Goal: Information Seeking & Learning: Learn about a topic

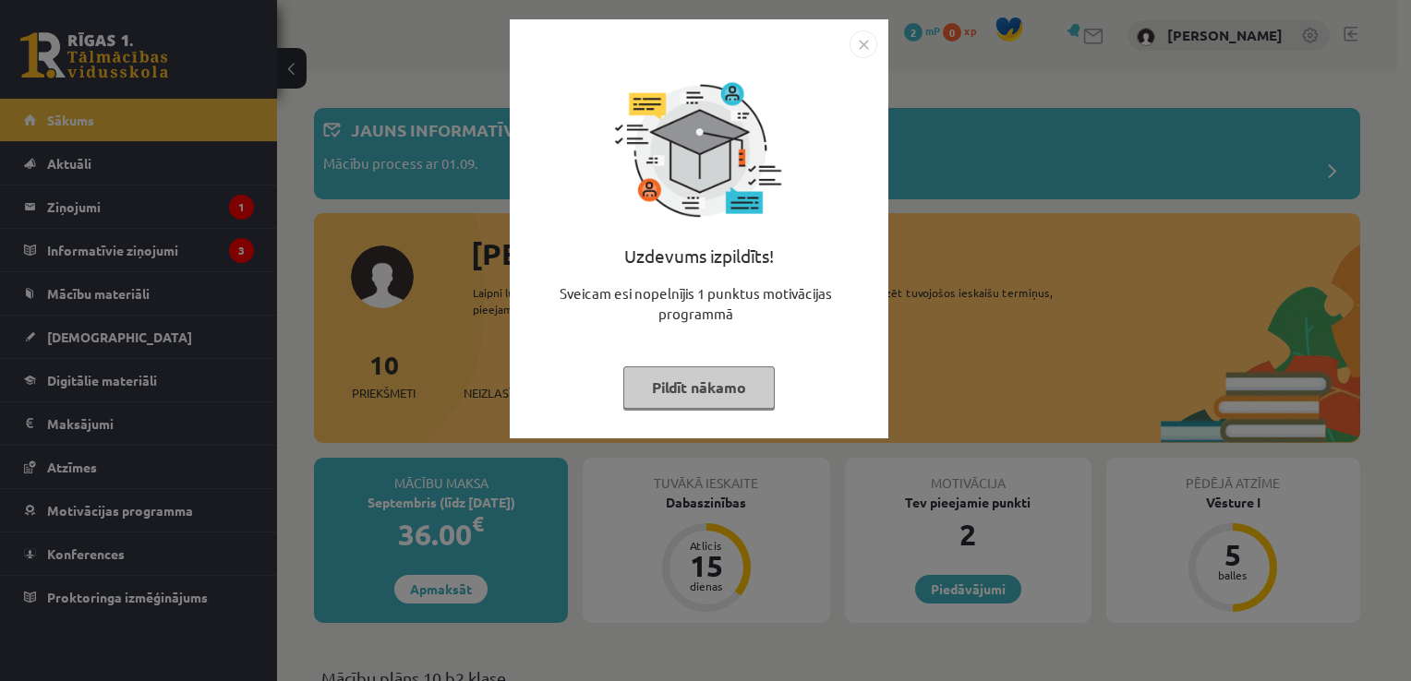
click at [728, 393] on button "Pildīt nākamo" at bounding box center [698, 388] width 151 height 42
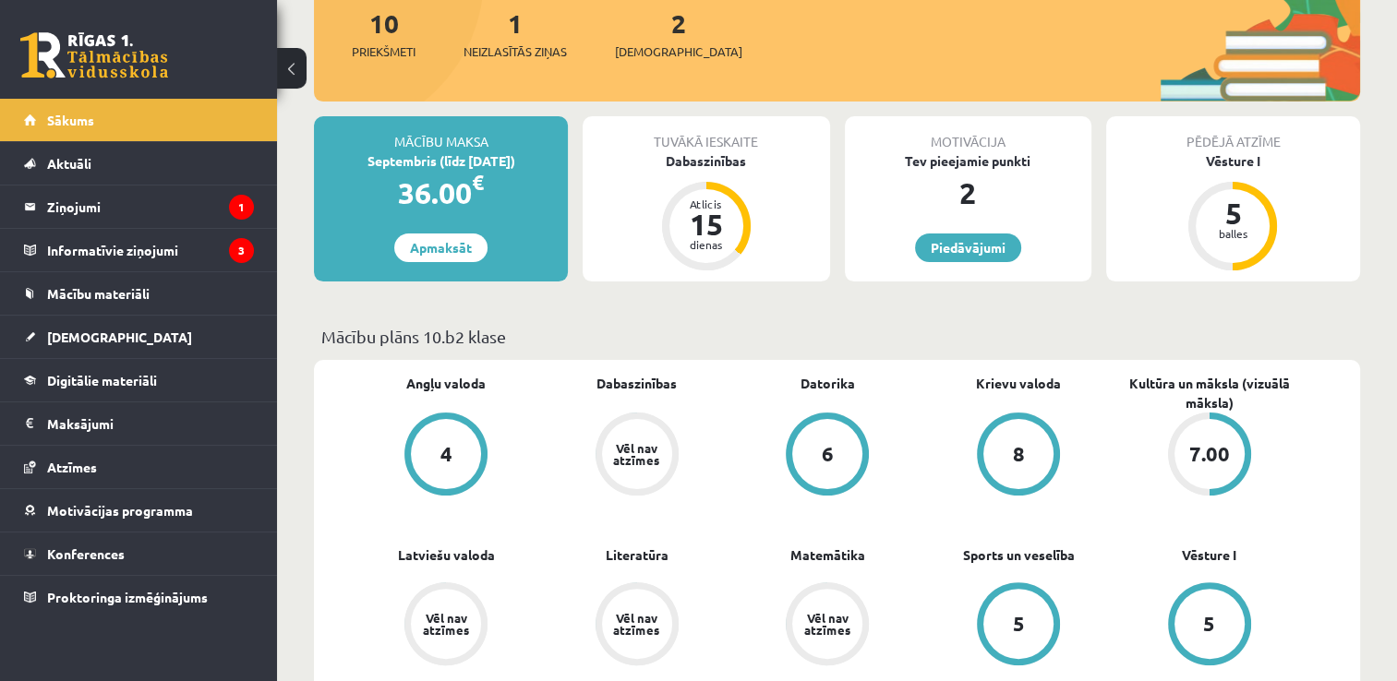
scroll to position [343, 0]
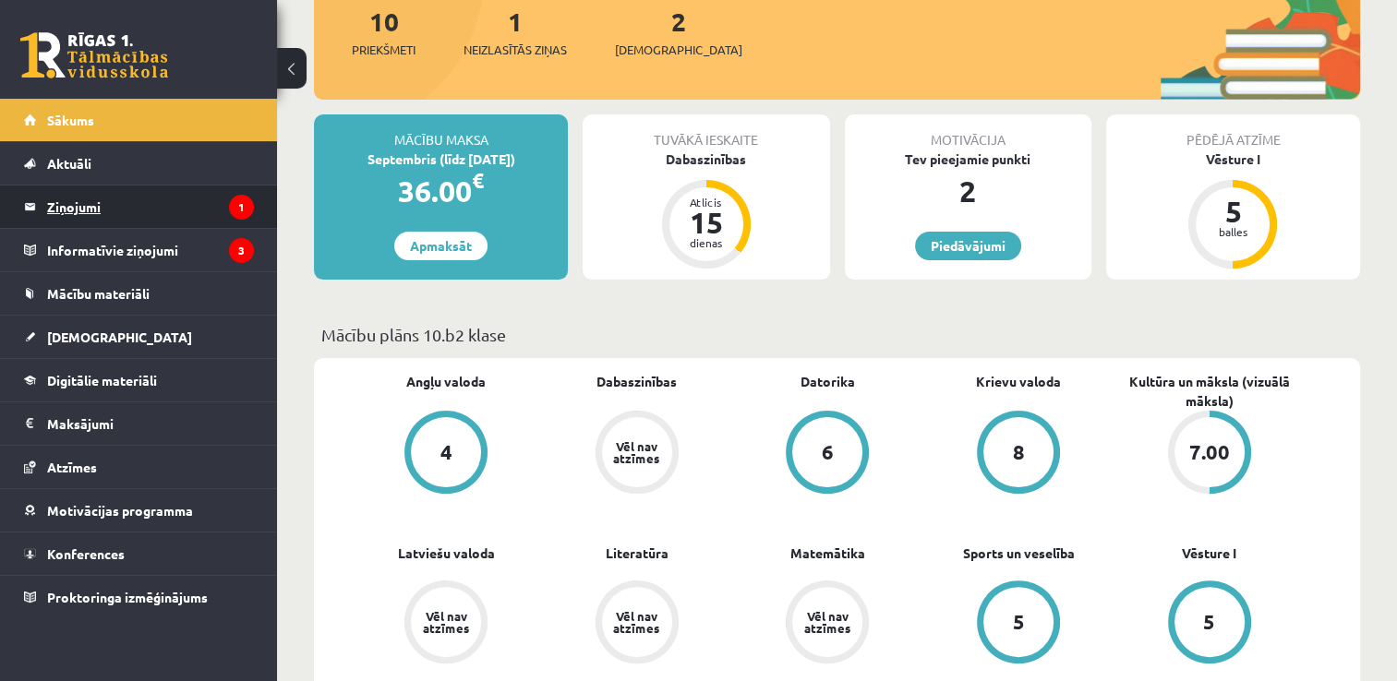
click at [240, 196] on icon "1" at bounding box center [241, 207] width 25 height 25
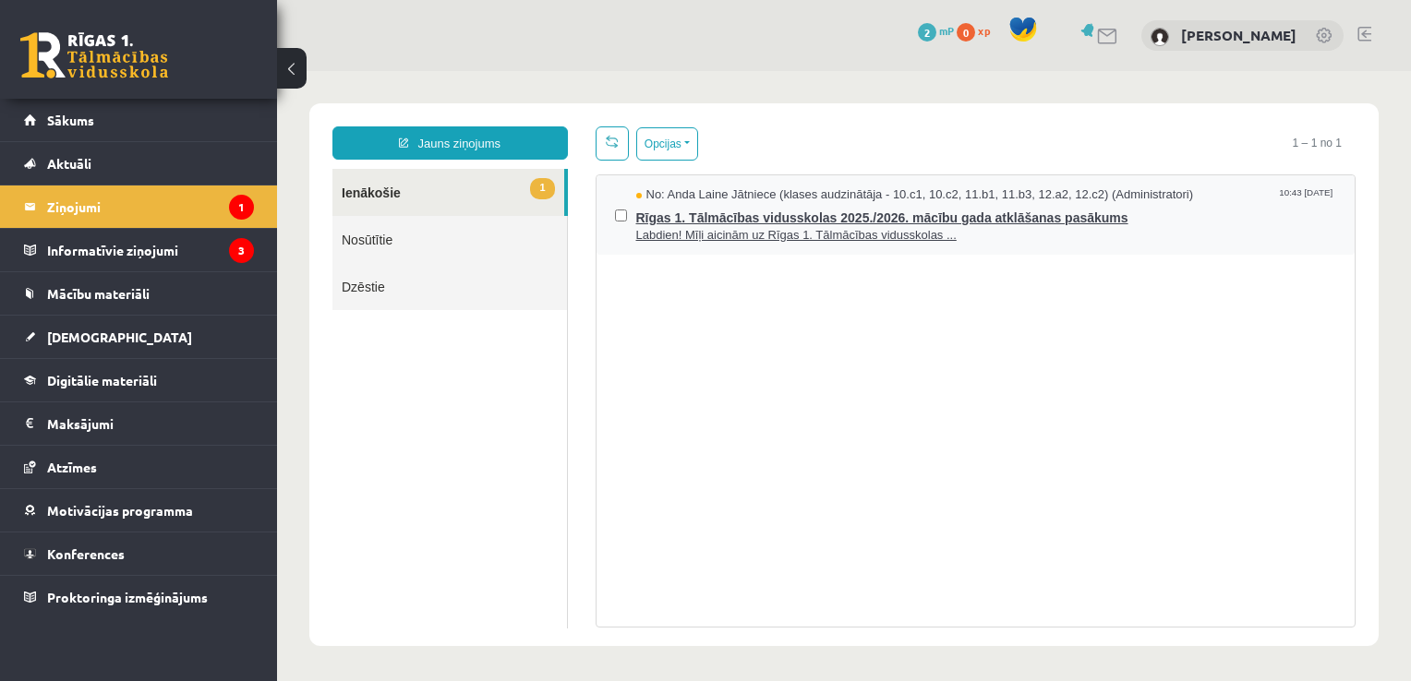
click at [778, 190] on span "No: Anda Laine Jātniece (klases audzinātāja - 10.c1, 10.c2, 11.b1, 11.b3, 12.a2…" at bounding box center [915, 196] width 558 height 18
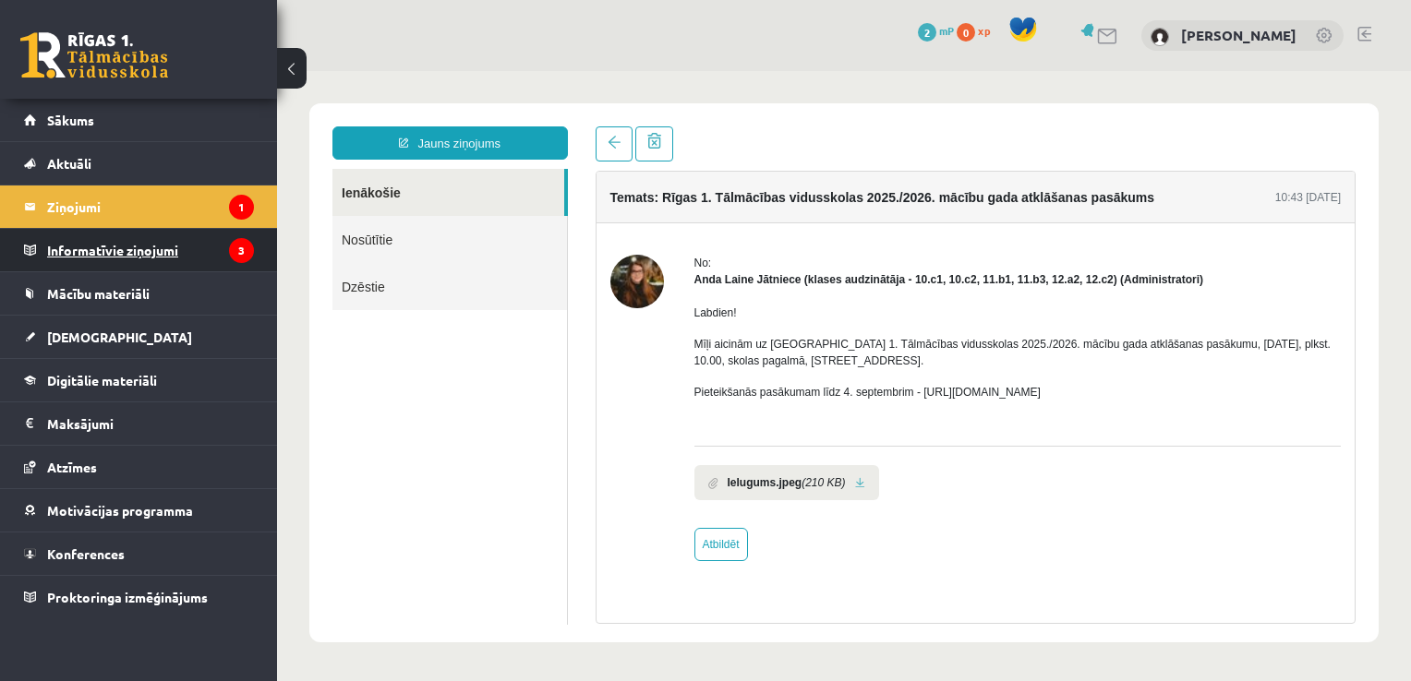
click at [142, 257] on legend "Informatīvie ziņojumi 3" at bounding box center [150, 250] width 207 height 42
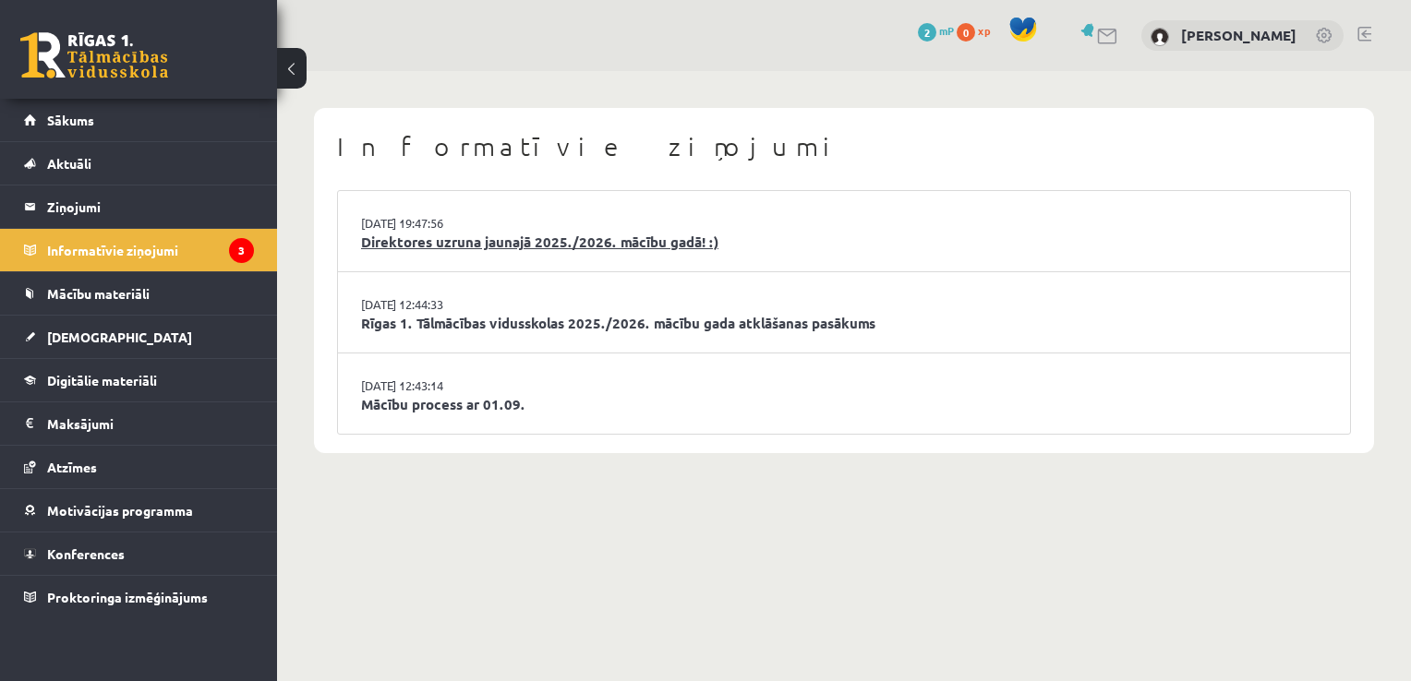
click at [440, 242] on link "Direktores uzruna jaunajā 2025./2026. mācību gadā! :)" at bounding box center [844, 242] width 966 height 21
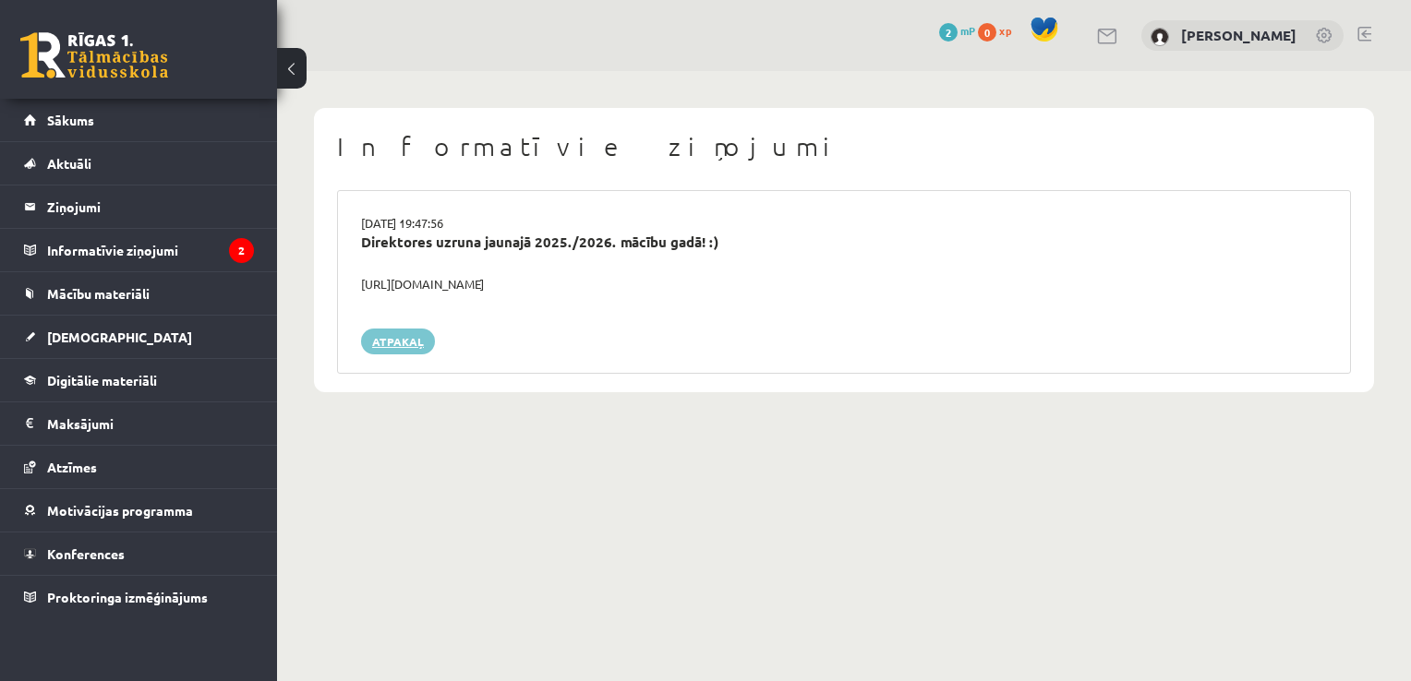
click at [380, 342] on link "Atpakaļ" at bounding box center [398, 342] width 74 height 26
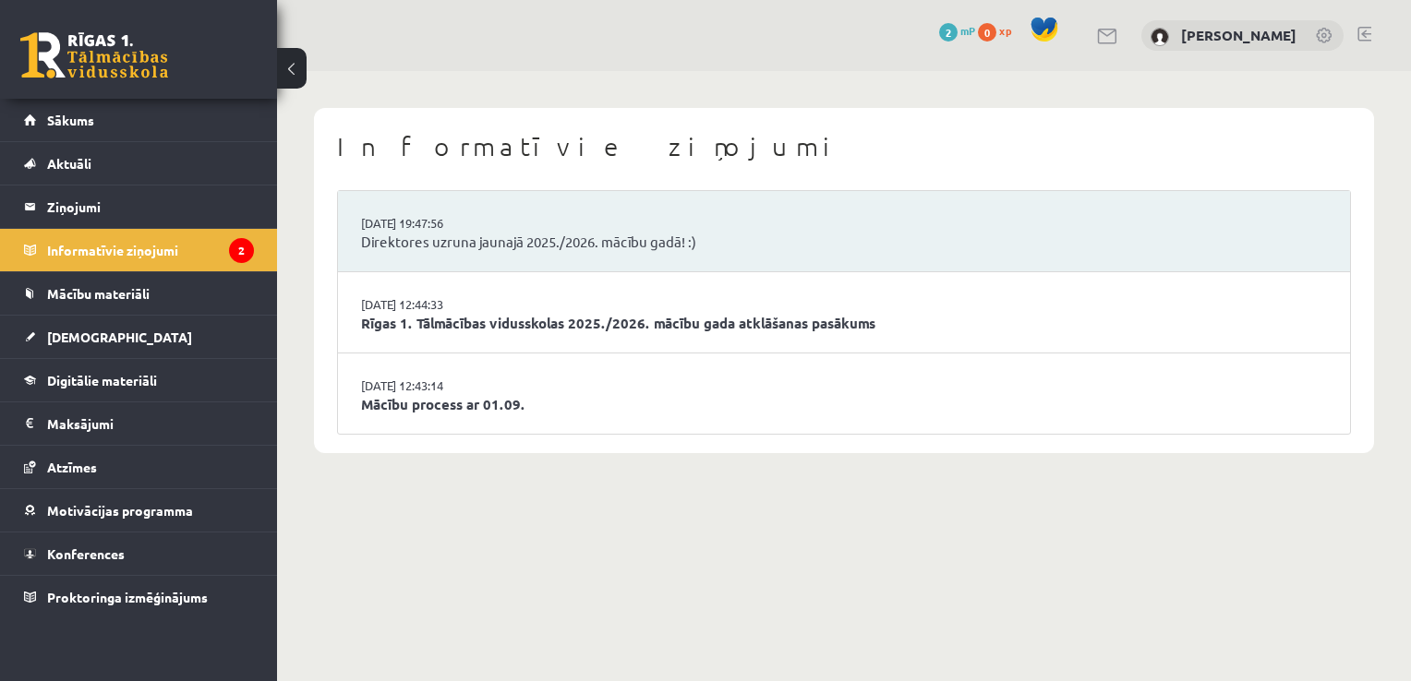
click at [433, 309] on link "[DATE] 12:44:33" at bounding box center [430, 304] width 139 height 18
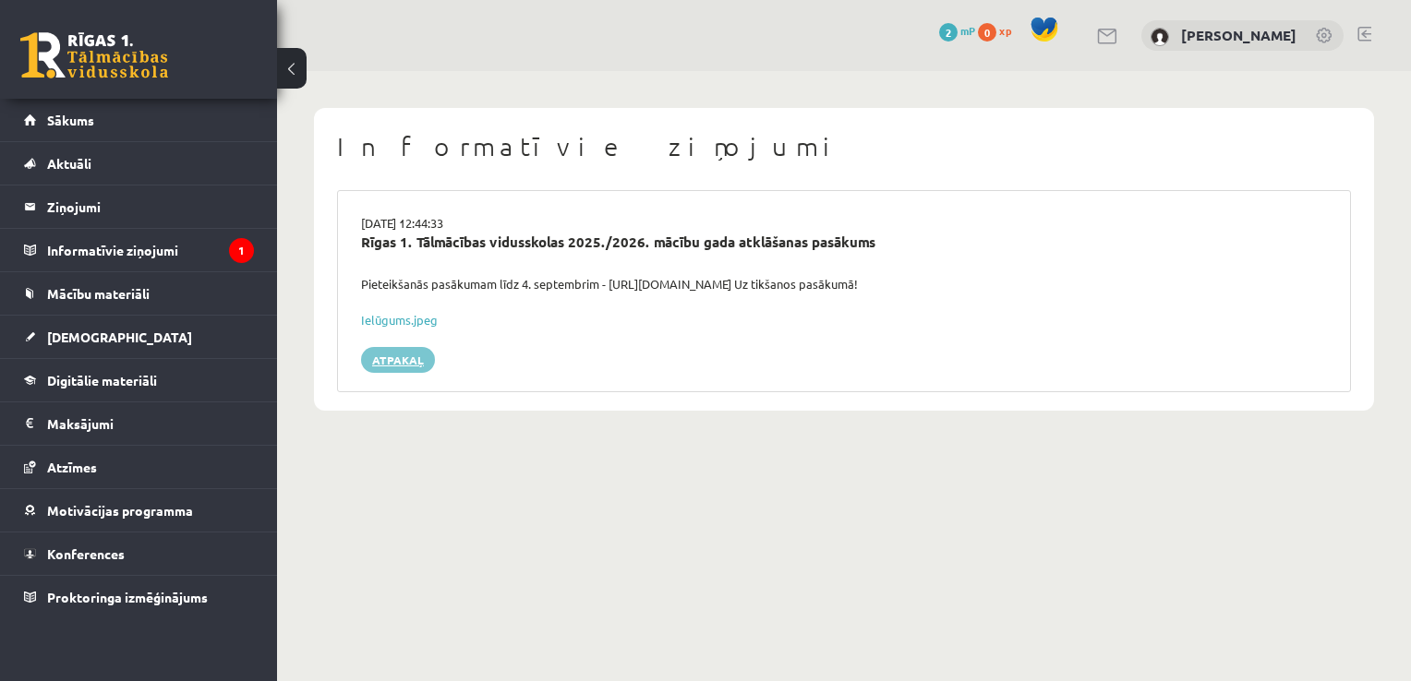
click at [386, 360] on link "Atpakaļ" at bounding box center [398, 360] width 74 height 26
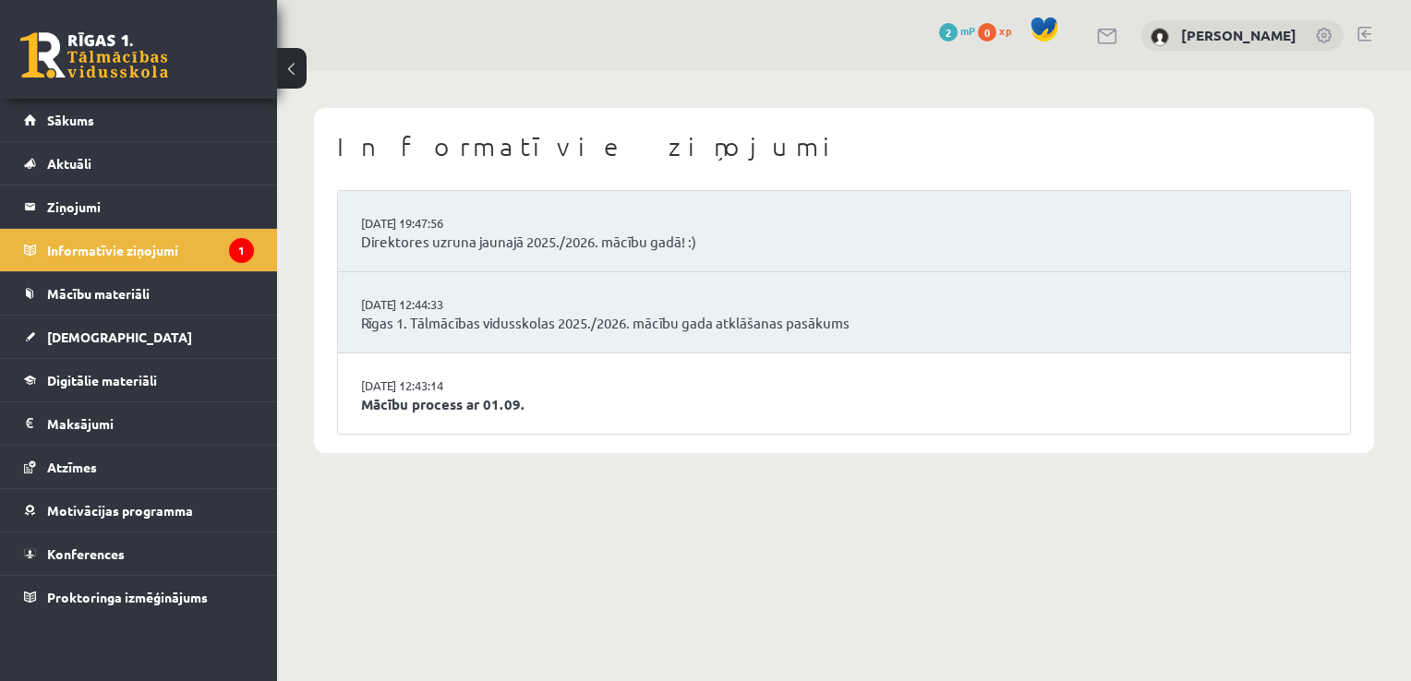
click at [438, 416] on li "29.08.2025 12:43:14 Mācību process ar 01.09." at bounding box center [844, 394] width 1012 height 80
click at [434, 406] on link "Mācību process ar 01.09." at bounding box center [844, 404] width 966 height 21
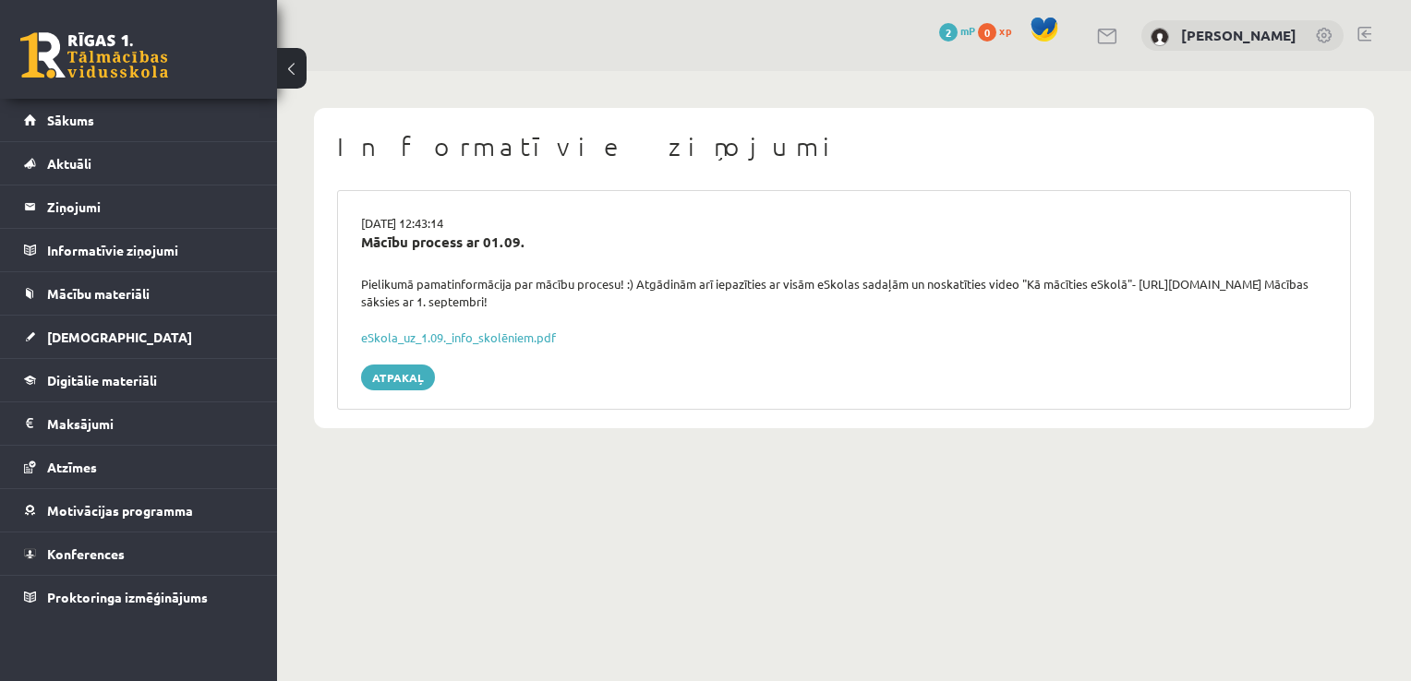
click at [399, 376] on link "Atpakaļ" at bounding box center [398, 378] width 74 height 26
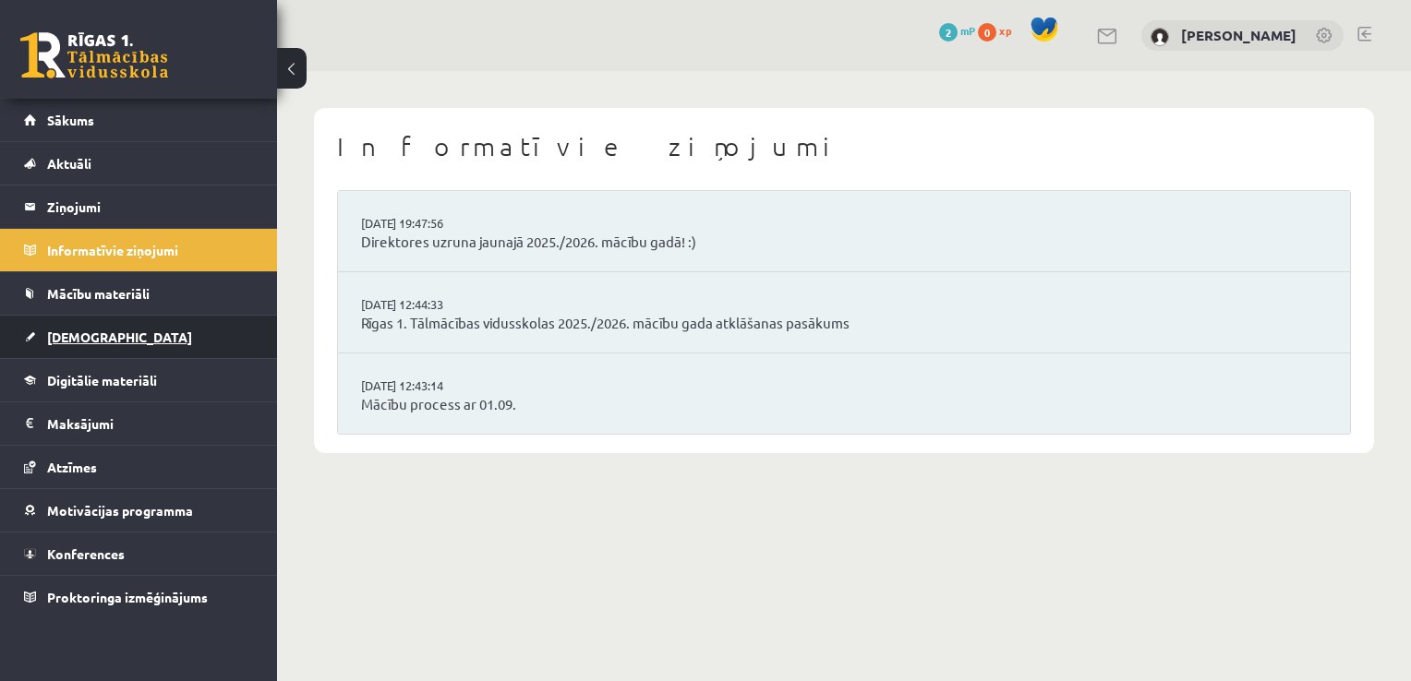
click at [195, 335] on link "[DEMOGRAPHIC_DATA]" at bounding box center [139, 337] width 230 height 42
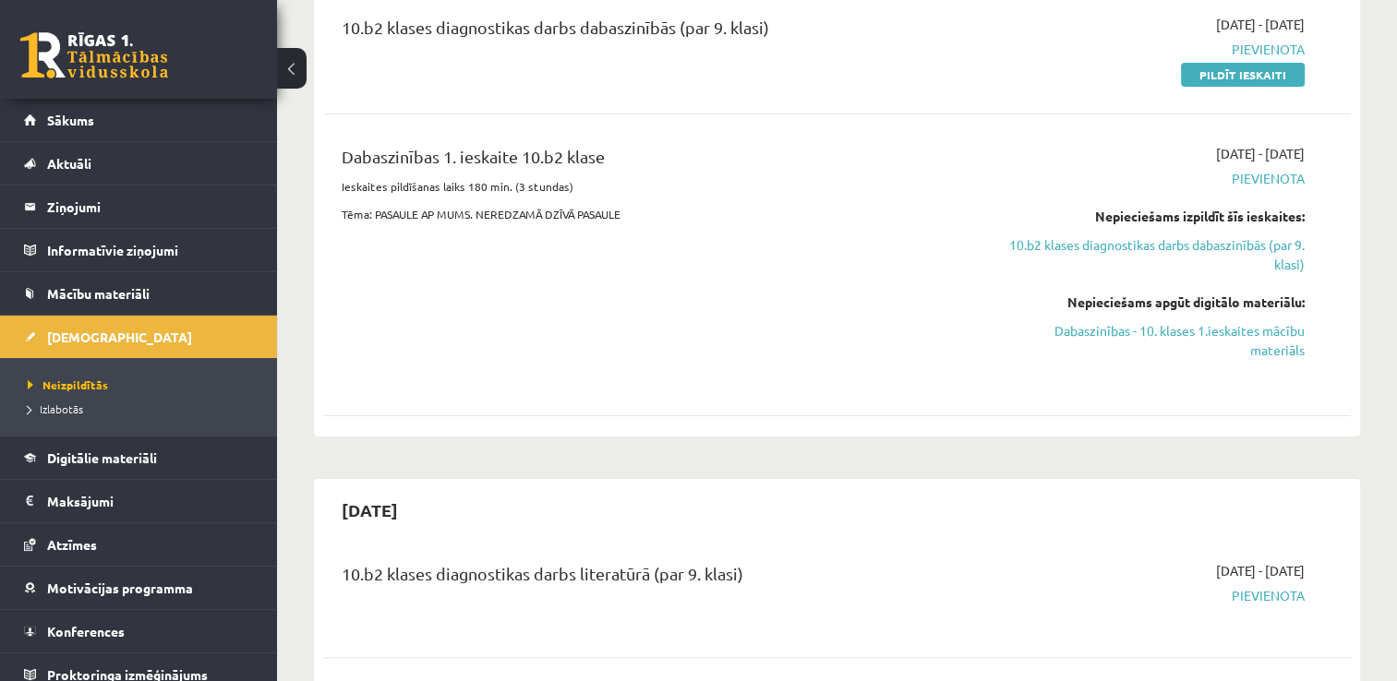
scroll to position [251, 0]
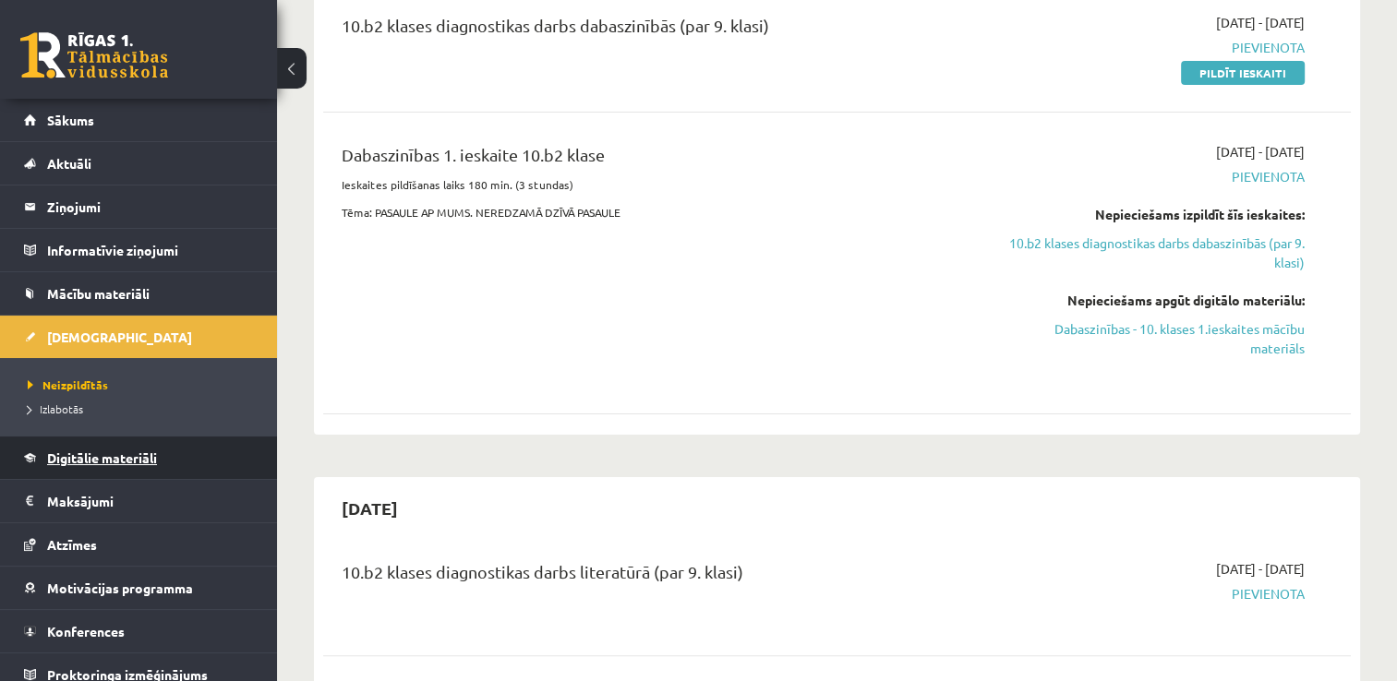
click at [192, 463] on link "Digitālie materiāli" at bounding box center [139, 458] width 230 height 42
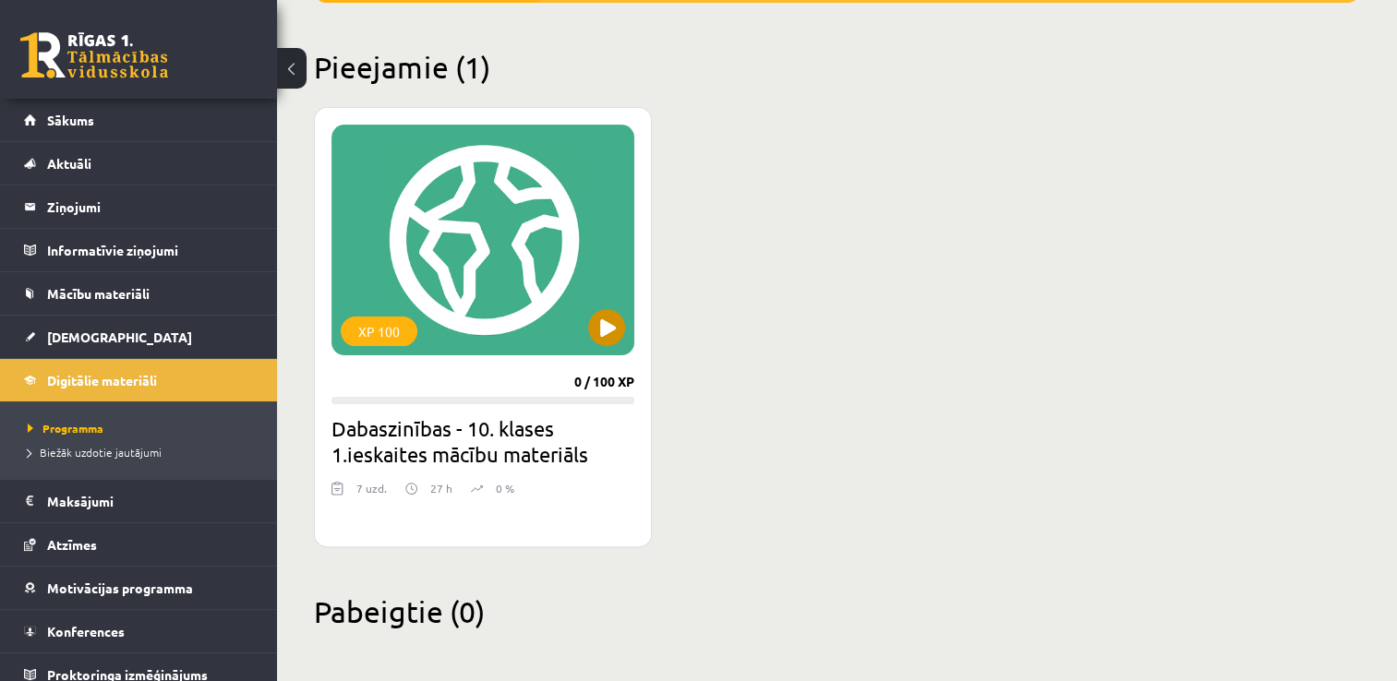
scroll to position [426, 0]
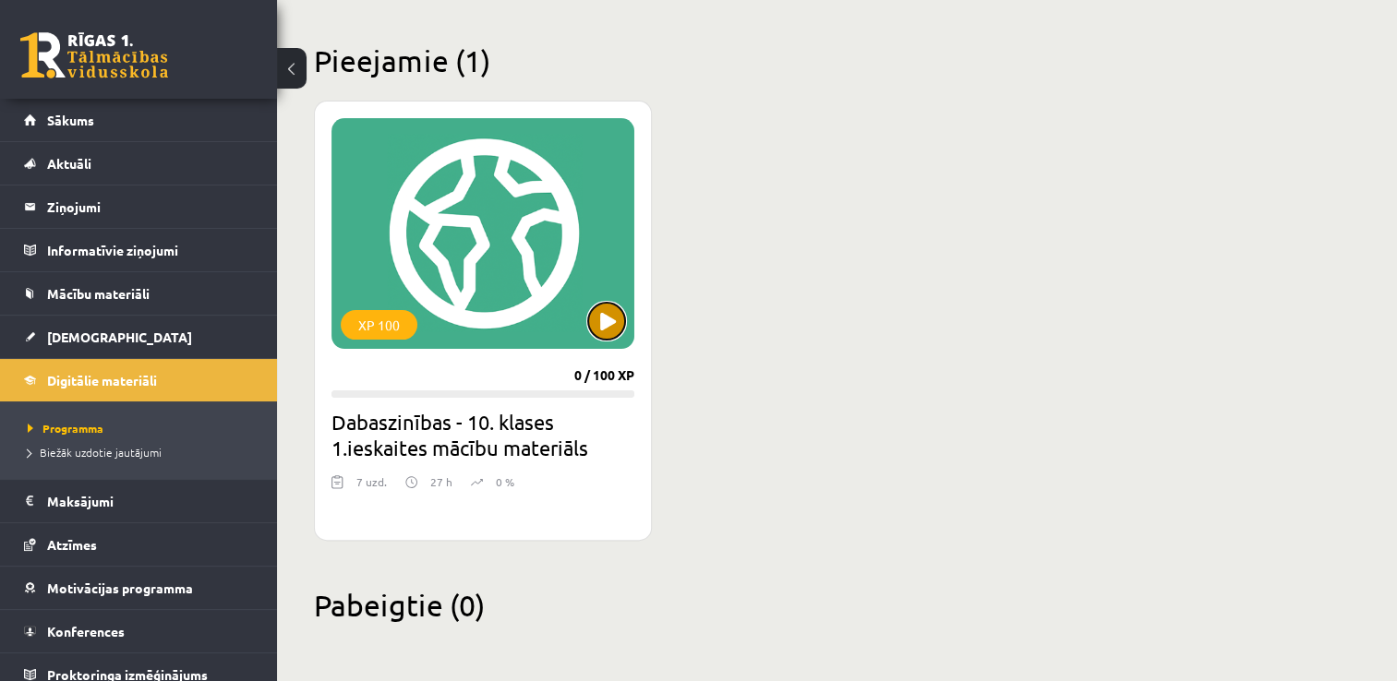
click at [604, 314] on button at bounding box center [606, 321] width 37 height 37
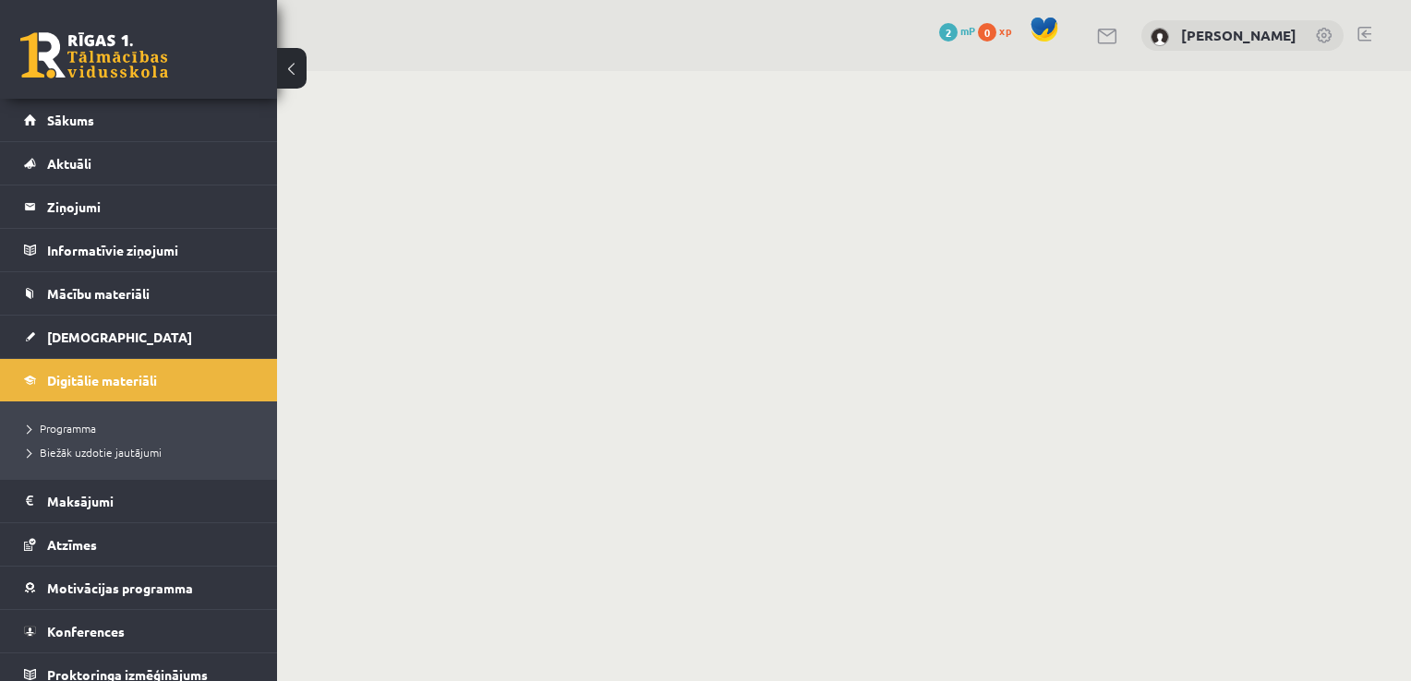
click at [486, 294] on body "0 Dāvanas 2 mP 0 xp [PERSON_NAME] Sākums Aktuāli Kā mācīties eSKOLĀ Kontakti No…" at bounding box center [705, 340] width 1411 height 681
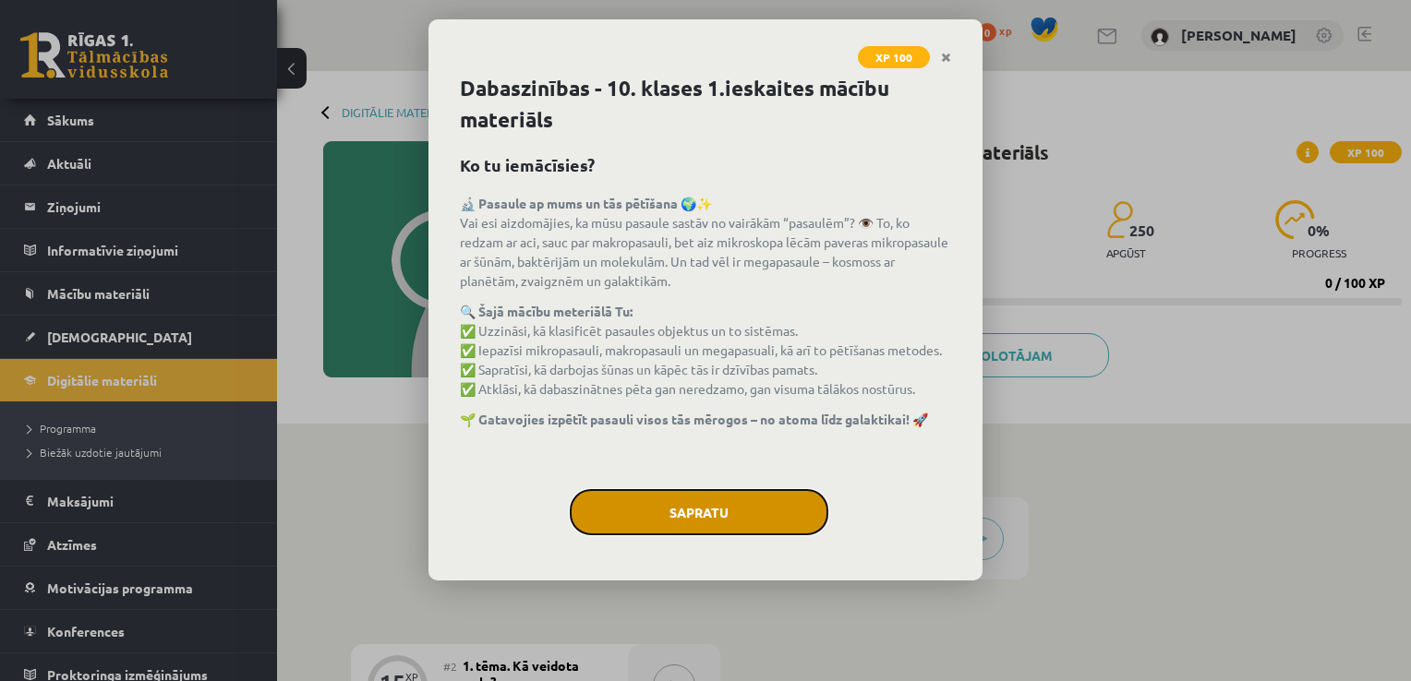
click at [698, 504] on button "Sapratu" at bounding box center [699, 512] width 259 height 46
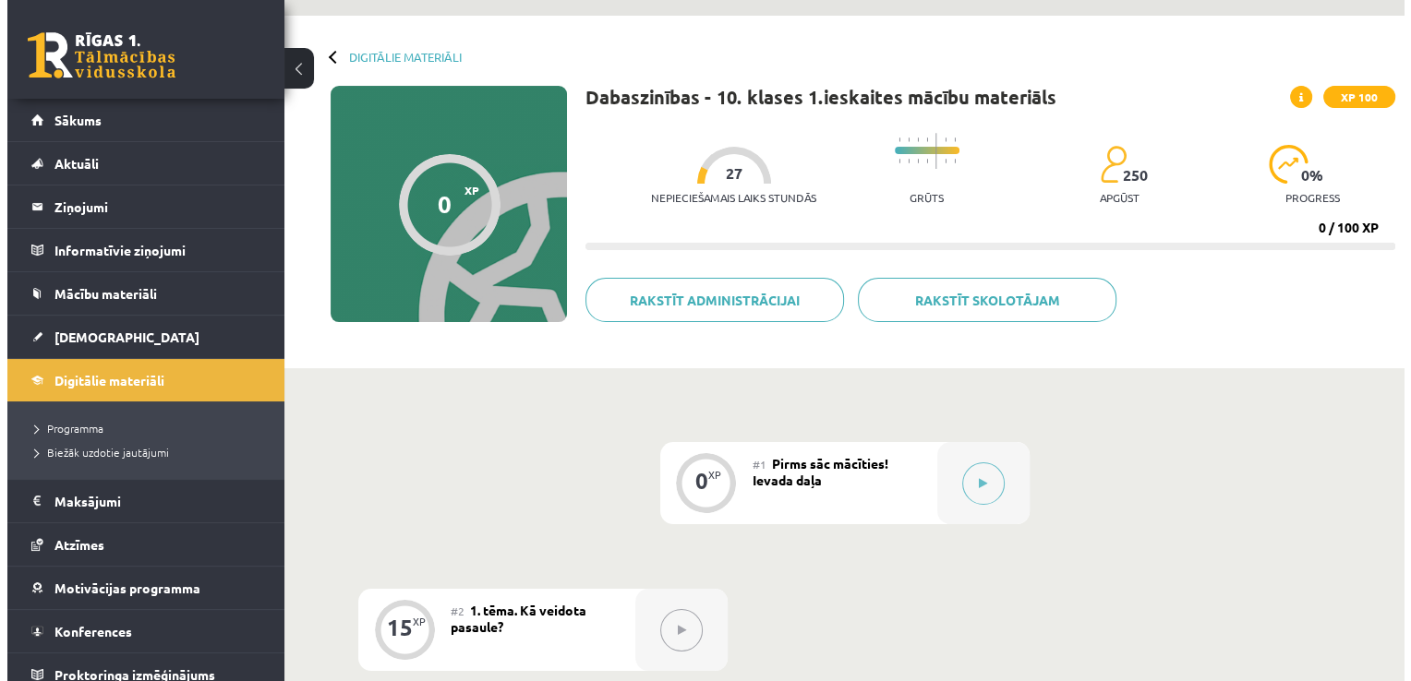
scroll to position [57, 0]
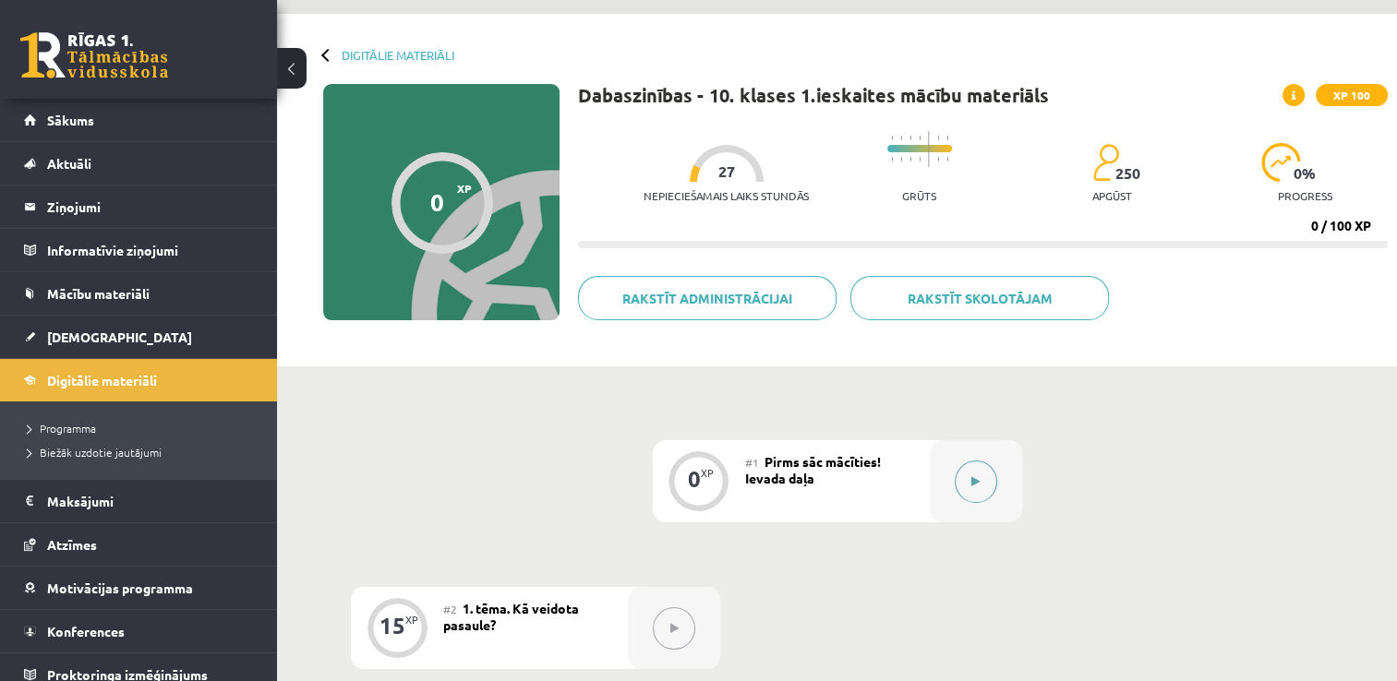
click at [981, 482] on button at bounding box center [976, 482] width 42 height 42
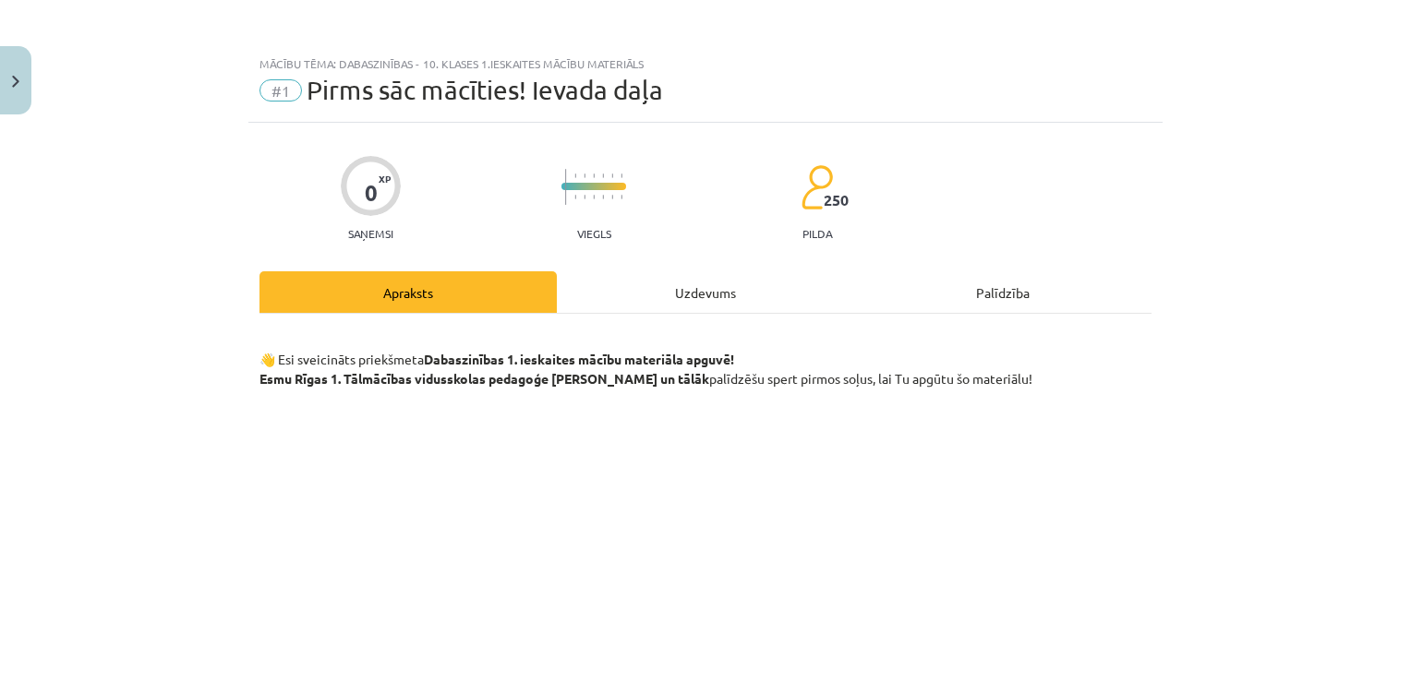
click at [659, 285] on div "Uzdevums" at bounding box center [705, 292] width 297 height 42
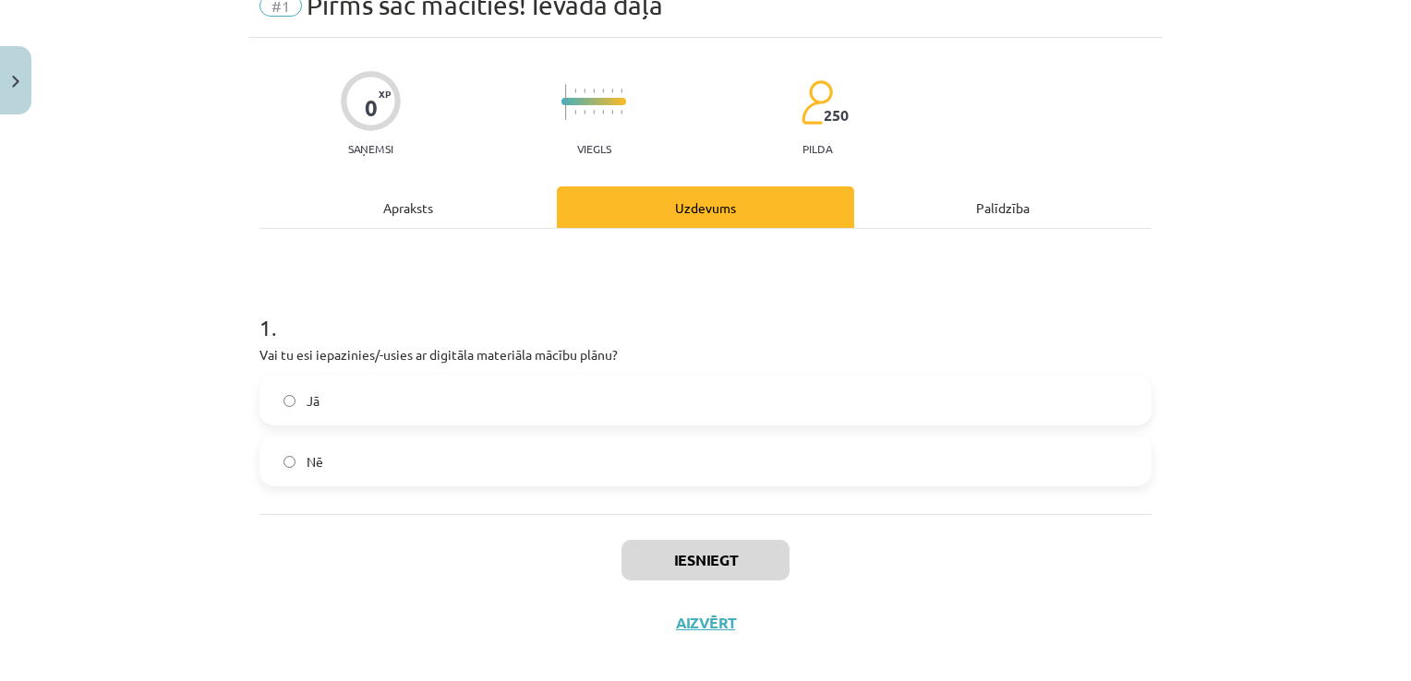
scroll to position [88, 0]
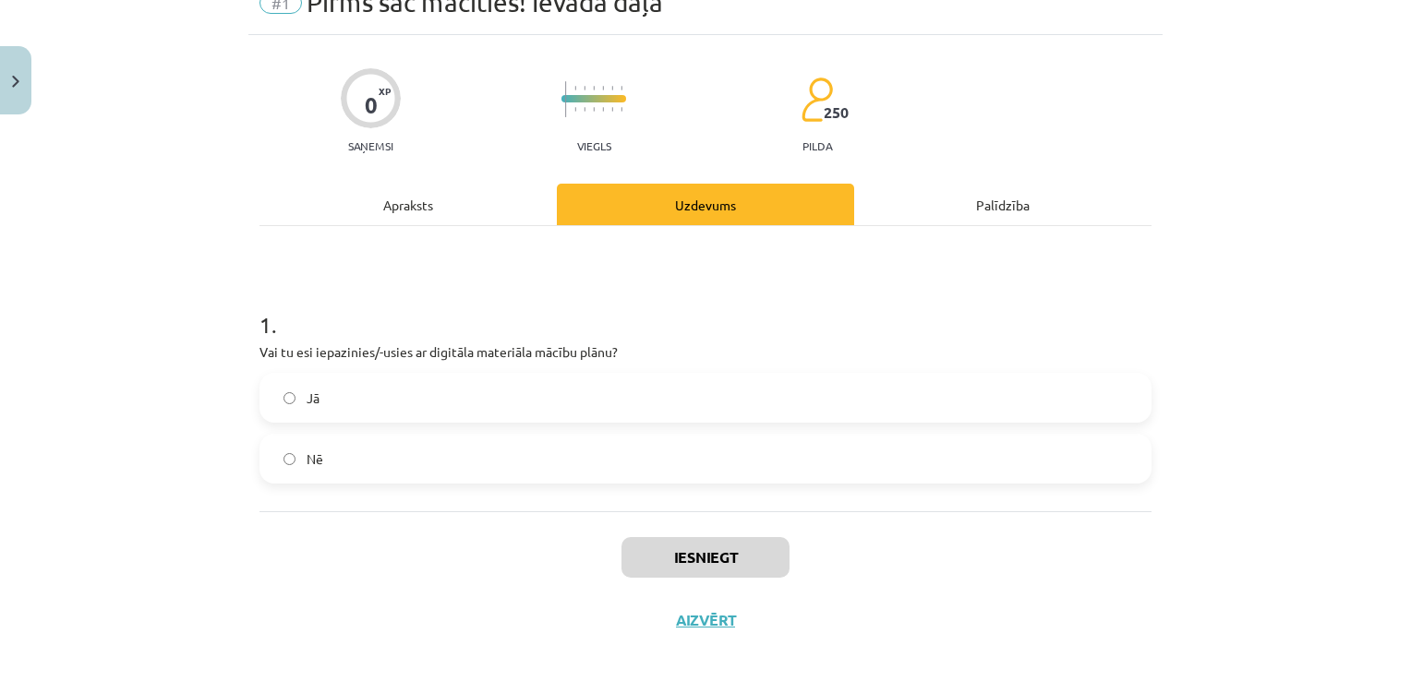
click at [380, 105] on div at bounding box center [371, 98] width 60 height 60
click at [273, 380] on label "Jā" at bounding box center [705, 398] width 888 height 46
click at [705, 563] on button "Iesniegt" at bounding box center [705, 557] width 168 height 41
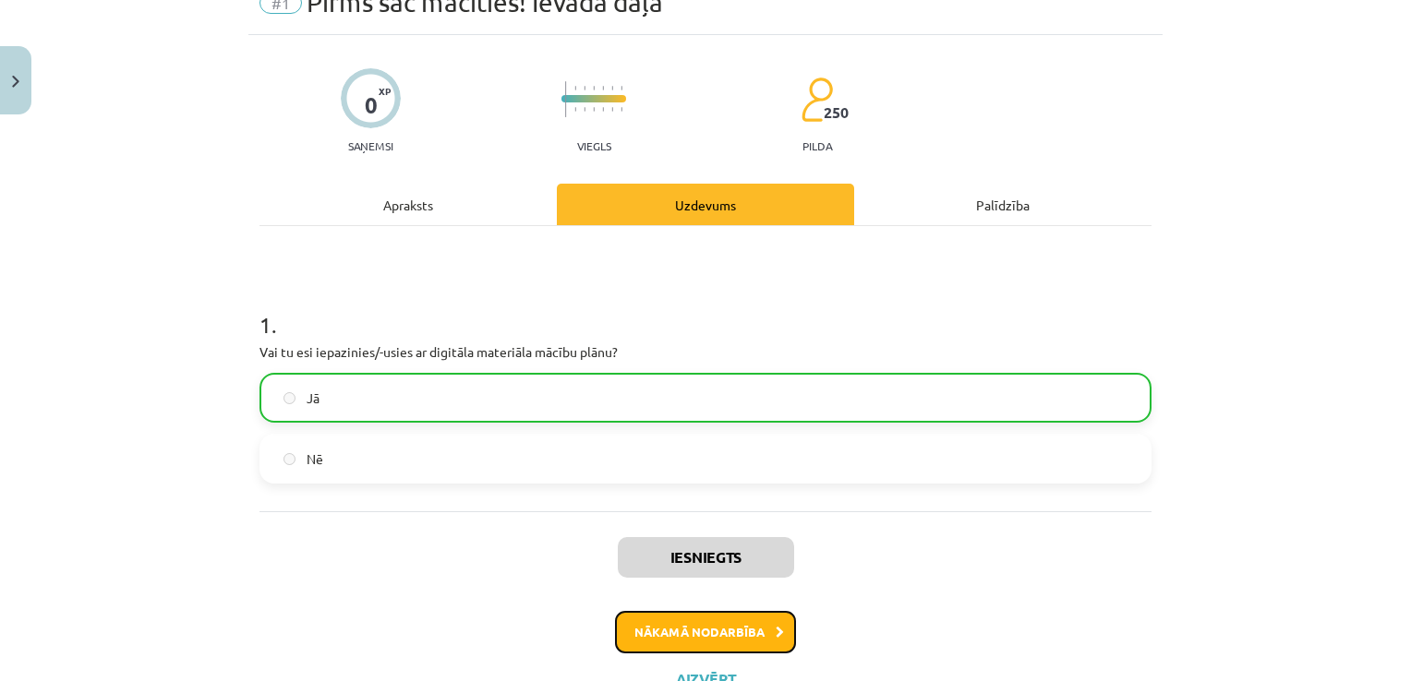
click at [688, 636] on button "Nākamā nodarbība" at bounding box center [705, 632] width 181 height 42
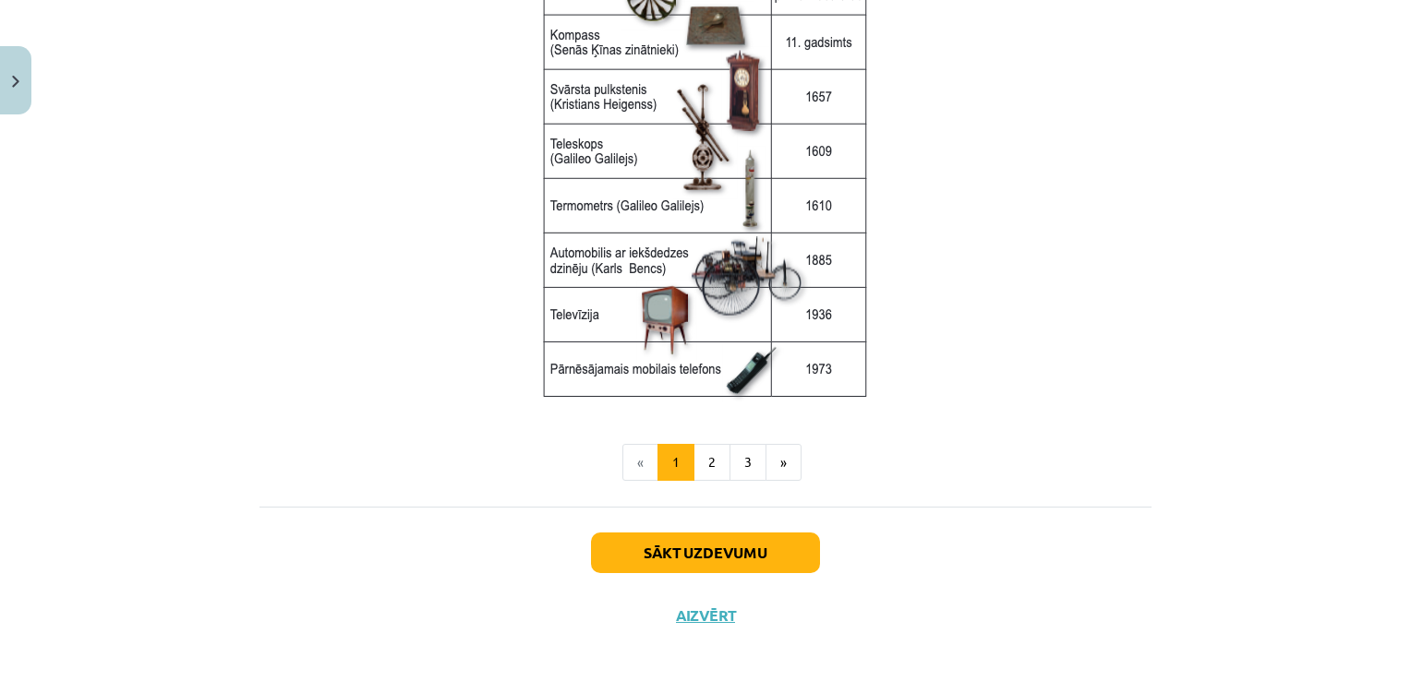
scroll to position [2480, 0]
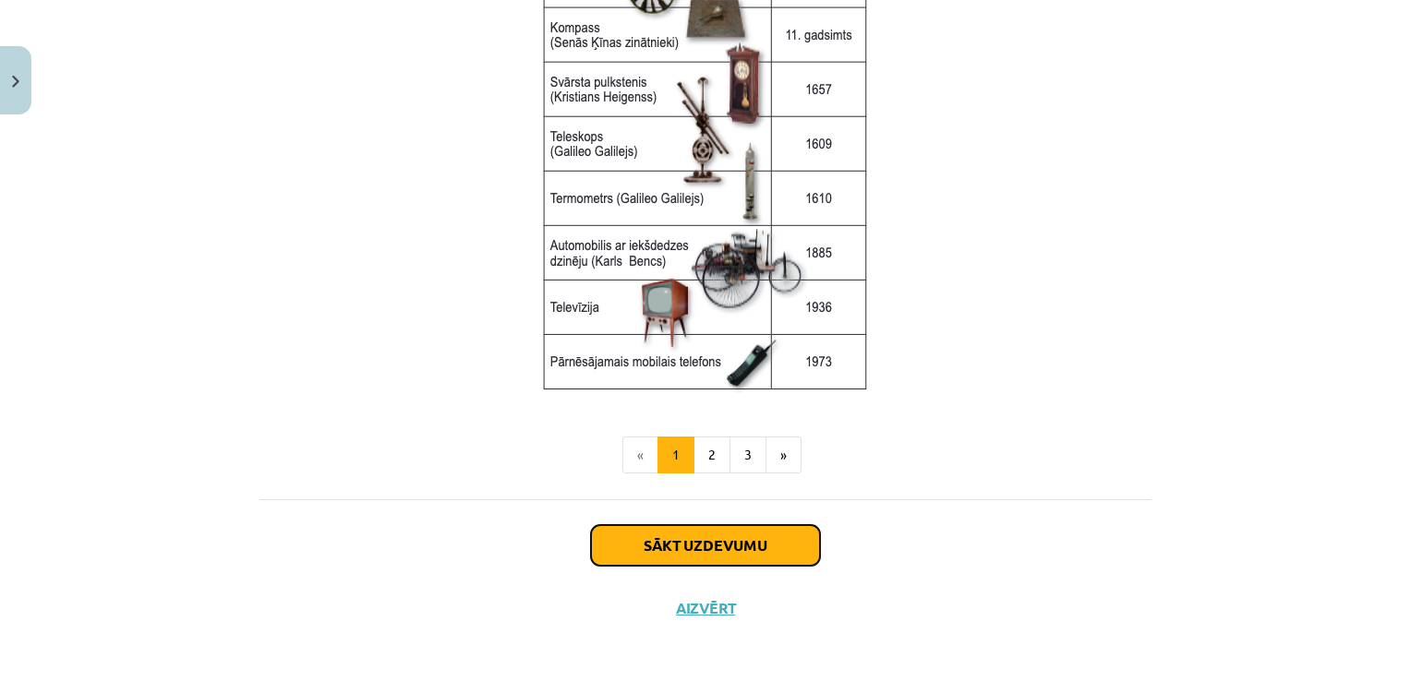
click at [727, 525] on button "Sākt uzdevumu" at bounding box center [705, 545] width 229 height 41
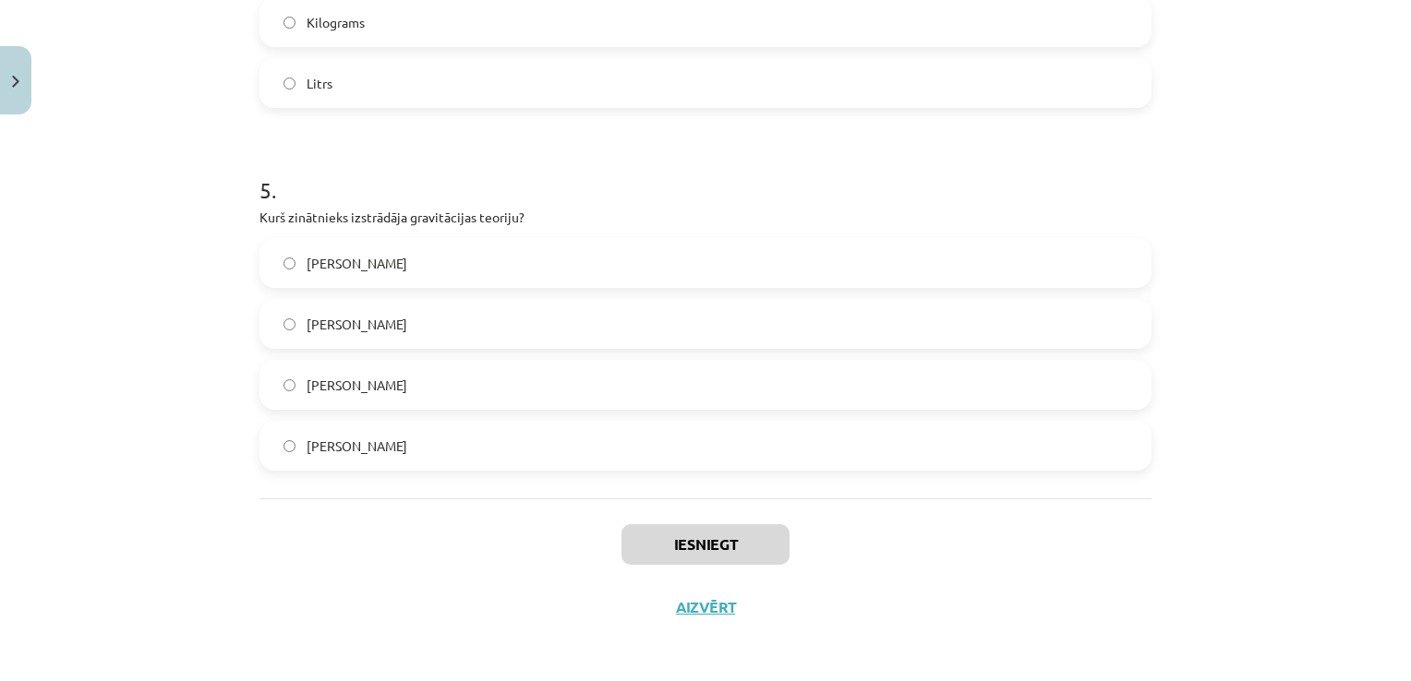
scroll to position [1677, 0]
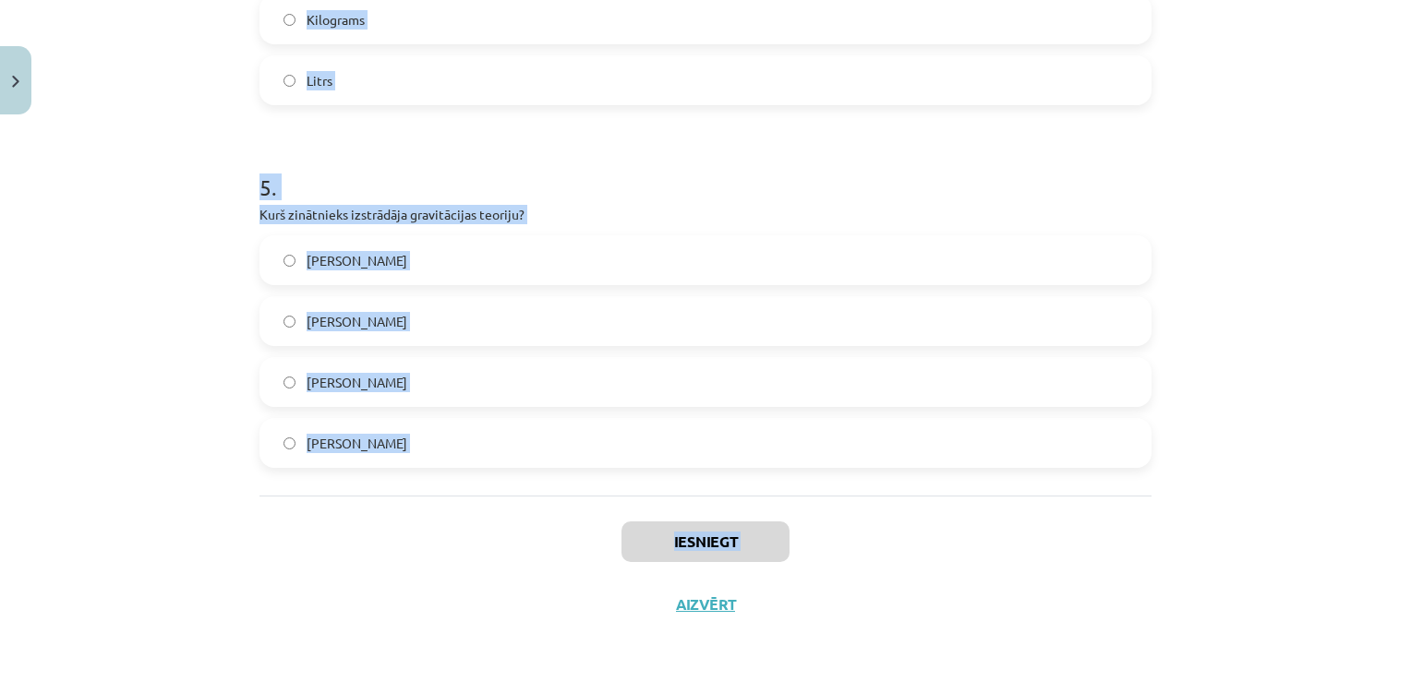
drag, startPoint x: 250, startPoint y: 262, endPoint x: 433, endPoint y: 633, distance: 413.8
copy div "Kurā no šīm pasaulēm iekļaujas šūnas un molekulas? Megapasaule Makropasaule Mik…"
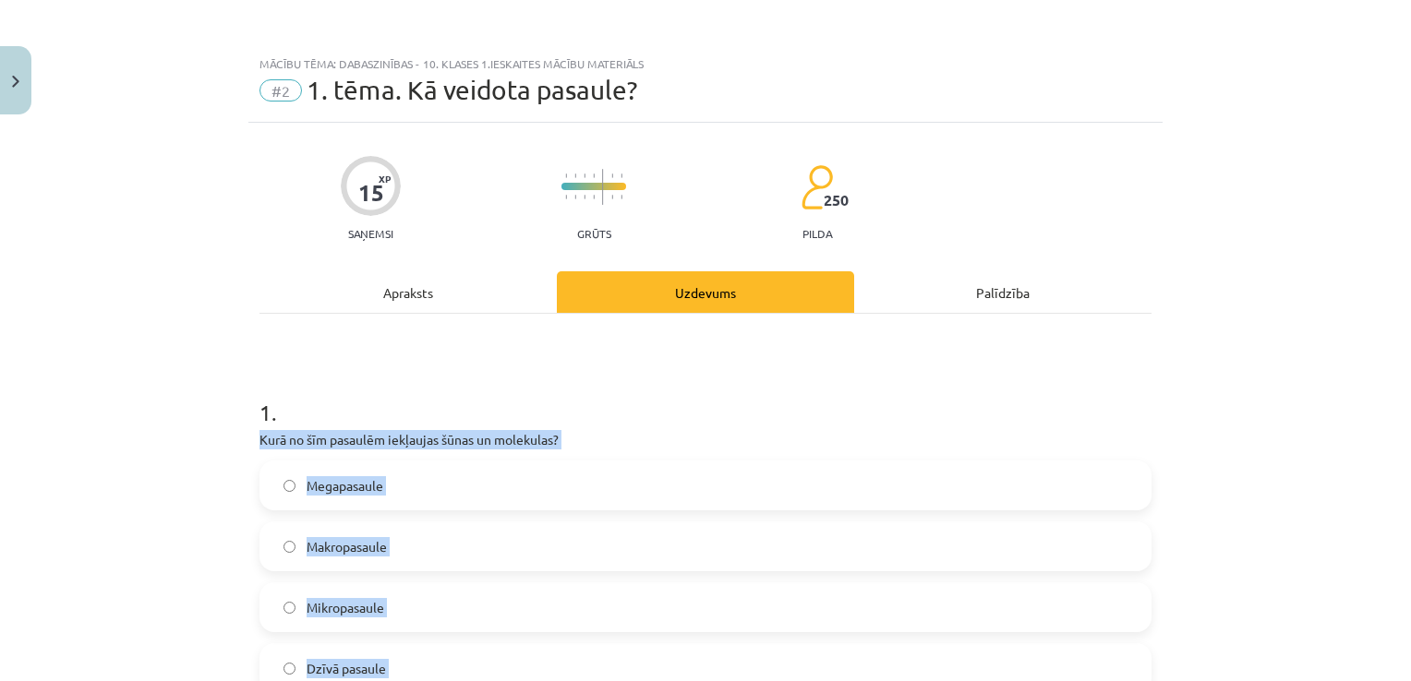
scroll to position [148, 0]
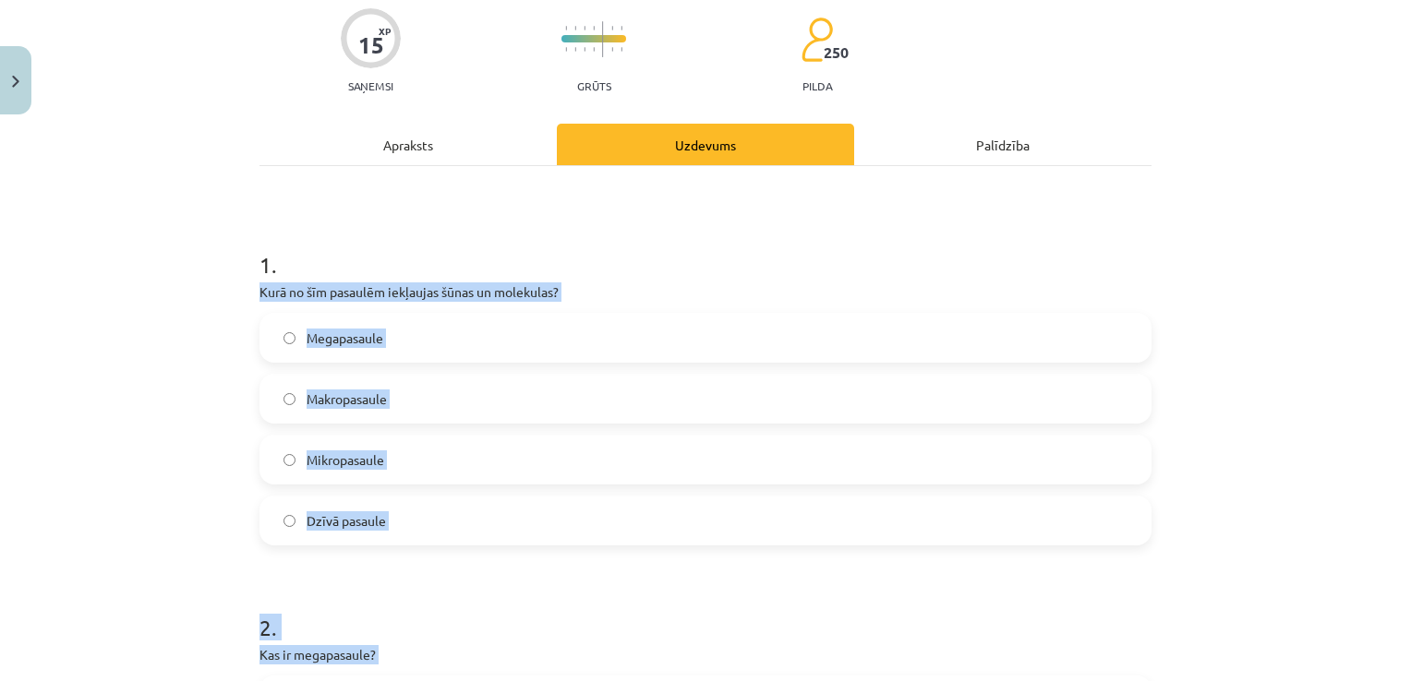
click at [576, 374] on div "Makropasaule" at bounding box center [705, 399] width 892 height 50
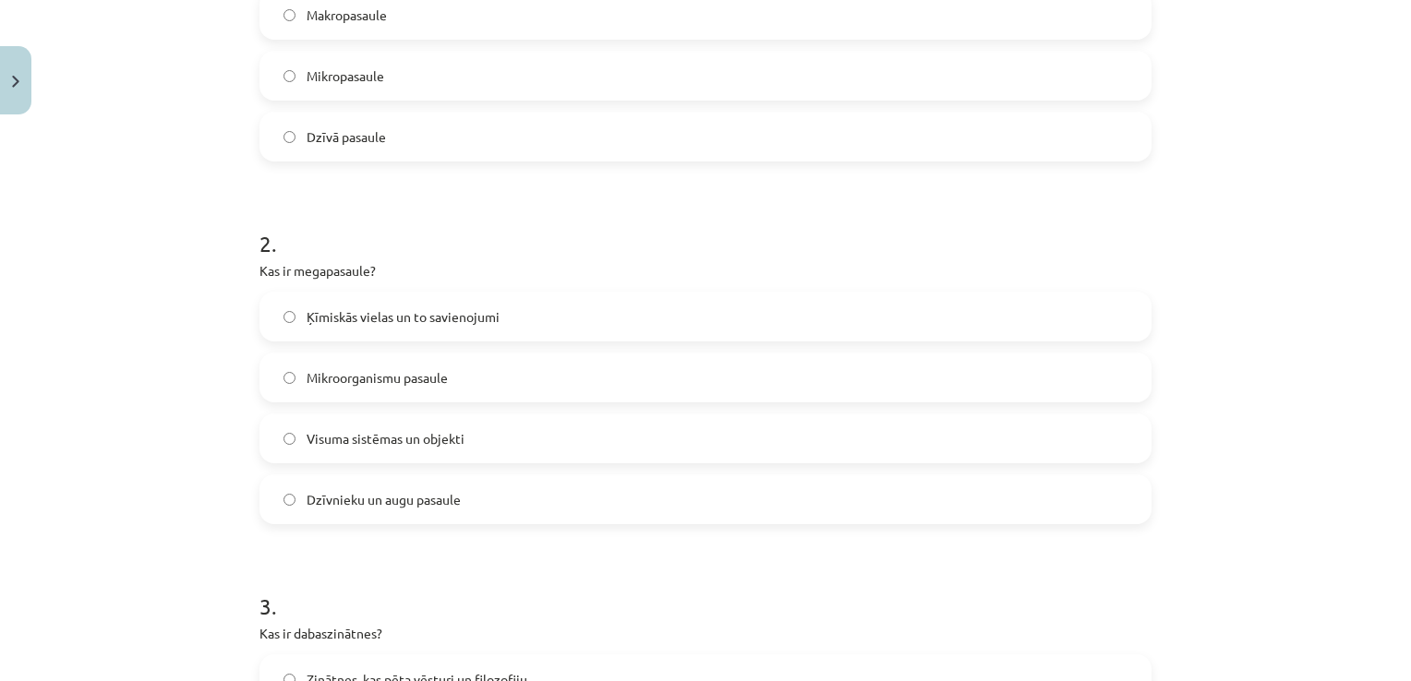
scroll to position [539, 0]
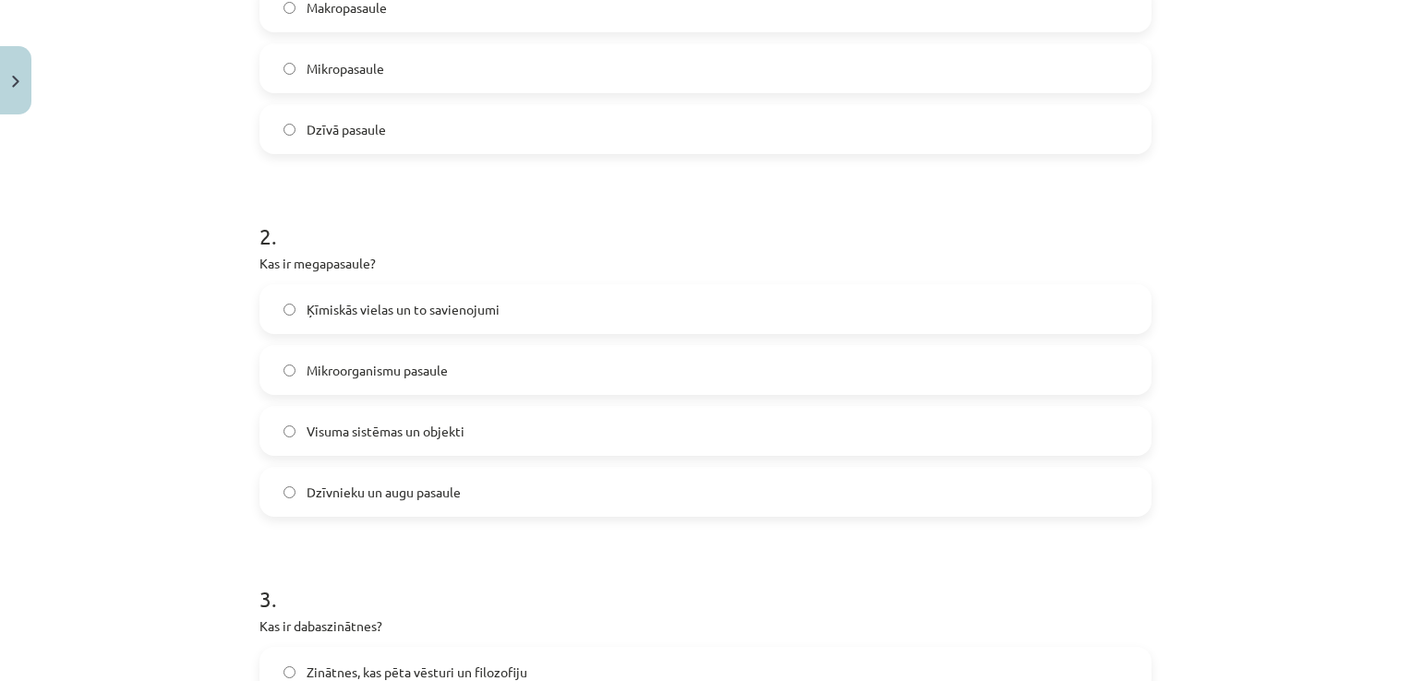
click at [270, 424] on label "Visuma sistēmas un objekti" at bounding box center [705, 431] width 888 height 46
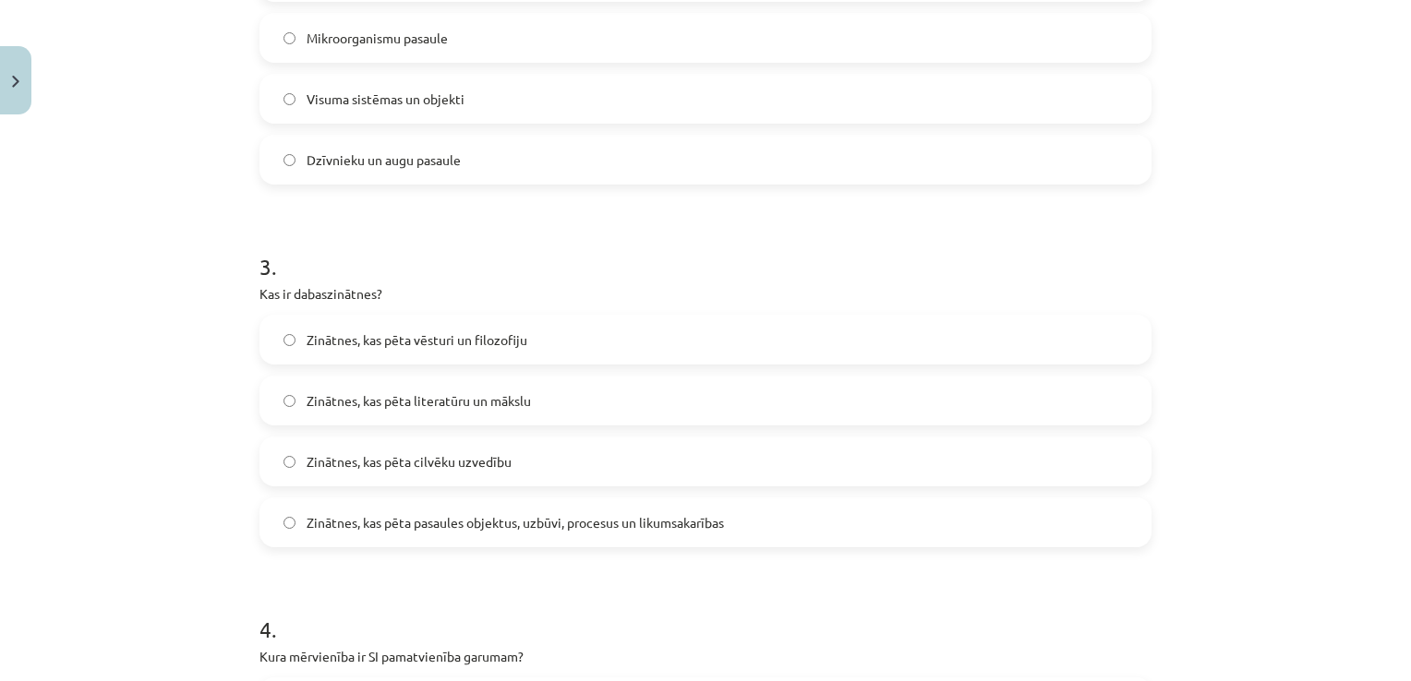
scroll to position [890, 0]
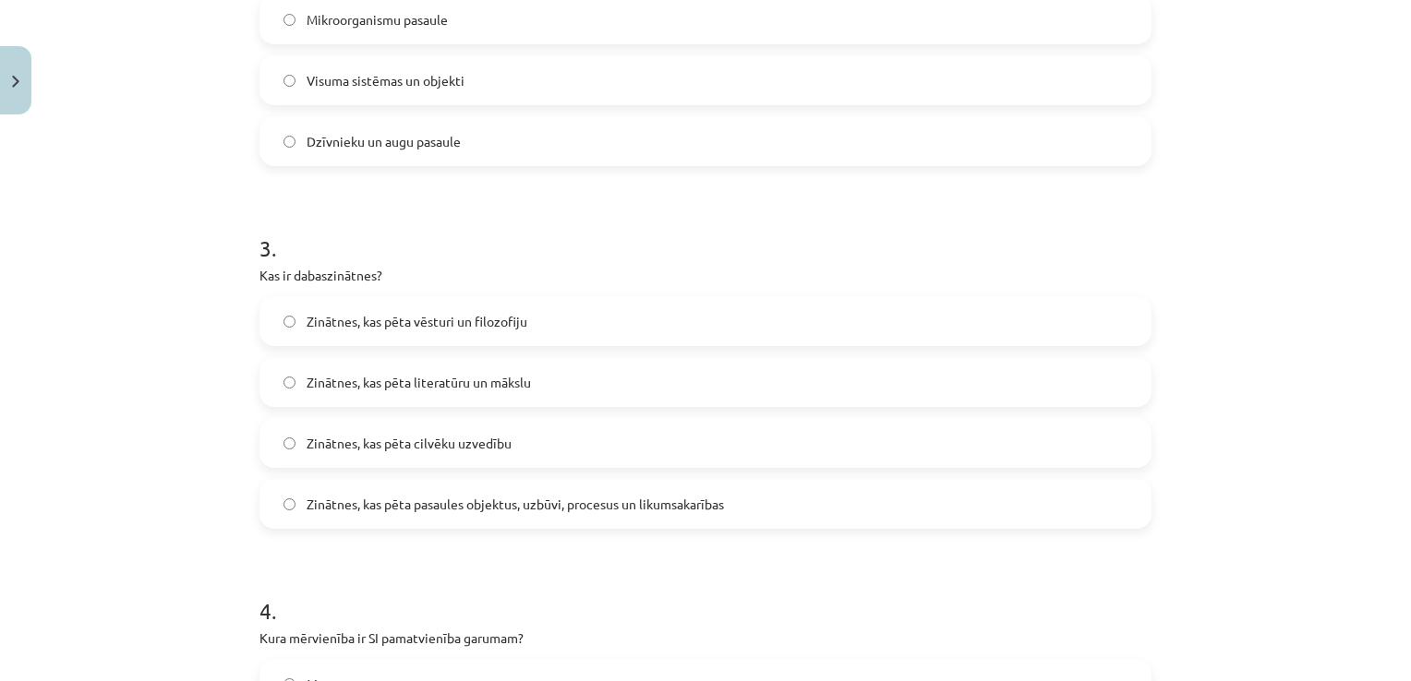
click at [271, 494] on label "Zinātnes, kas pēta pasaules objektus, uzbūvi, procesus un likumsakarības" at bounding box center [705, 504] width 888 height 46
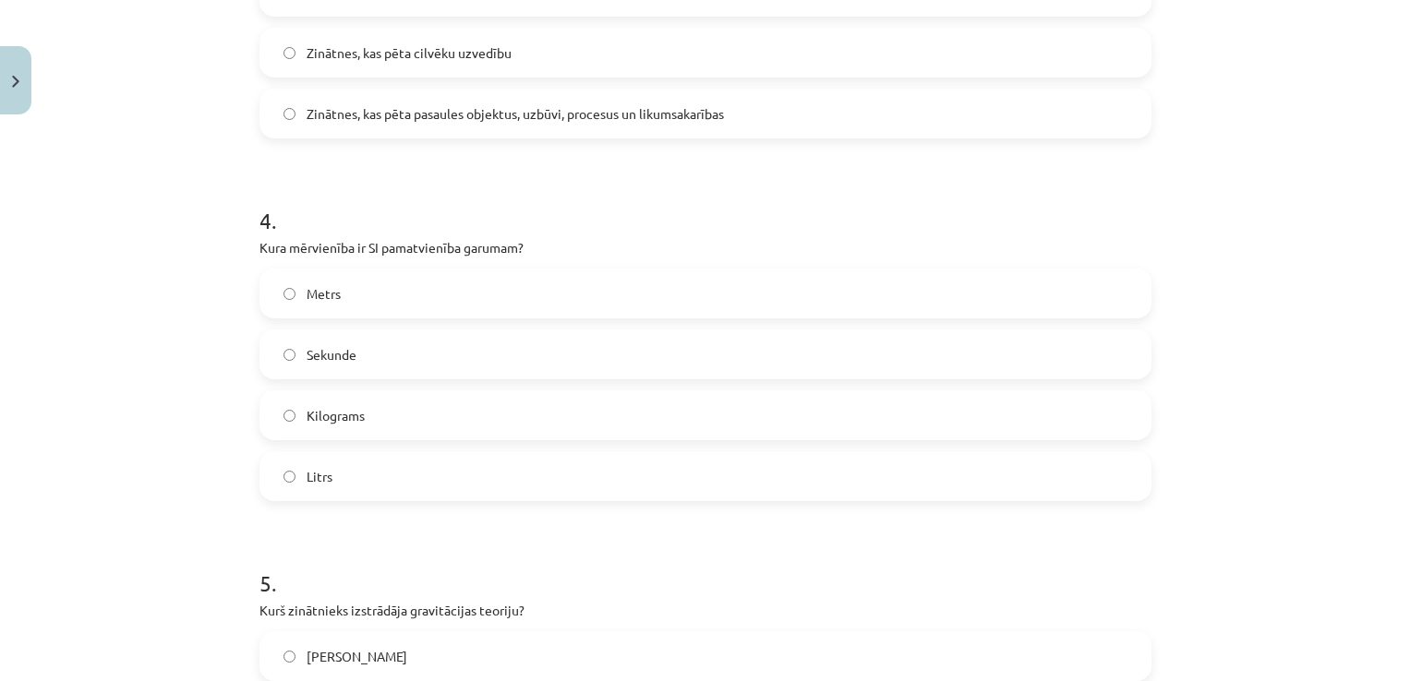
scroll to position [1282, 0]
click at [488, 305] on label "Metrs" at bounding box center [705, 293] width 888 height 46
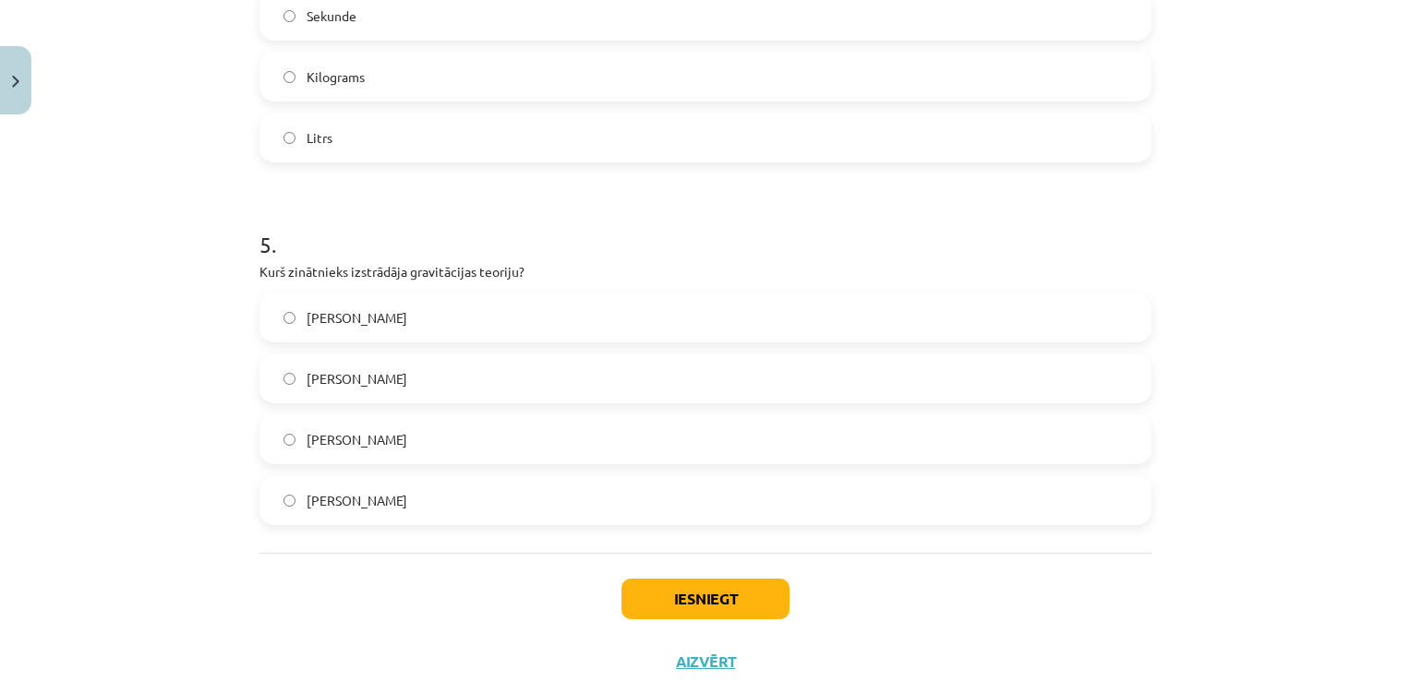
scroll to position [1624, 0]
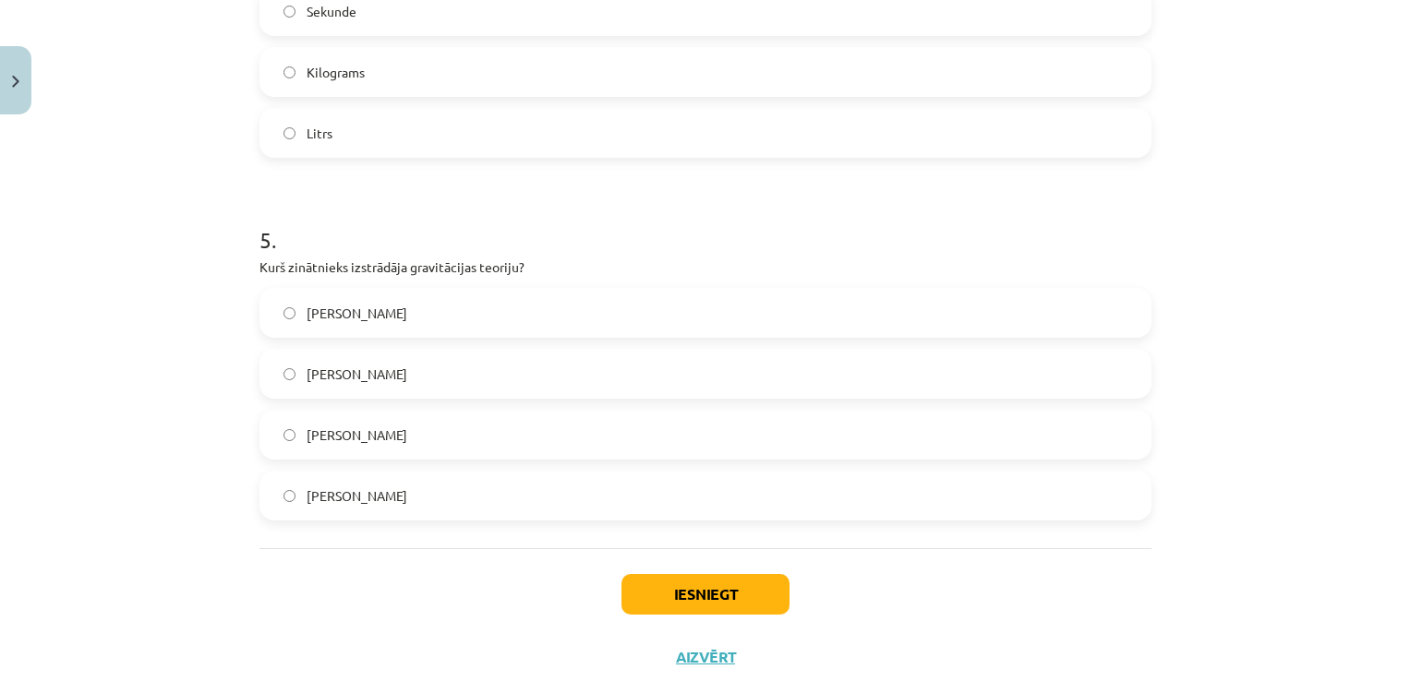
click at [414, 422] on label "Īzaks Ņūtons" at bounding box center [705, 435] width 888 height 46
click at [693, 595] on button "Iesniegt" at bounding box center [705, 594] width 168 height 41
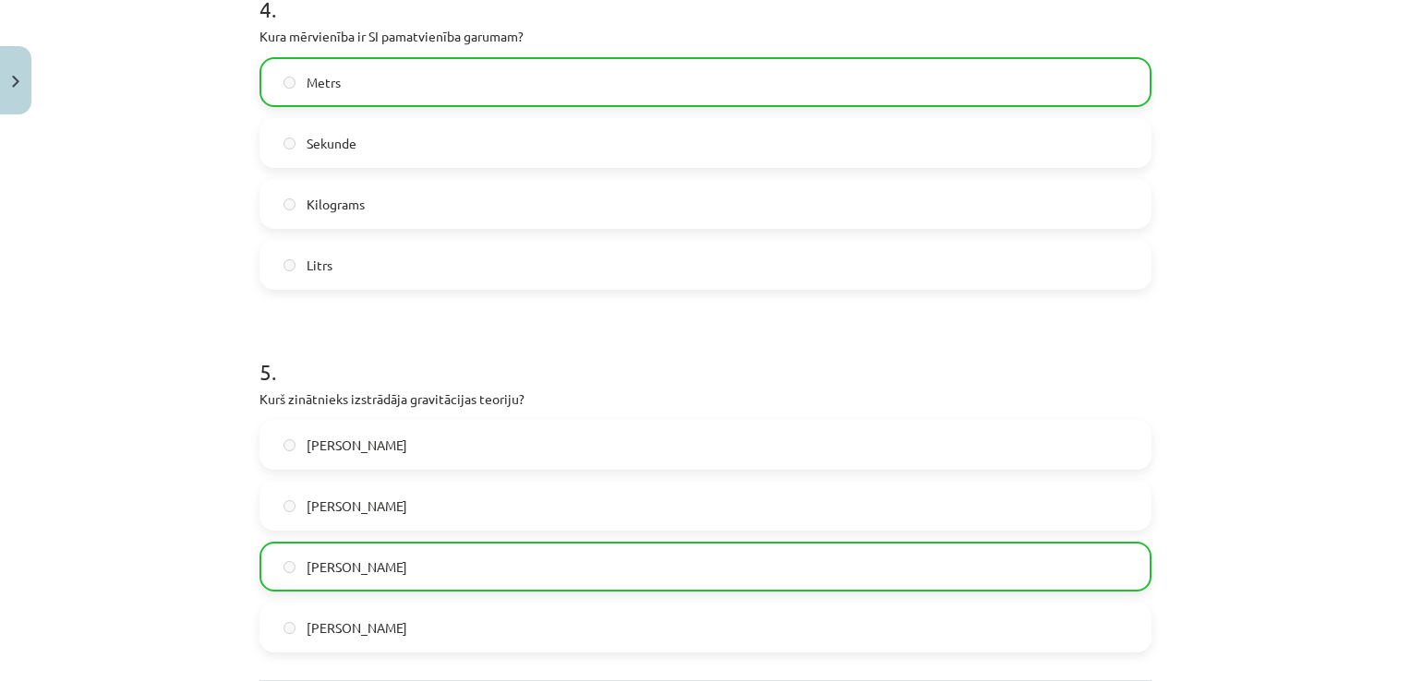
scroll to position [1735, 0]
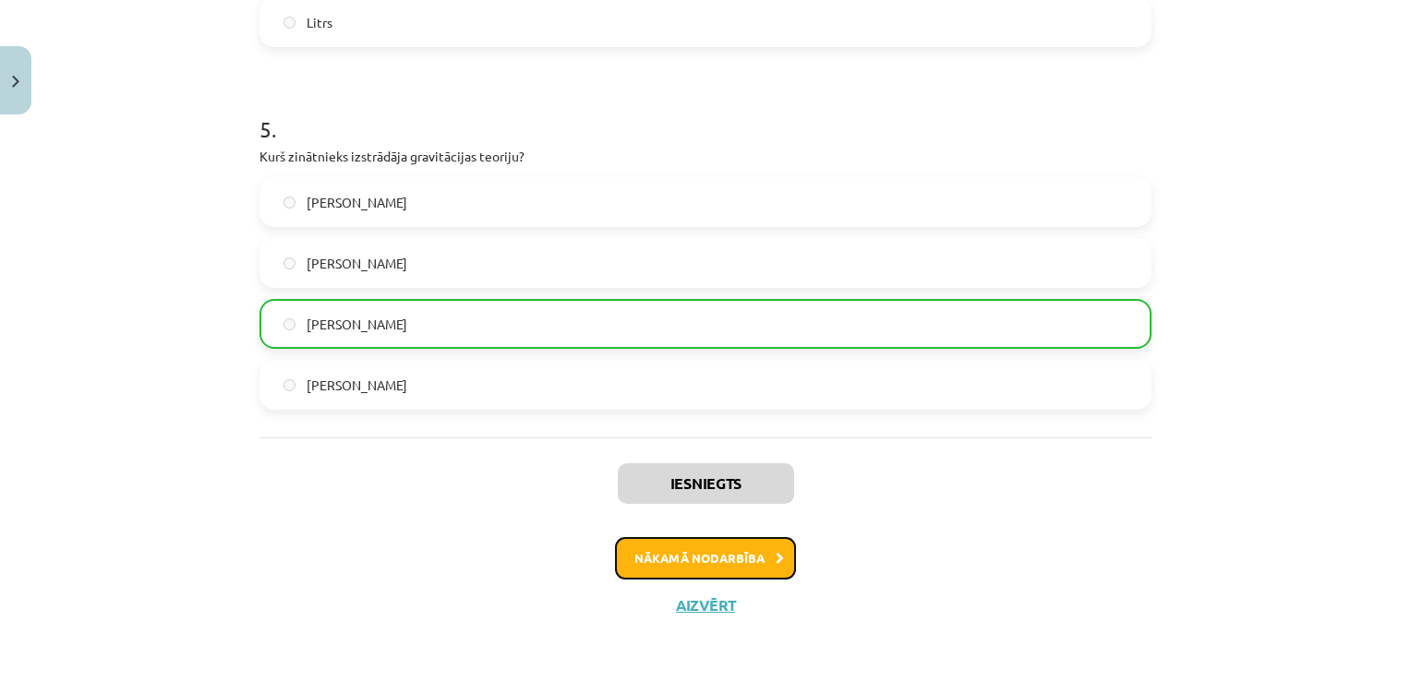
click at [754, 556] on button "Nākamā nodarbība" at bounding box center [705, 558] width 181 height 42
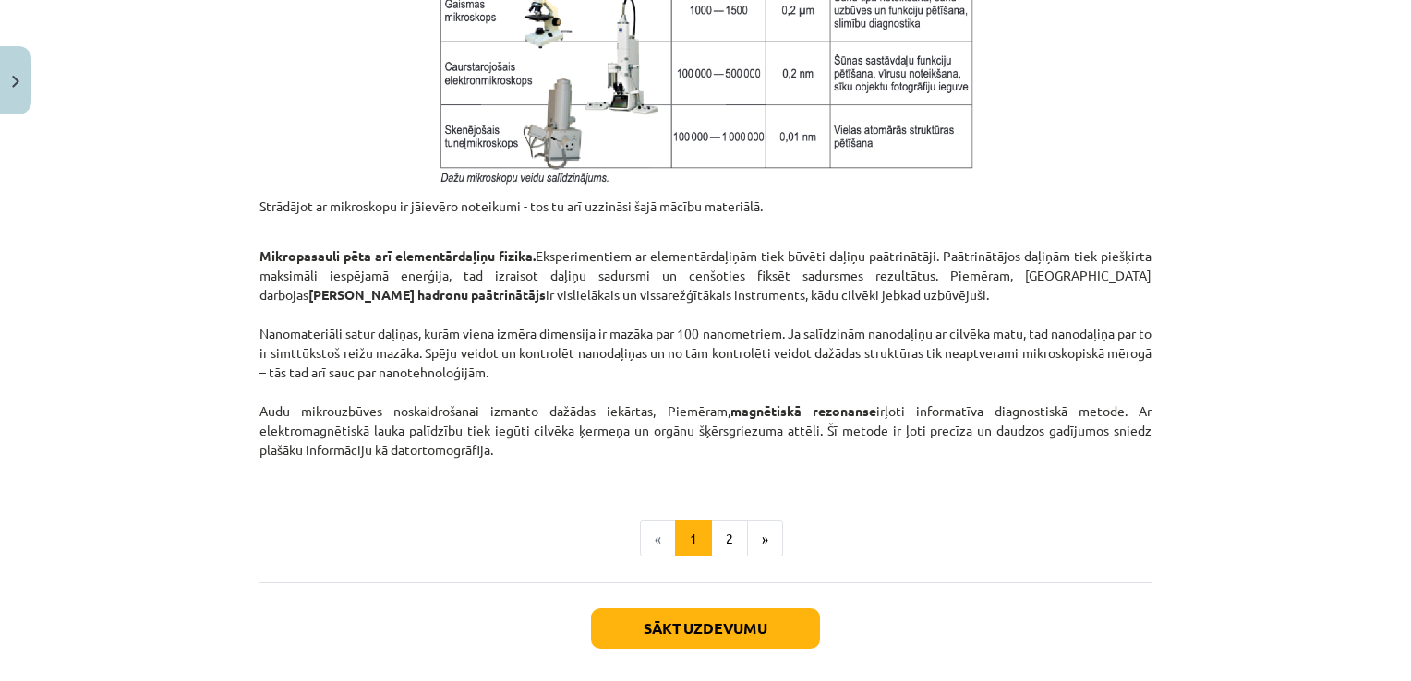
scroll to position [1571, 0]
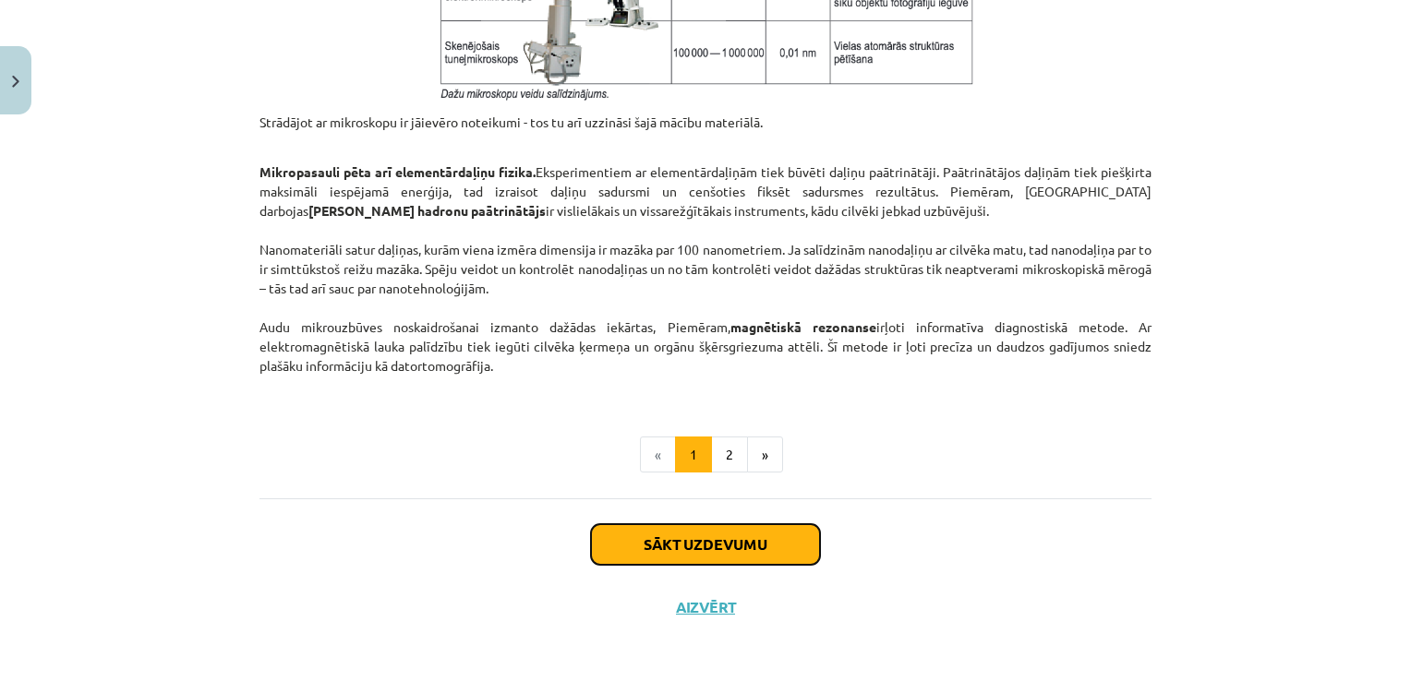
click at [703, 552] on button "Sākt uzdevumu" at bounding box center [705, 544] width 229 height 41
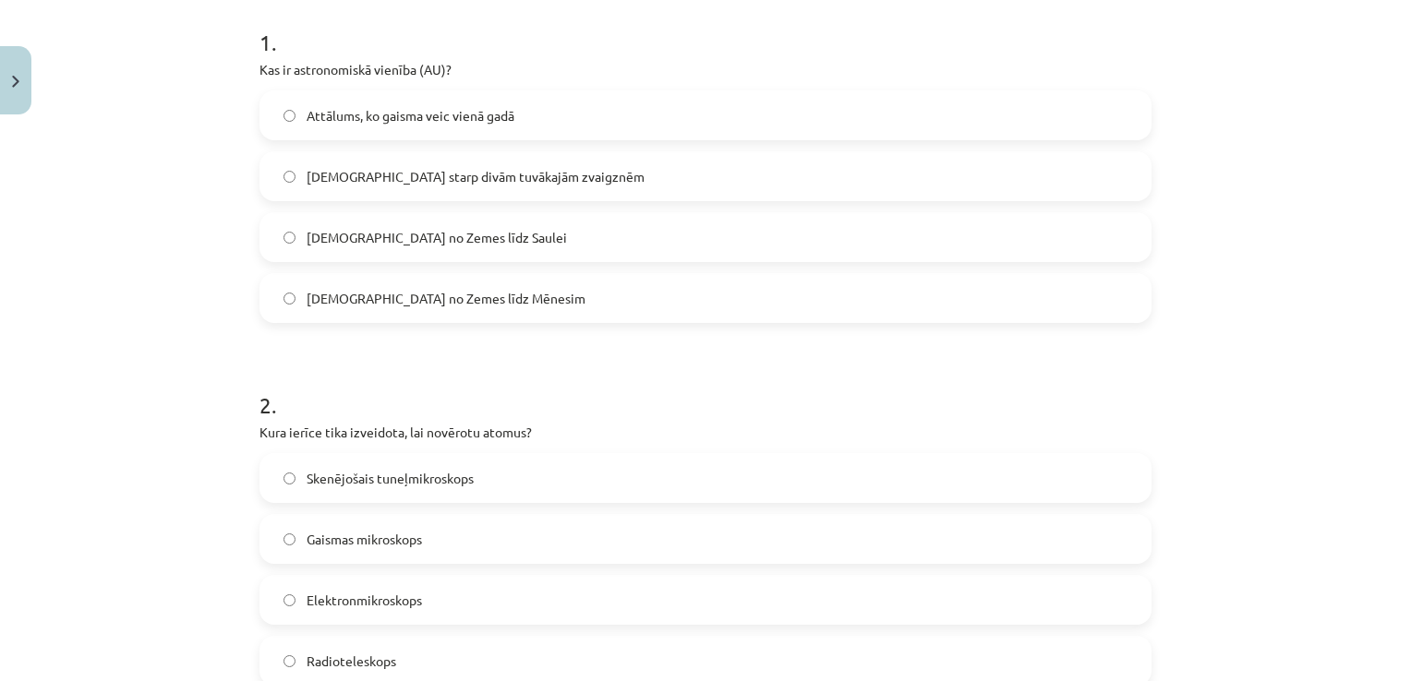
scroll to position [46, 0]
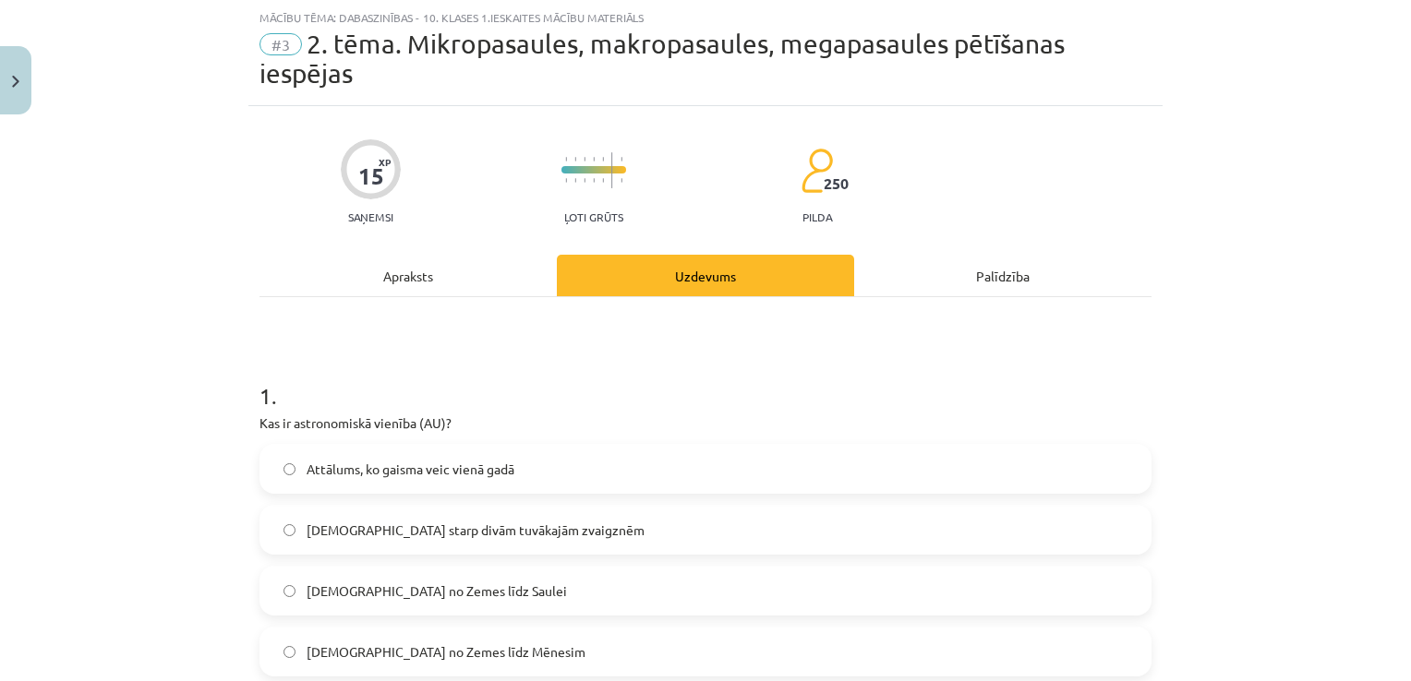
click at [703, 552] on label "Attālums starp divām tuvākajām zvaigznēm" at bounding box center [705, 530] width 888 height 46
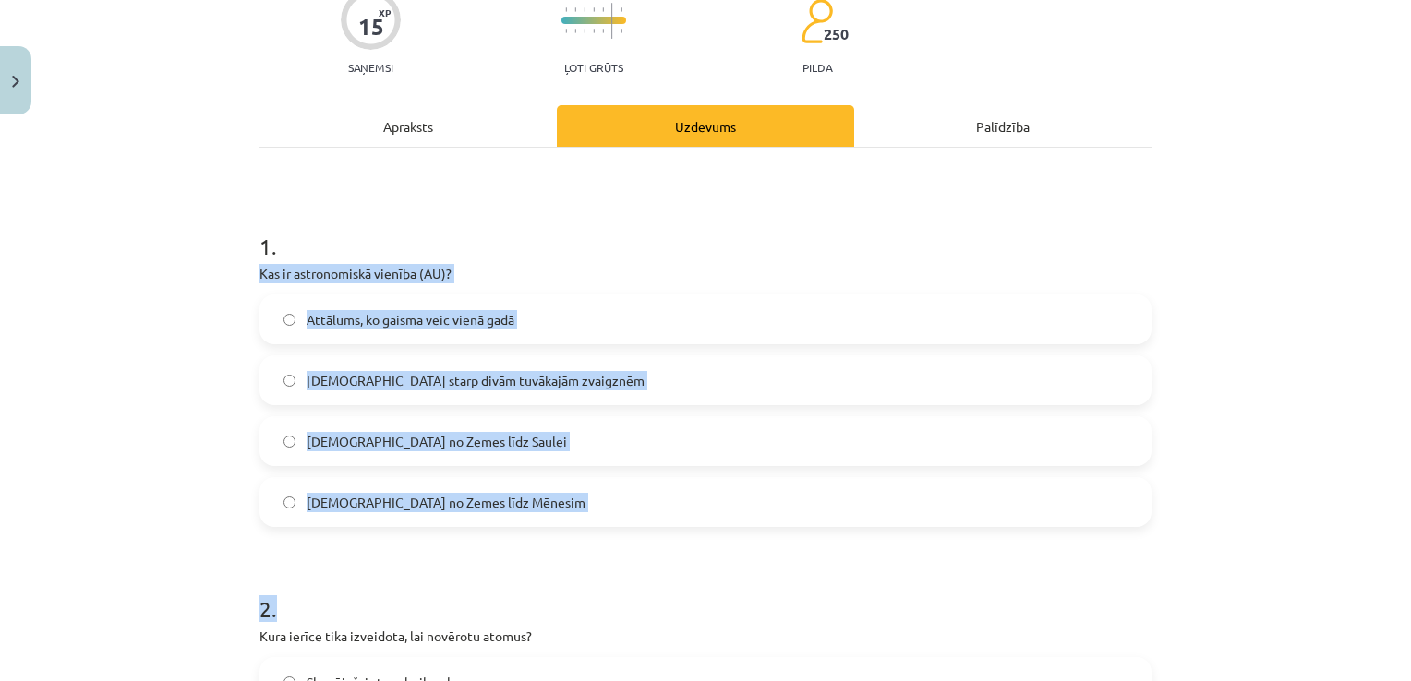
drag, startPoint x: 251, startPoint y: 259, endPoint x: 445, endPoint y: 571, distance: 367.4
drag, startPoint x: 445, startPoint y: 571, endPoint x: 385, endPoint y: 589, distance: 62.8
click at [385, 589] on h1 "2 ." at bounding box center [705, 592] width 892 height 57
click at [210, 319] on div "Mācību tēma: Dabaszinības - 10. klases 1.ieskaites mācību materiāls #3 2. tēma.…" at bounding box center [705, 340] width 1411 height 681
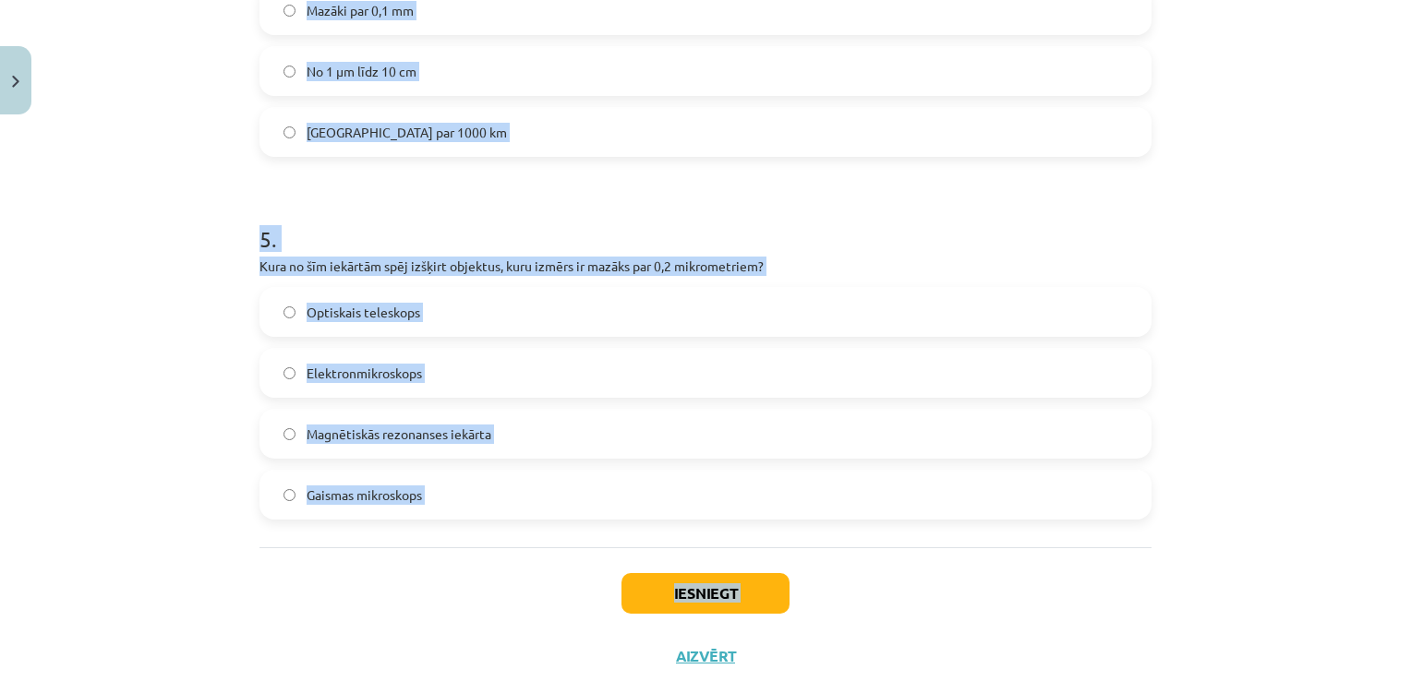
scroll to position [1706, 0]
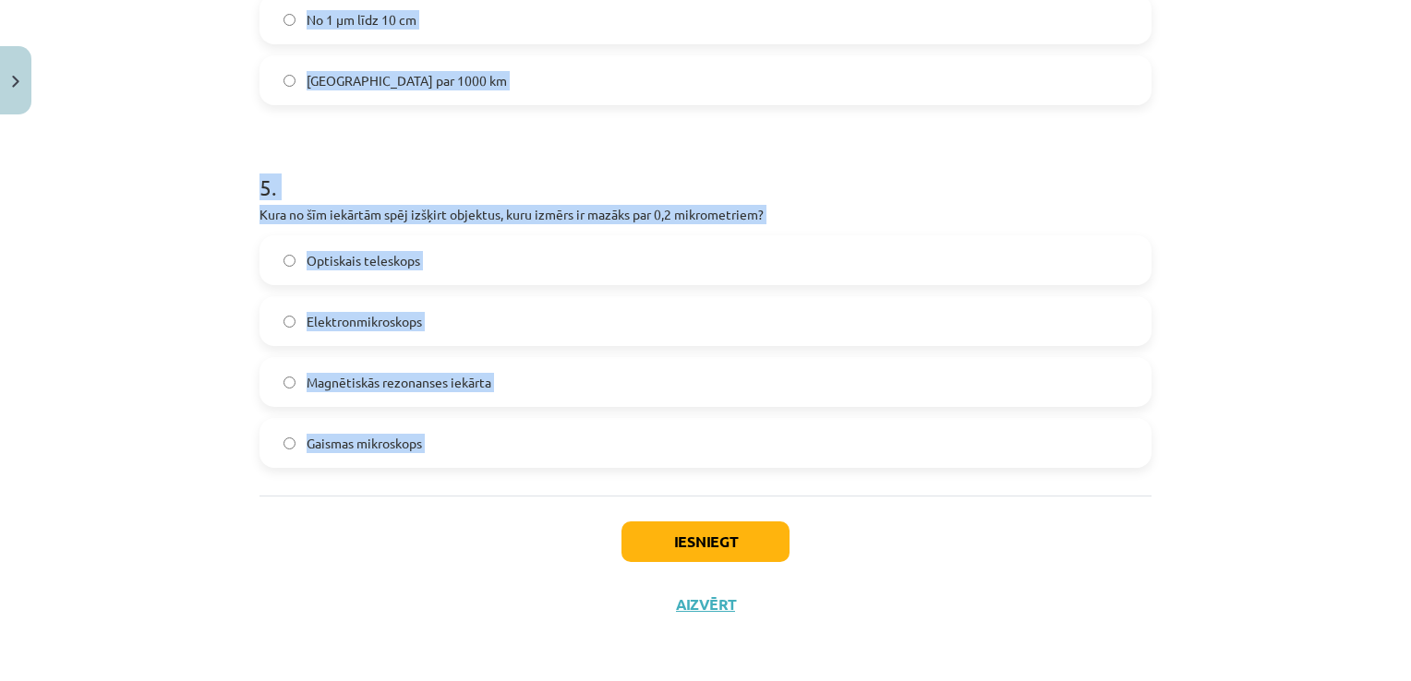
drag, startPoint x: 250, startPoint y: 271, endPoint x: 509, endPoint y: 500, distance: 345.4
copy form "Kas ir astronomiskā vienība (AU)? Attālums, ko gaisma veic vienā gadā Attālums …"
click at [869, 99] on label "Lielāki par 1000 km" at bounding box center [705, 80] width 888 height 46
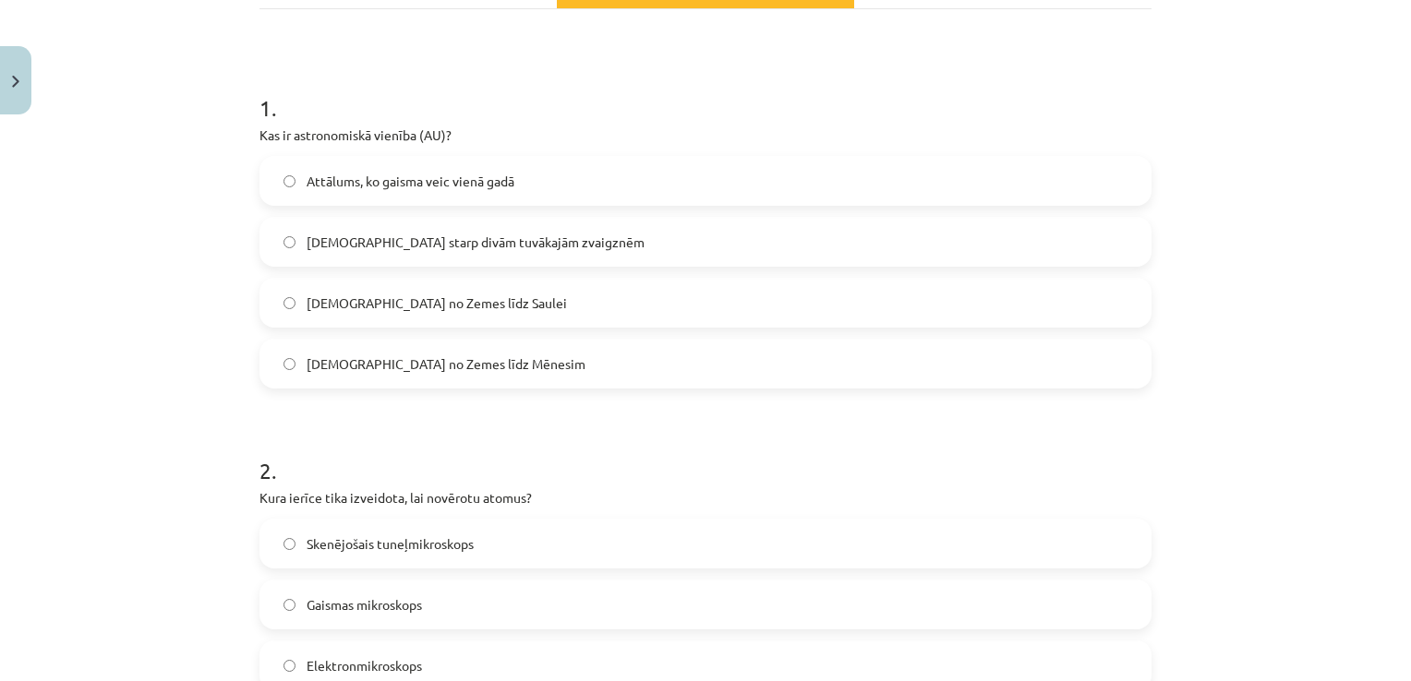
scroll to position [327, 0]
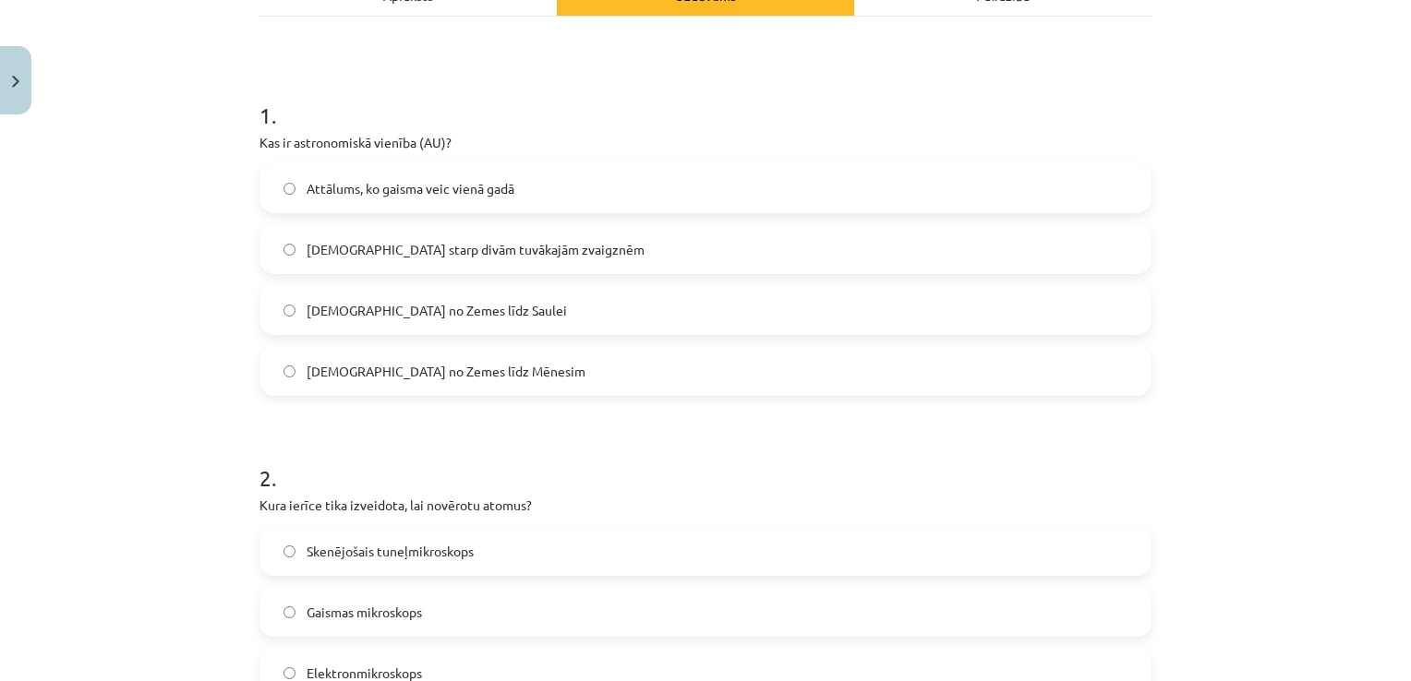
click at [600, 322] on label "Attālums no Zemes līdz Saulei" at bounding box center [705, 310] width 888 height 46
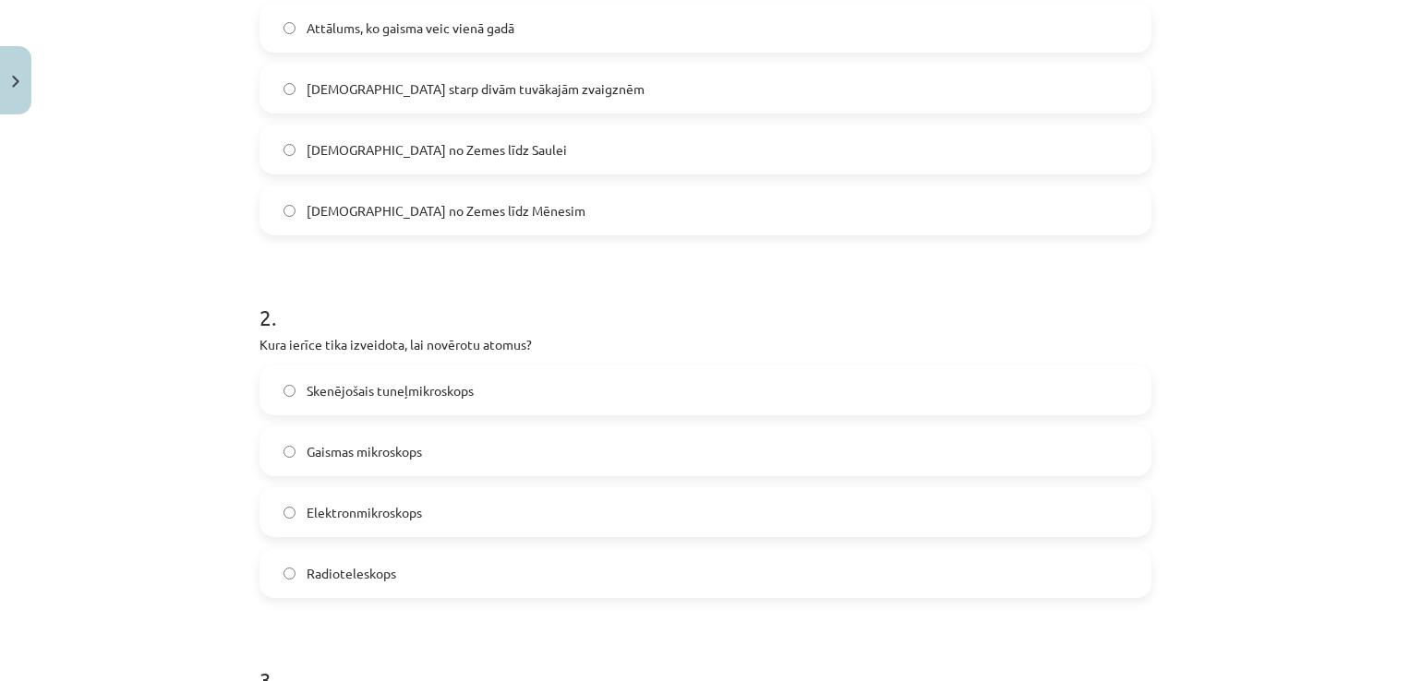
scroll to position [528, 0]
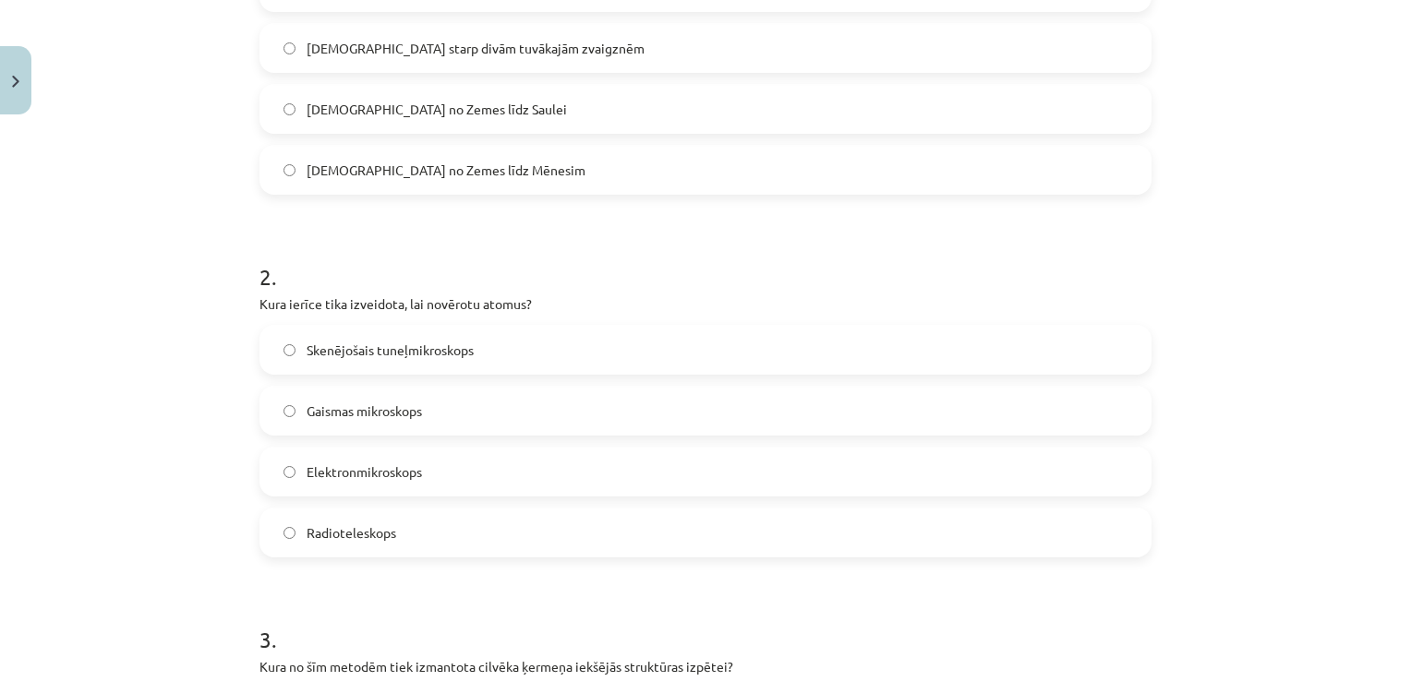
click at [681, 356] on label "Skenējošais tuneļmikroskops" at bounding box center [705, 350] width 888 height 46
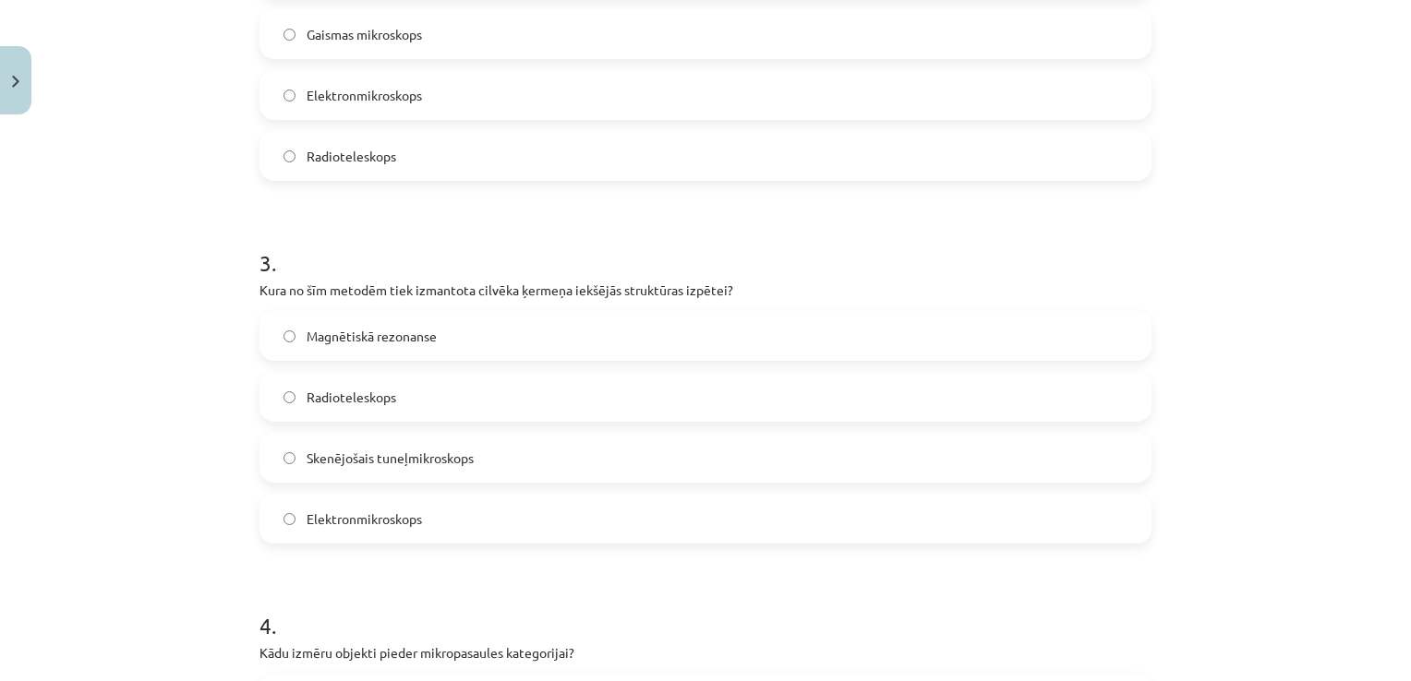
scroll to position [916, 0]
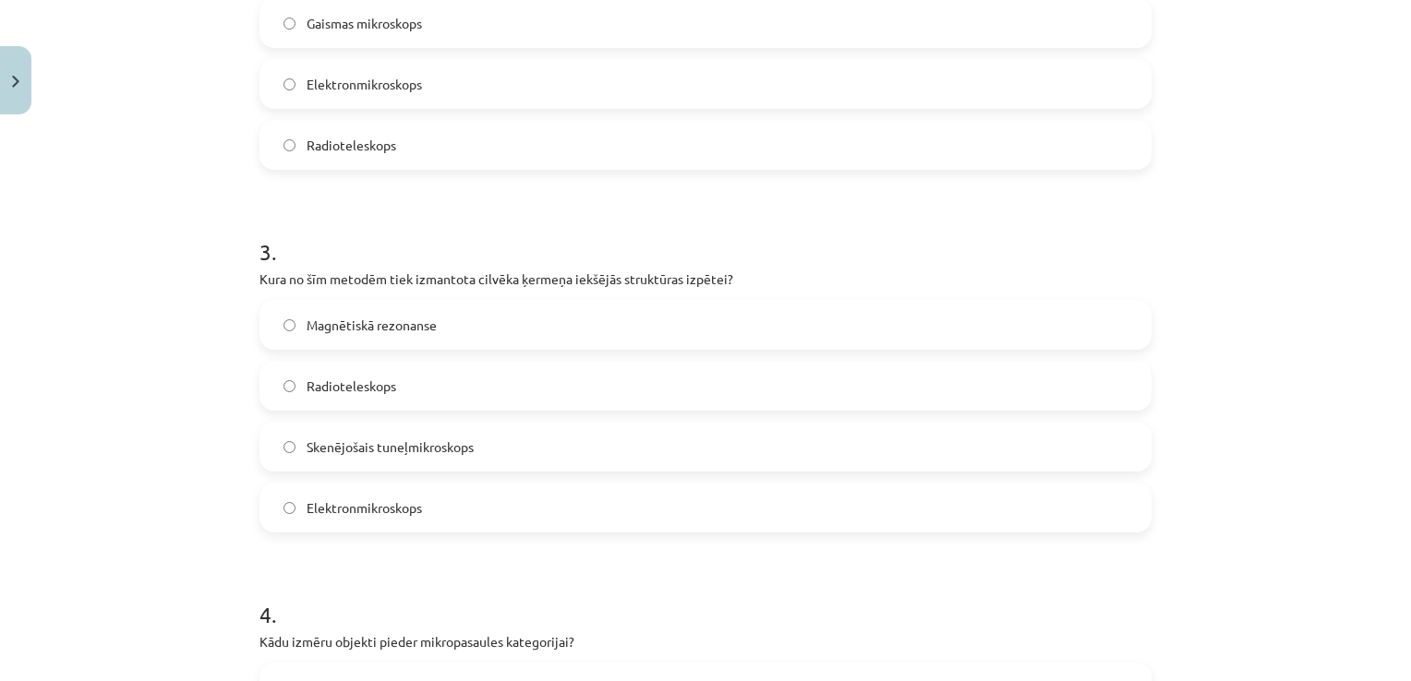
click at [702, 329] on label "Magnētiskā rezonanse" at bounding box center [705, 325] width 888 height 46
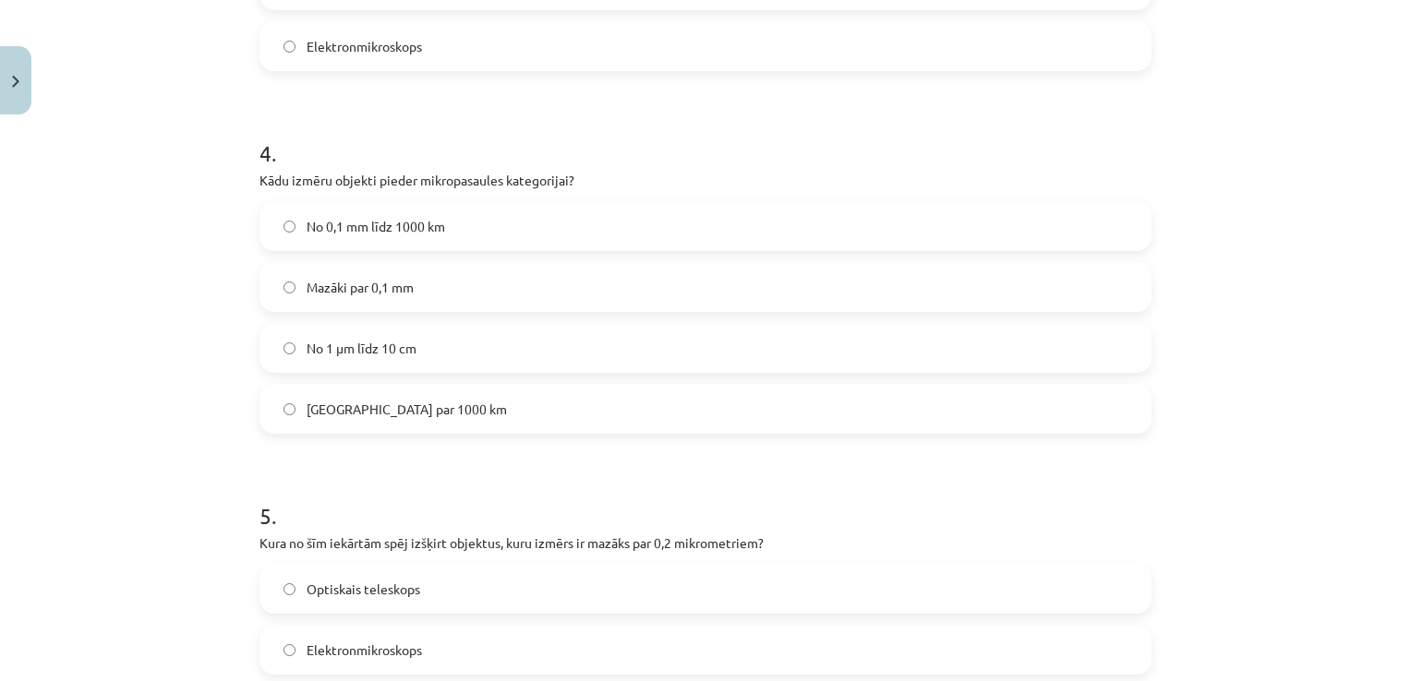
scroll to position [1378, 0]
click at [575, 272] on label "Mazāki par 0,1 mm" at bounding box center [705, 287] width 888 height 46
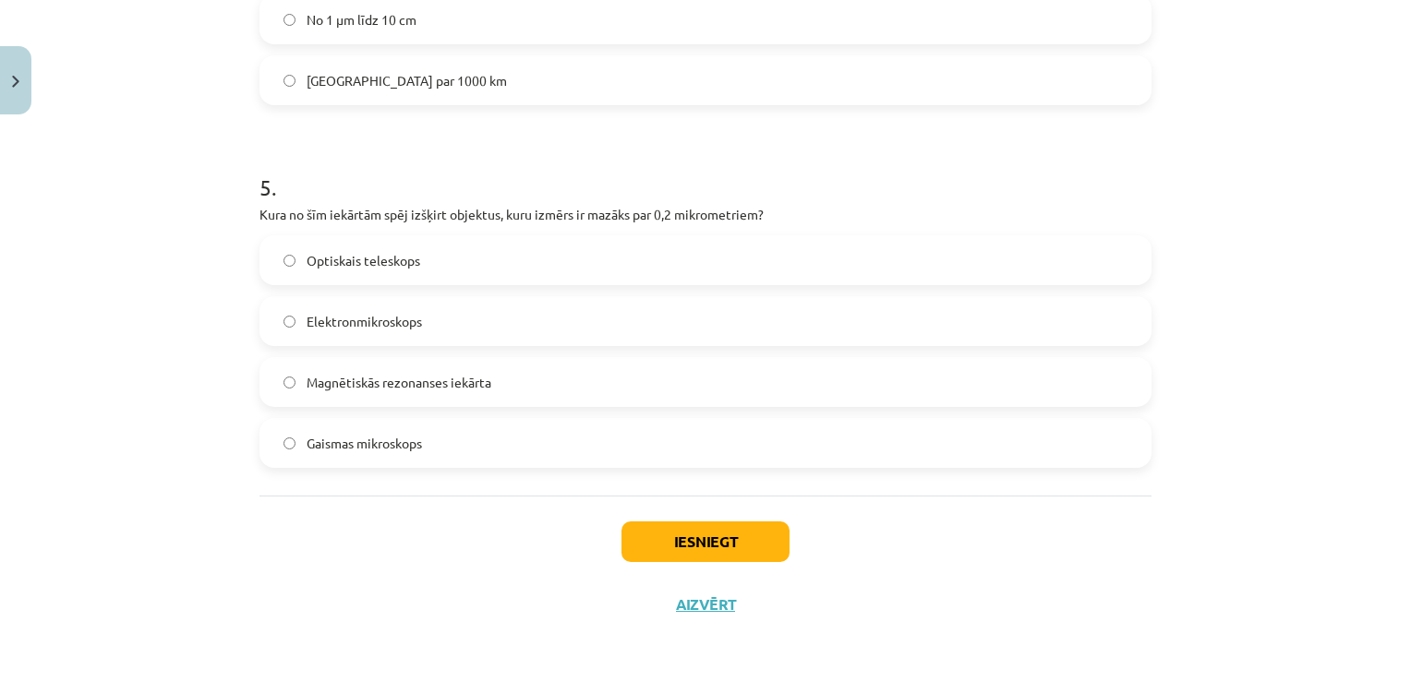
click at [717, 332] on label "Elektronmikroskops" at bounding box center [705, 321] width 888 height 46
click at [769, 544] on button "Iesniegt" at bounding box center [705, 542] width 168 height 41
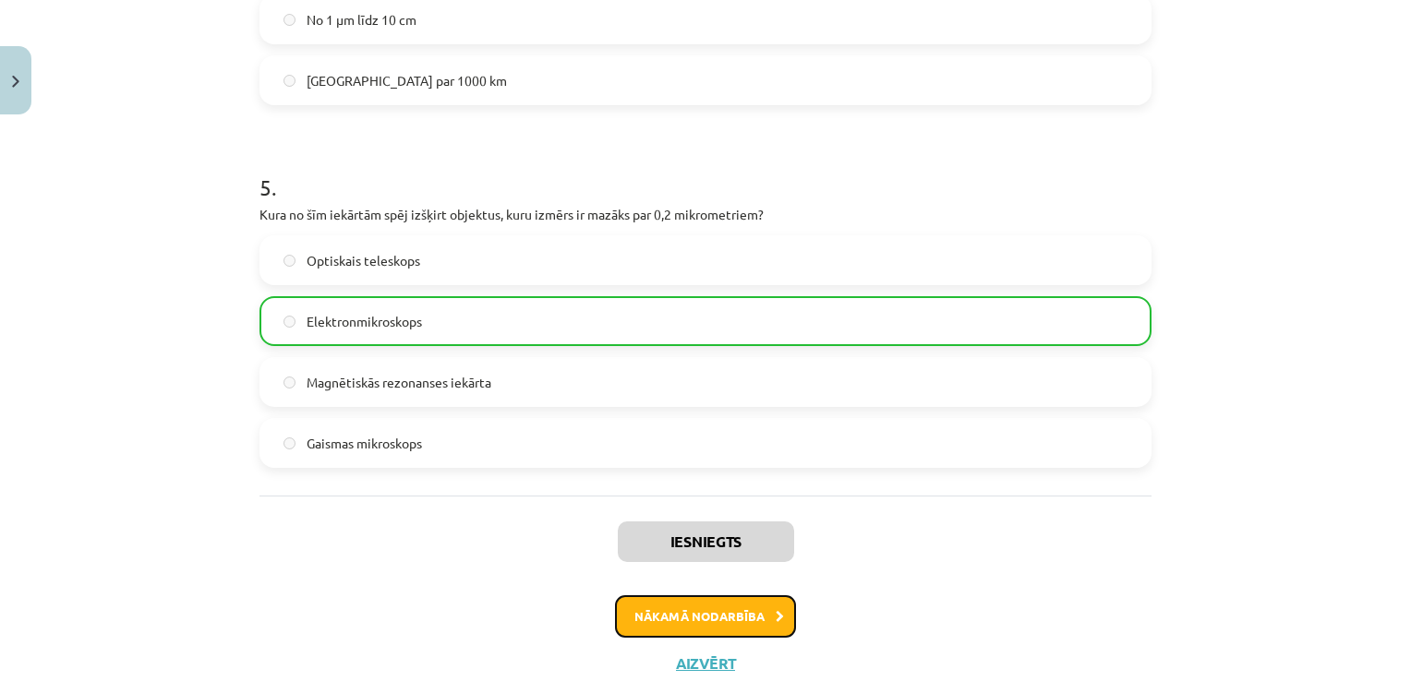
click at [728, 611] on button "Nākamā nodarbība" at bounding box center [705, 617] width 181 height 42
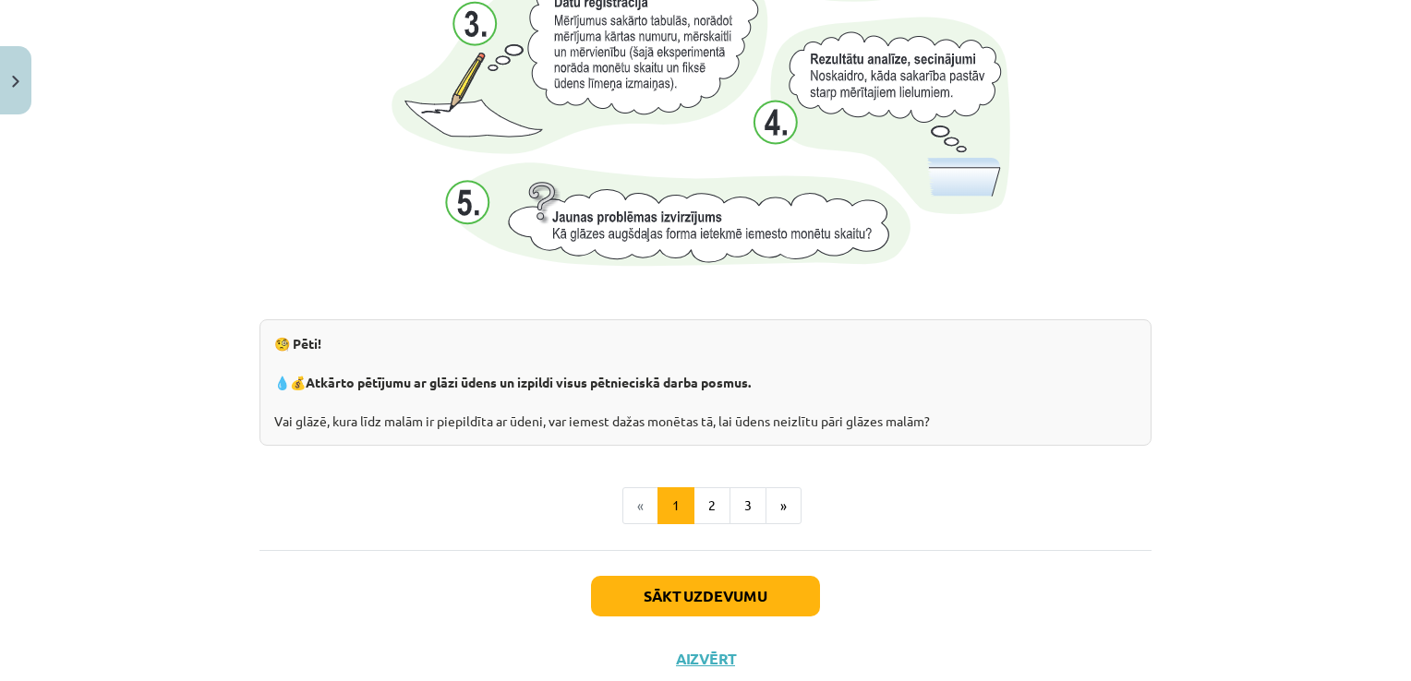
scroll to position [1969, 0]
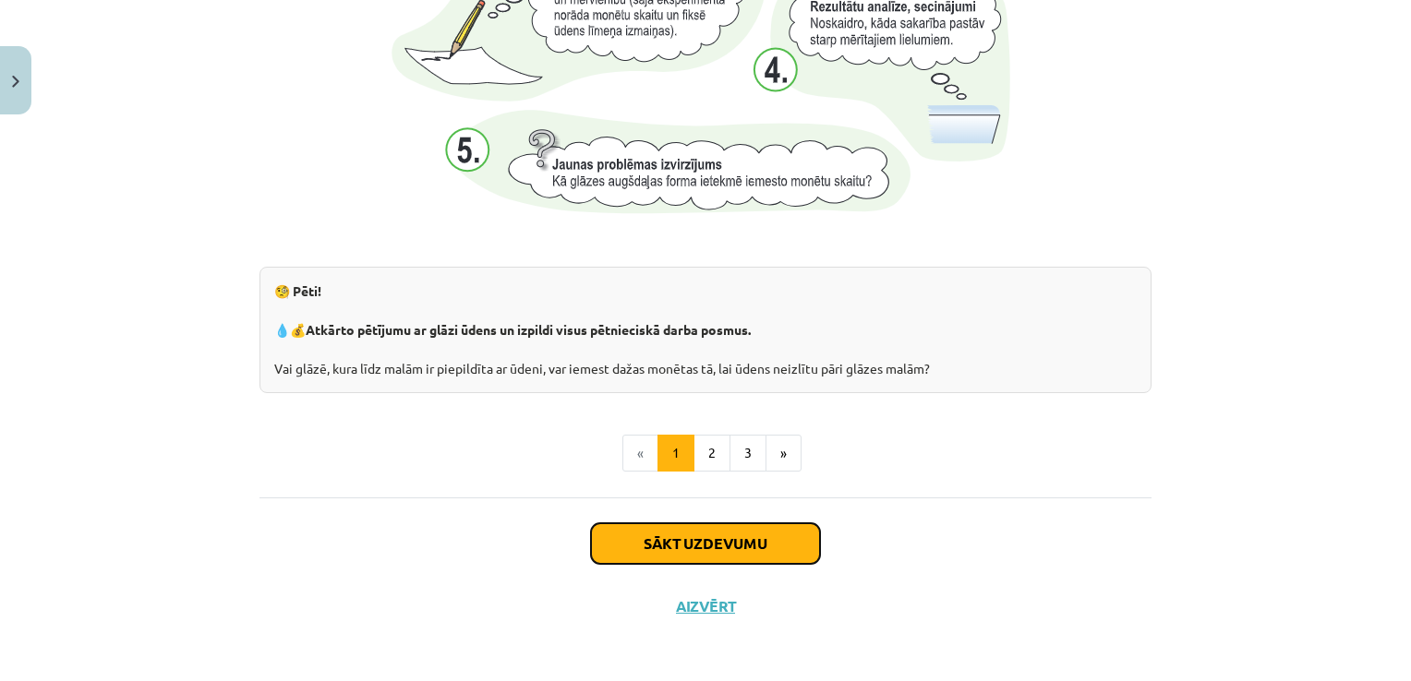
click at [703, 561] on button "Sākt uzdevumu" at bounding box center [705, 544] width 229 height 41
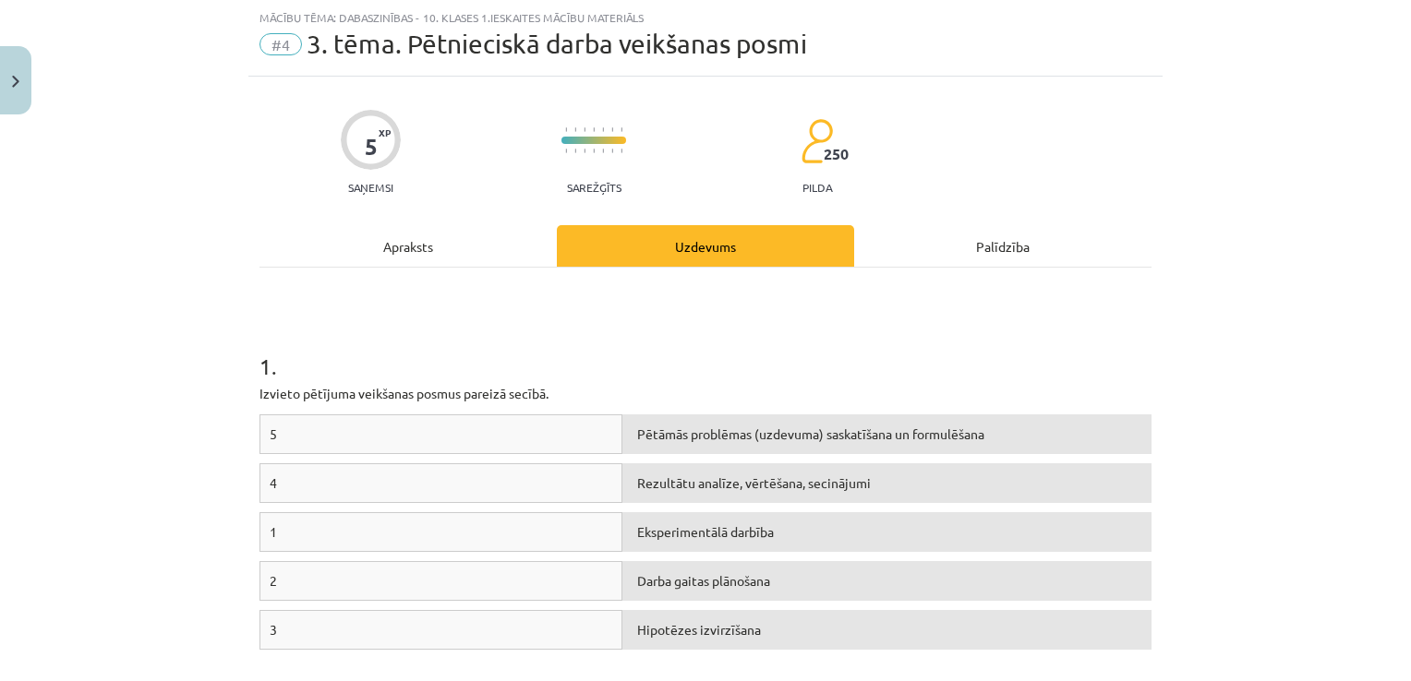
scroll to position [259, 0]
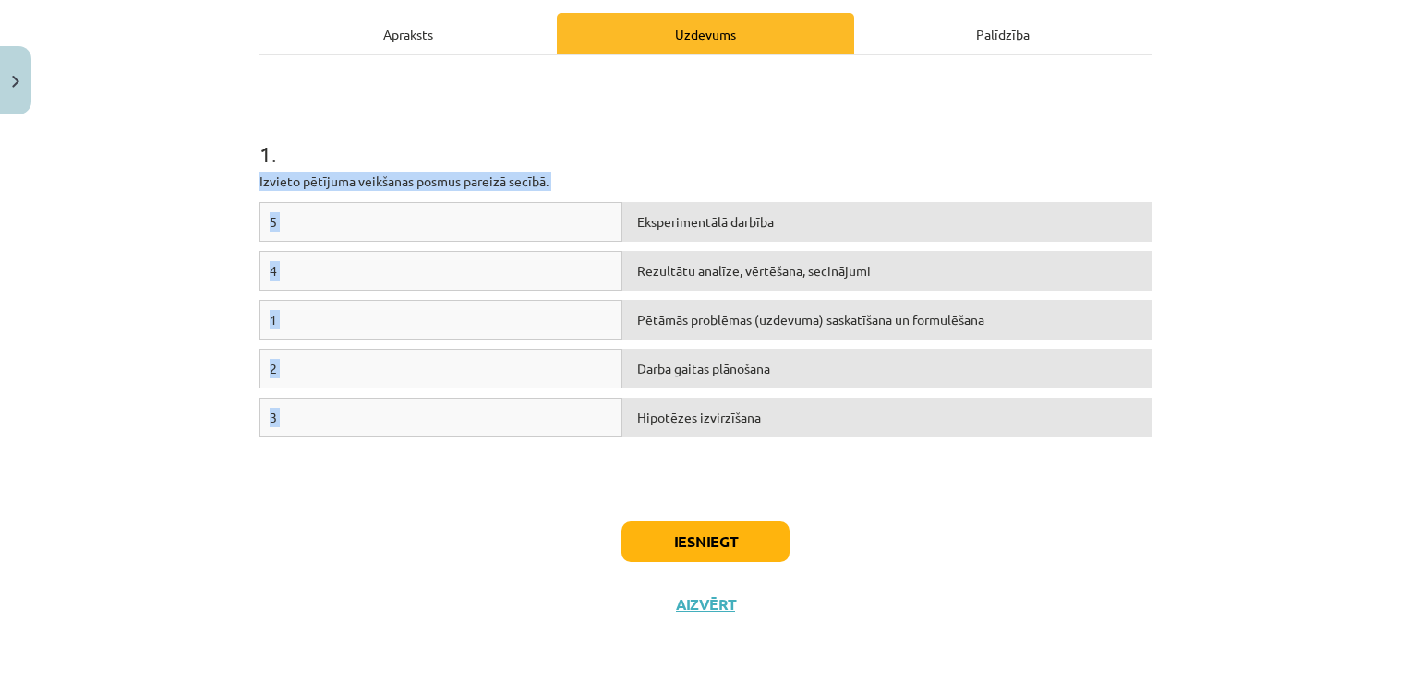
drag, startPoint x: 248, startPoint y: 181, endPoint x: 700, endPoint y: 429, distance: 515.3
click at [700, 429] on div "5 XP Saņemsi Sarežģīts 250 pilda Apraksts Uzdevums Palīdzība 1 . Izvieto pētīju…" at bounding box center [705, 250] width 914 height 772
copy div "Izvieto pētījuma veikšanas posmus pareizā secībā. 5 Eksperimentālā darbība 4 Re…"
click at [779, 109] on h1 "1 ." at bounding box center [705, 137] width 892 height 57
click at [658, 271] on div "Rezultātu analīze, vērtēšana, secinājumi" at bounding box center [886, 271] width 529 height 40
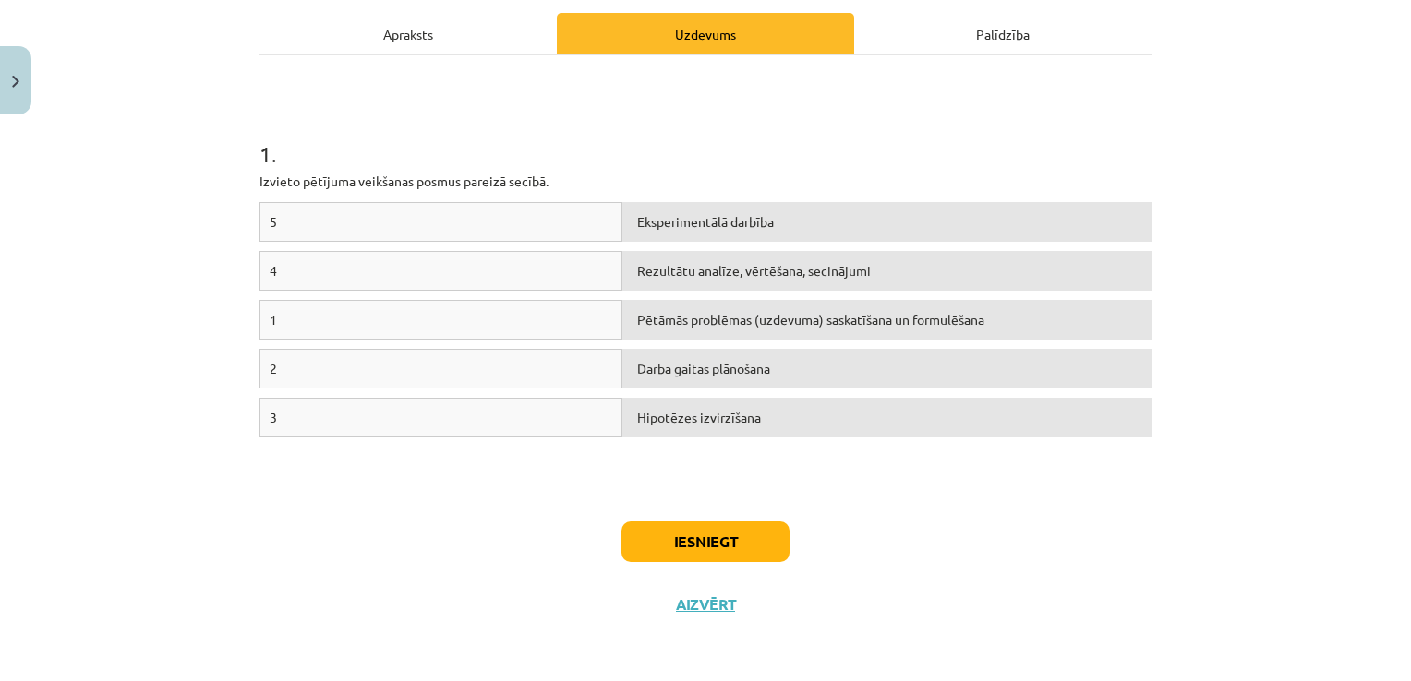
click at [486, 308] on div "1" at bounding box center [440, 320] width 363 height 40
click at [636, 268] on div "Rezultātu analīze, vērtēšana, secinājumi" at bounding box center [886, 271] width 529 height 40
click at [639, 326] on div "Pētāmās problēmas (uzdevuma) saskatīšana un formulēšana" at bounding box center [886, 320] width 529 height 40
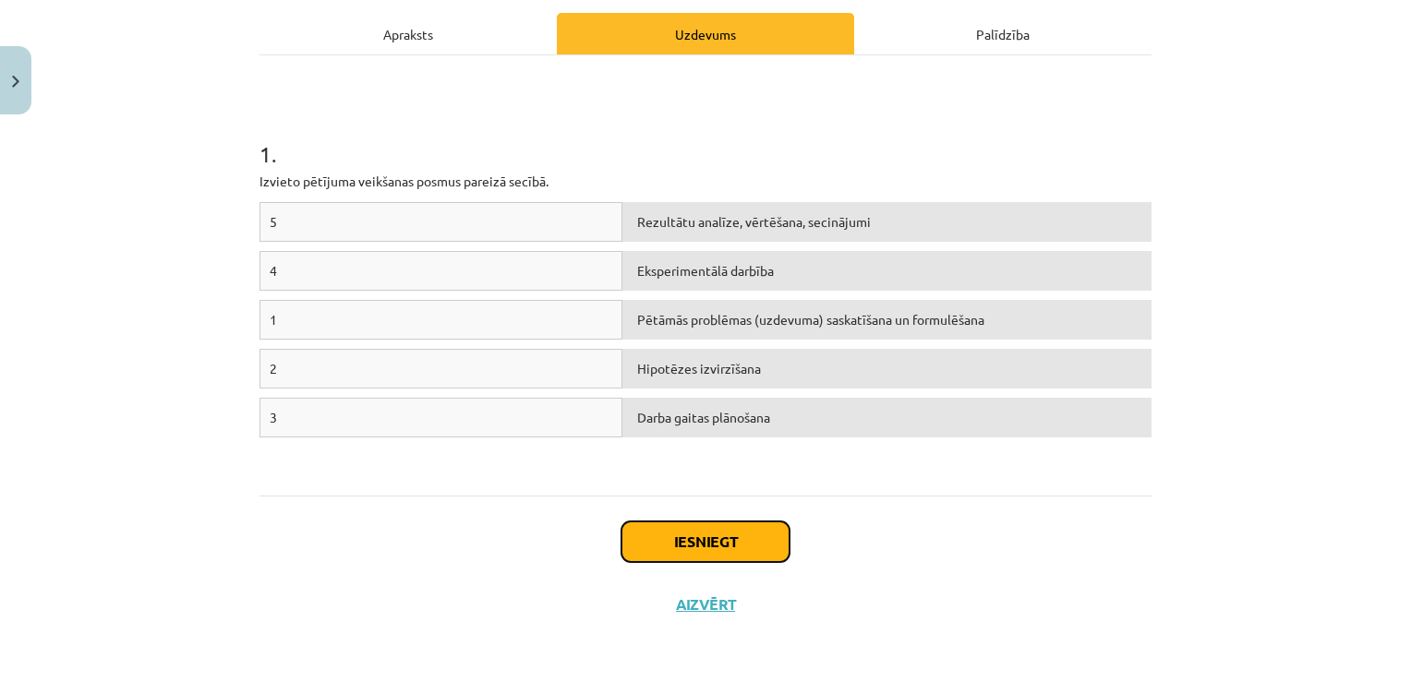
click at [699, 552] on button "Iesniegt" at bounding box center [705, 542] width 168 height 41
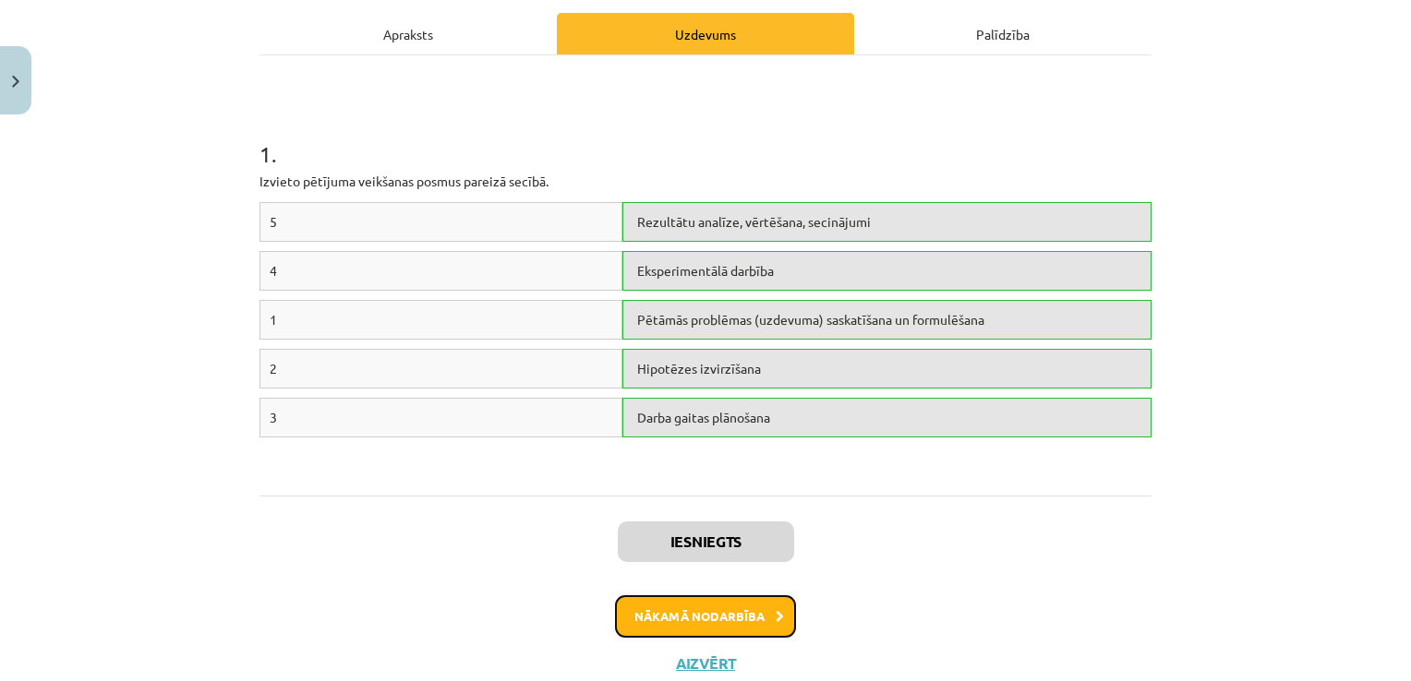
click at [719, 608] on button "Nākamā nodarbība" at bounding box center [705, 617] width 181 height 42
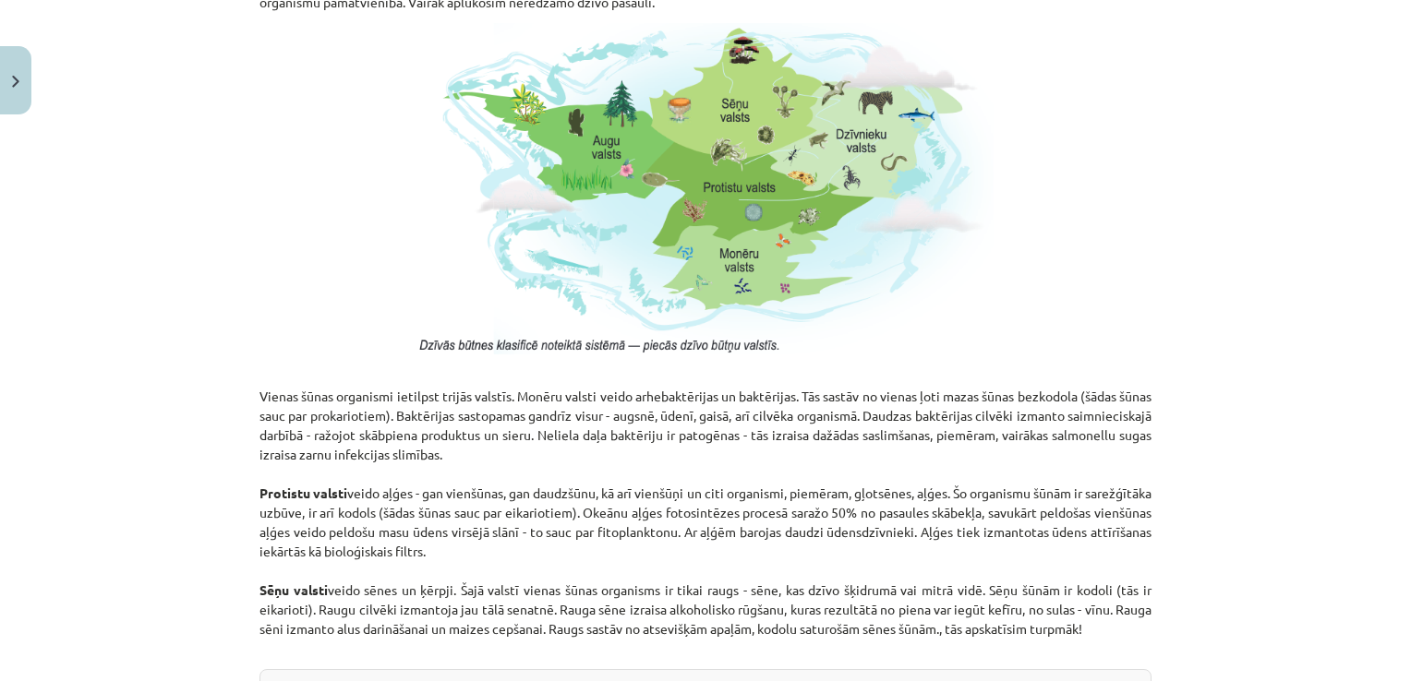
scroll to position [1728, 0]
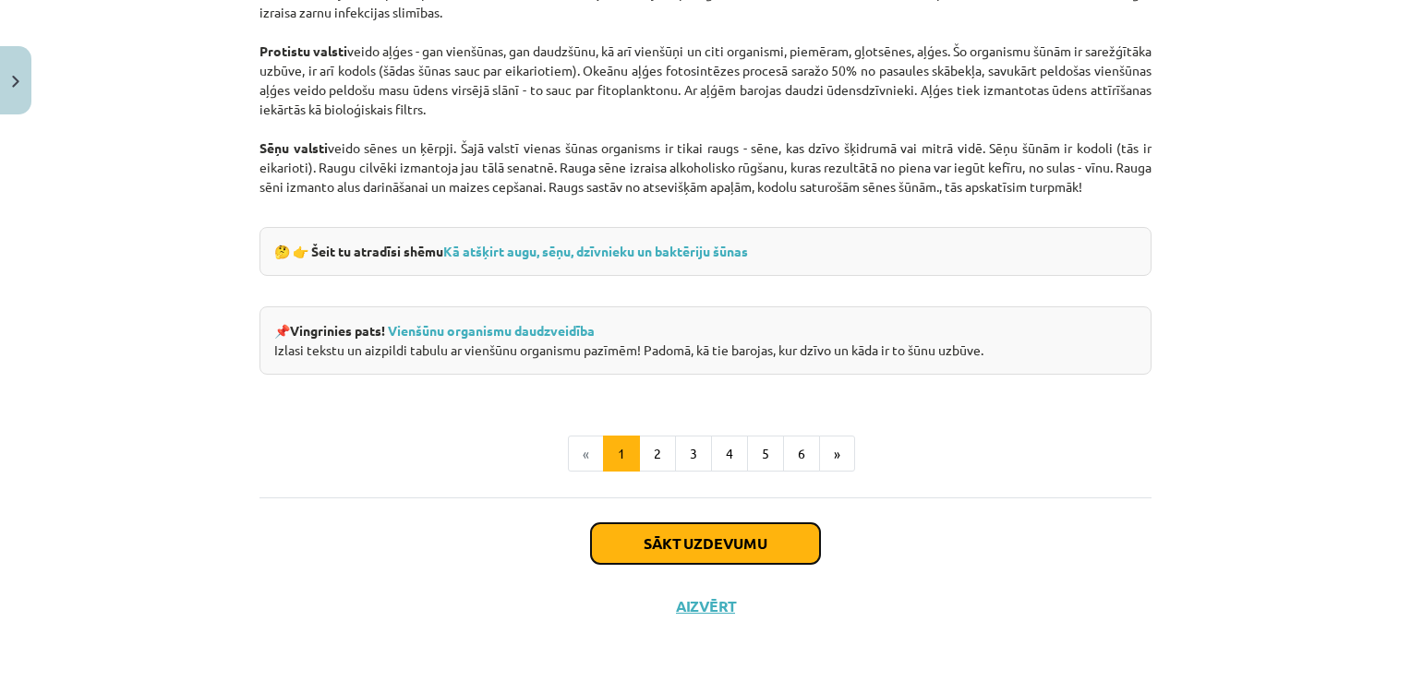
click at [678, 535] on button "Sākt uzdevumu" at bounding box center [705, 544] width 229 height 41
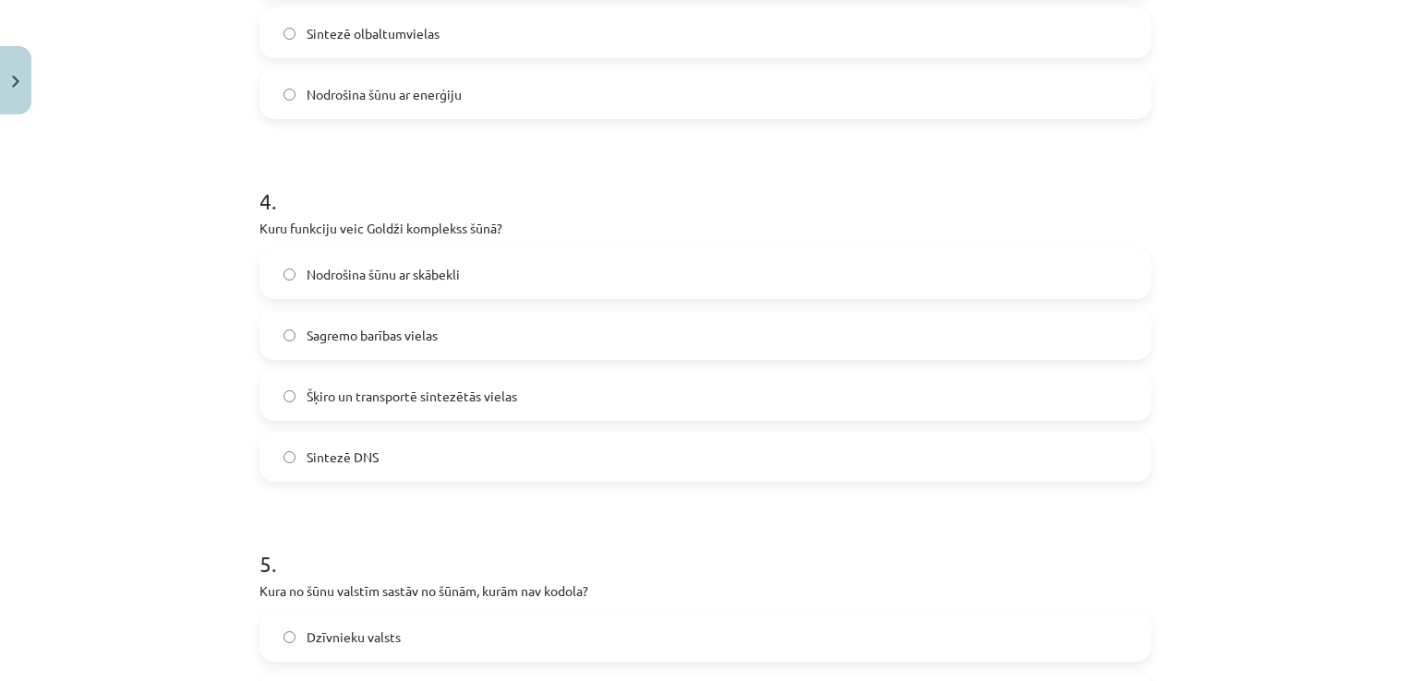
scroll to position [1677, 0]
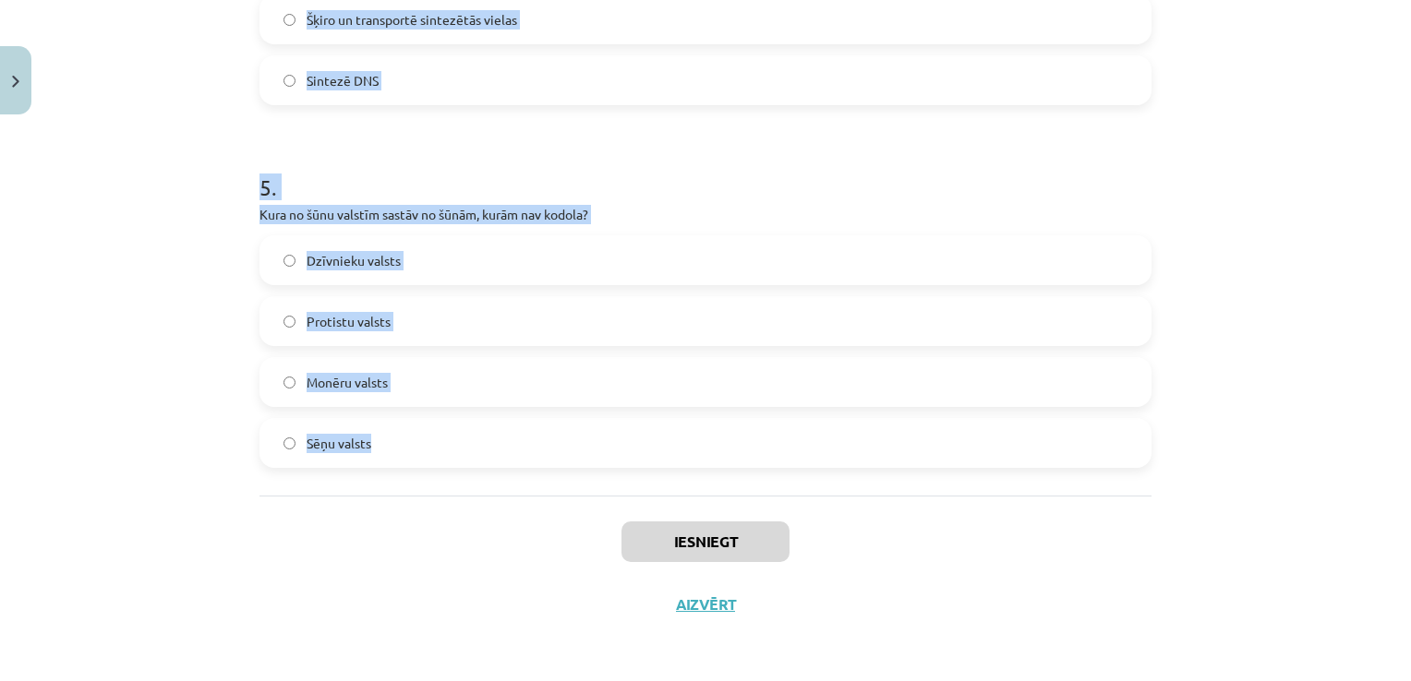
drag, startPoint x: 254, startPoint y: 271, endPoint x: 635, endPoint y: 495, distance: 442.5
copy form "Kura šūnas daļa ir atbildīga par enerģijas ražošanu? Goldži komplekss Kodols Ri…"
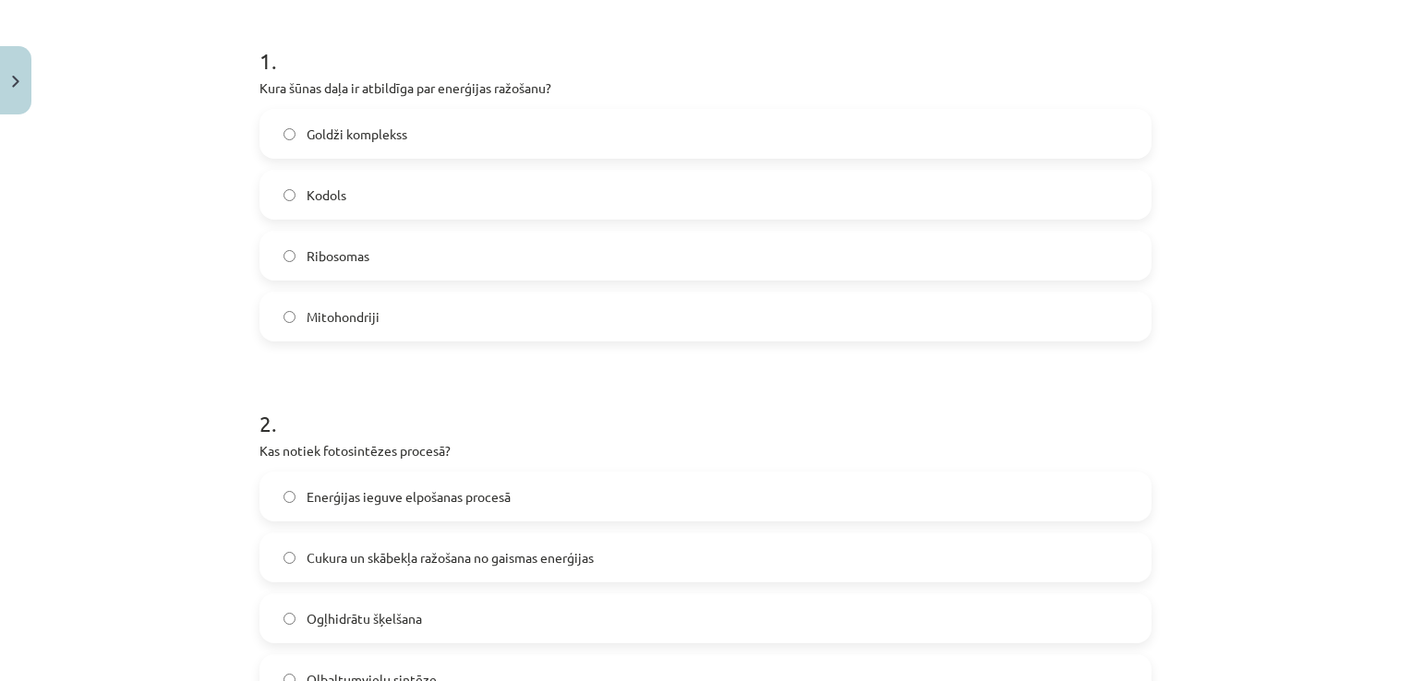
scroll to position [354, 0]
click at [584, 303] on label "Mitohondriji" at bounding box center [705, 315] width 888 height 46
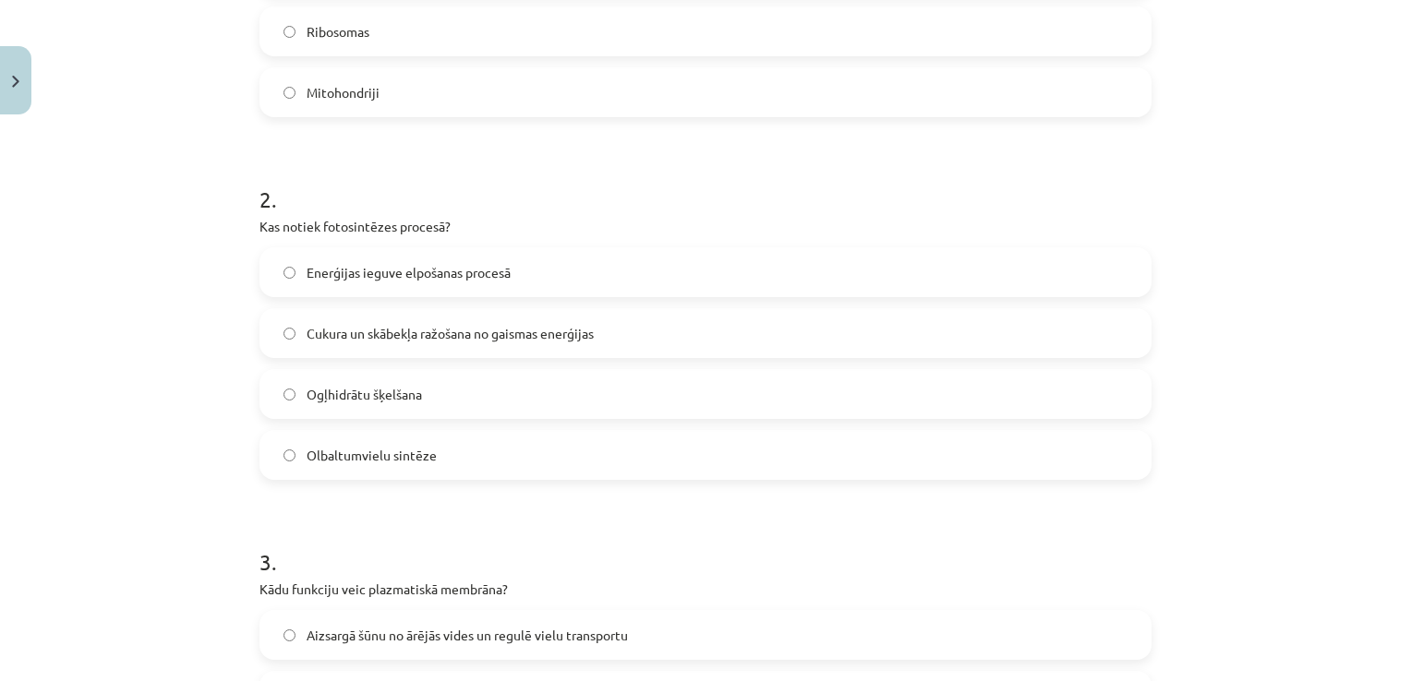
scroll to position [579, 0]
click at [750, 341] on label "Cukura un skābekļa ražošana no gaismas enerģijas" at bounding box center [705, 330] width 888 height 46
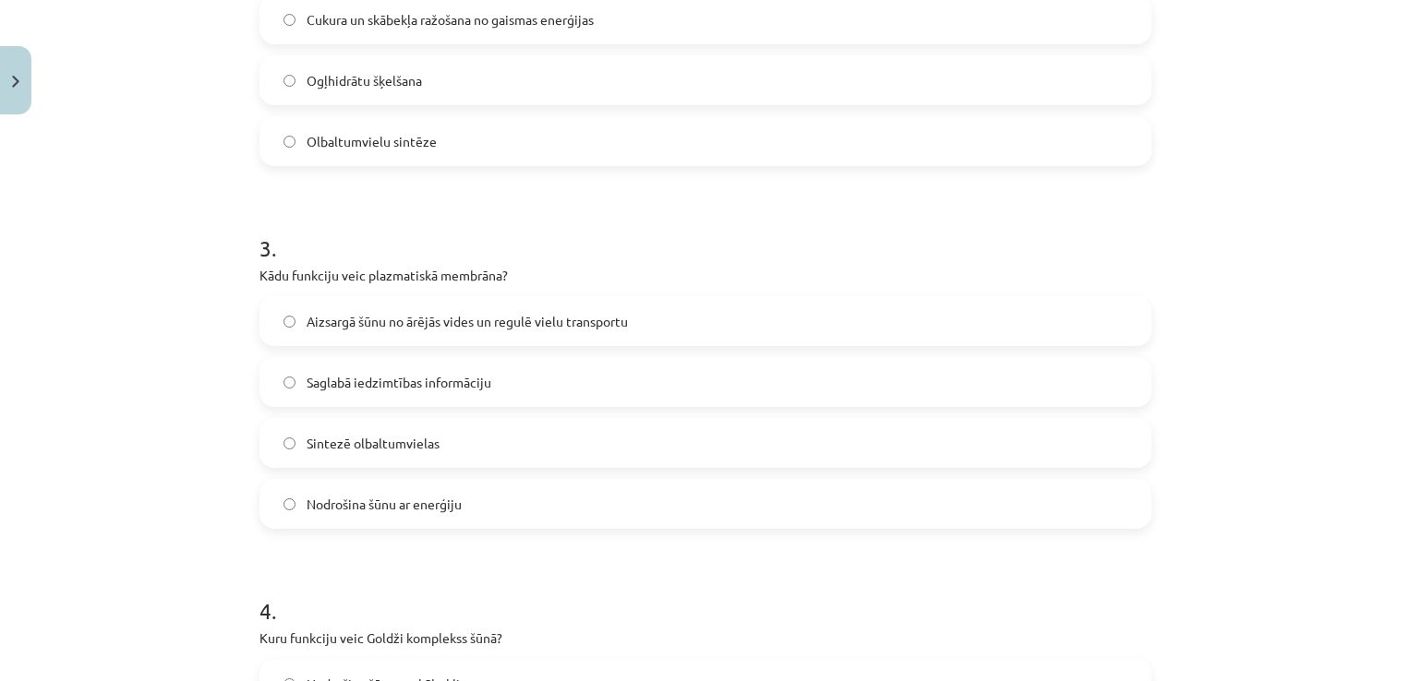
scroll to position [891, 0]
click at [618, 325] on span "Aizsargā šūnu no ārējās vides un regulē vielu transportu" at bounding box center [467, 320] width 321 height 19
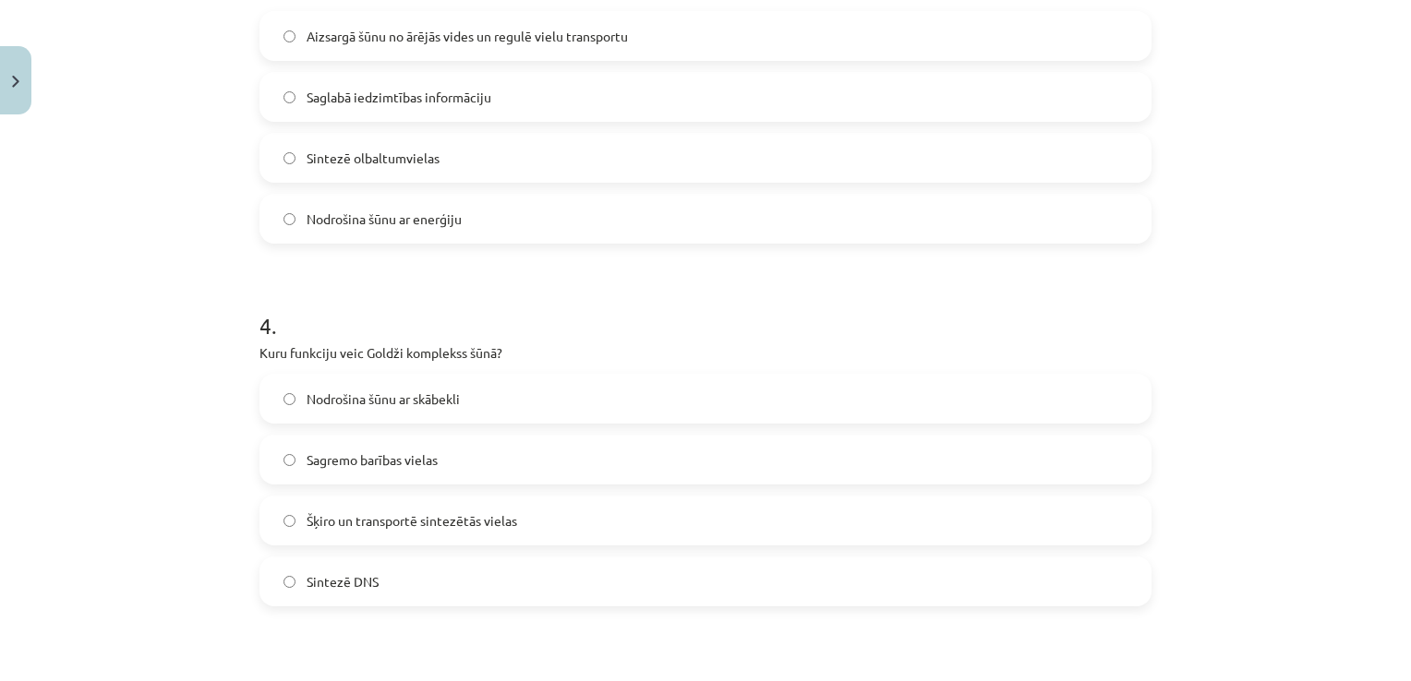
scroll to position [1186, 0]
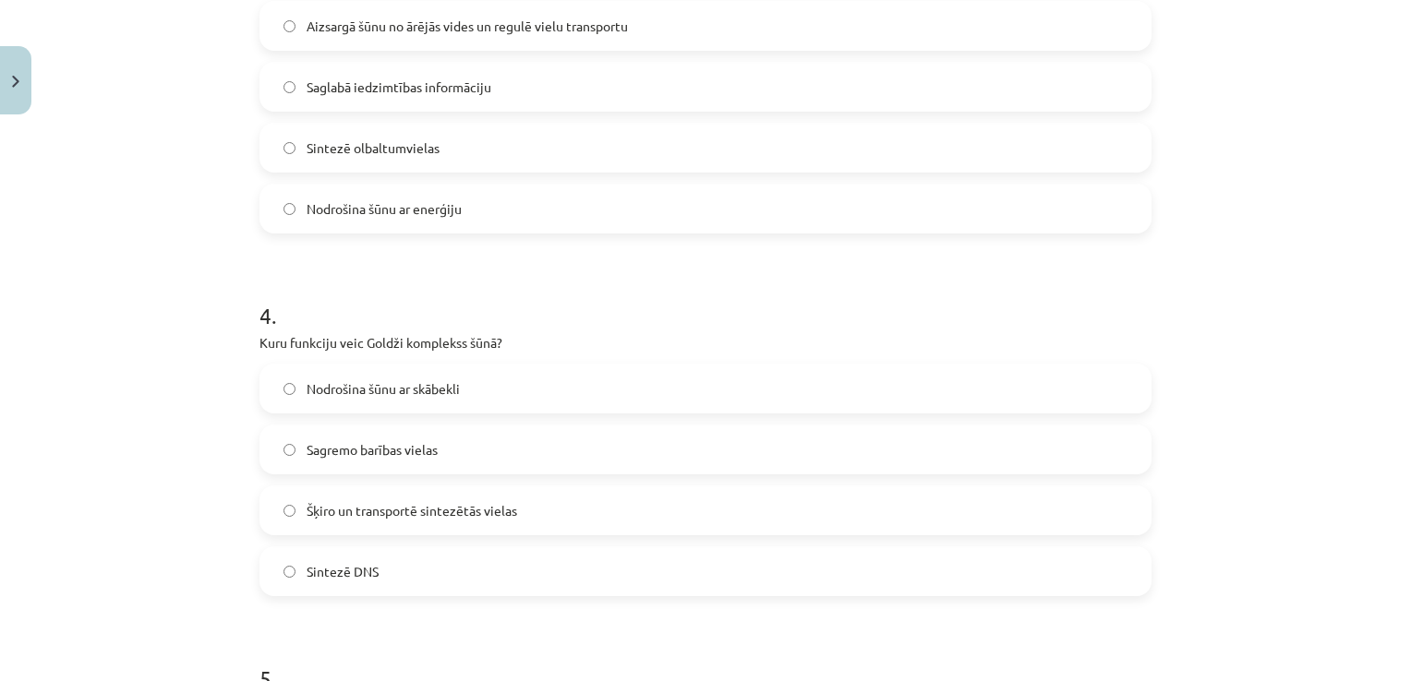
click at [756, 501] on label "Šķiro un transportē sintezētās vielas" at bounding box center [705, 511] width 888 height 46
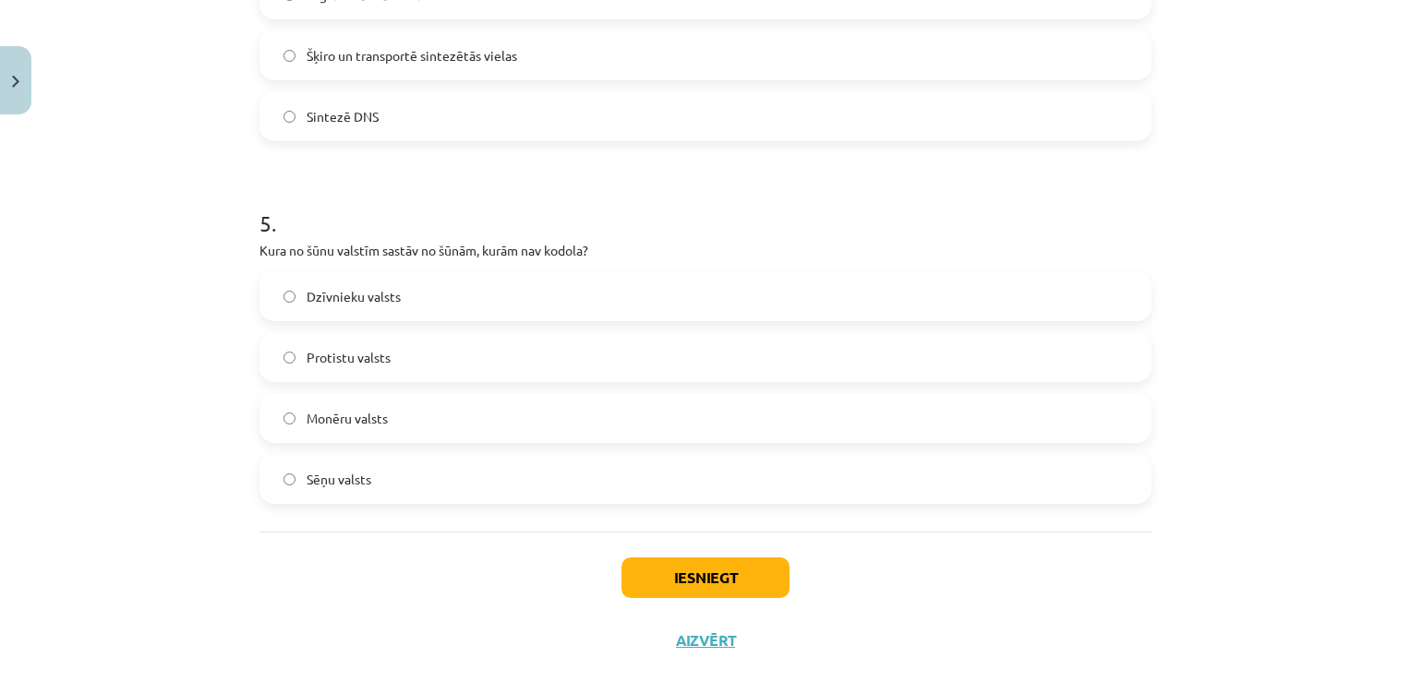
scroll to position [1642, 0]
click at [808, 407] on label "Monēru valsts" at bounding box center [705, 417] width 888 height 46
click at [731, 577] on button "Iesniegt" at bounding box center [705, 577] width 168 height 41
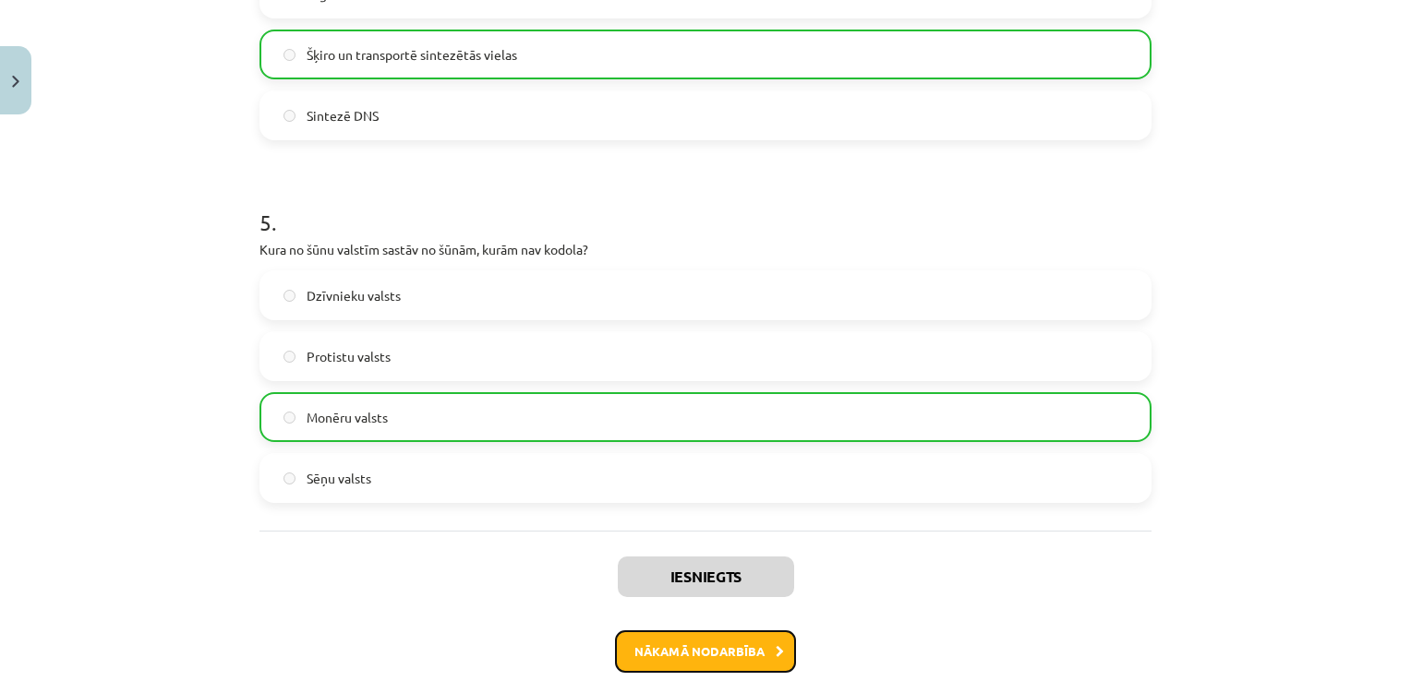
click at [740, 646] on button "Nākamā nodarbība" at bounding box center [705, 652] width 181 height 42
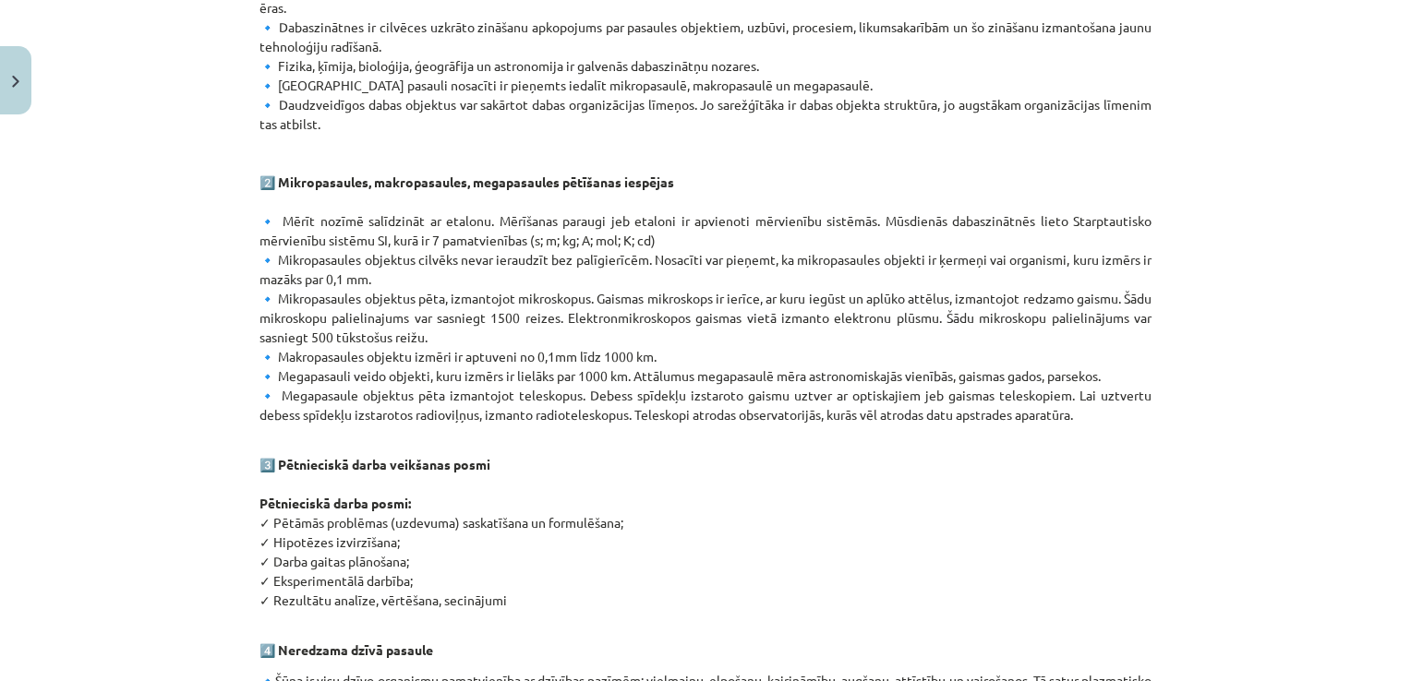
scroll to position [1092, 0]
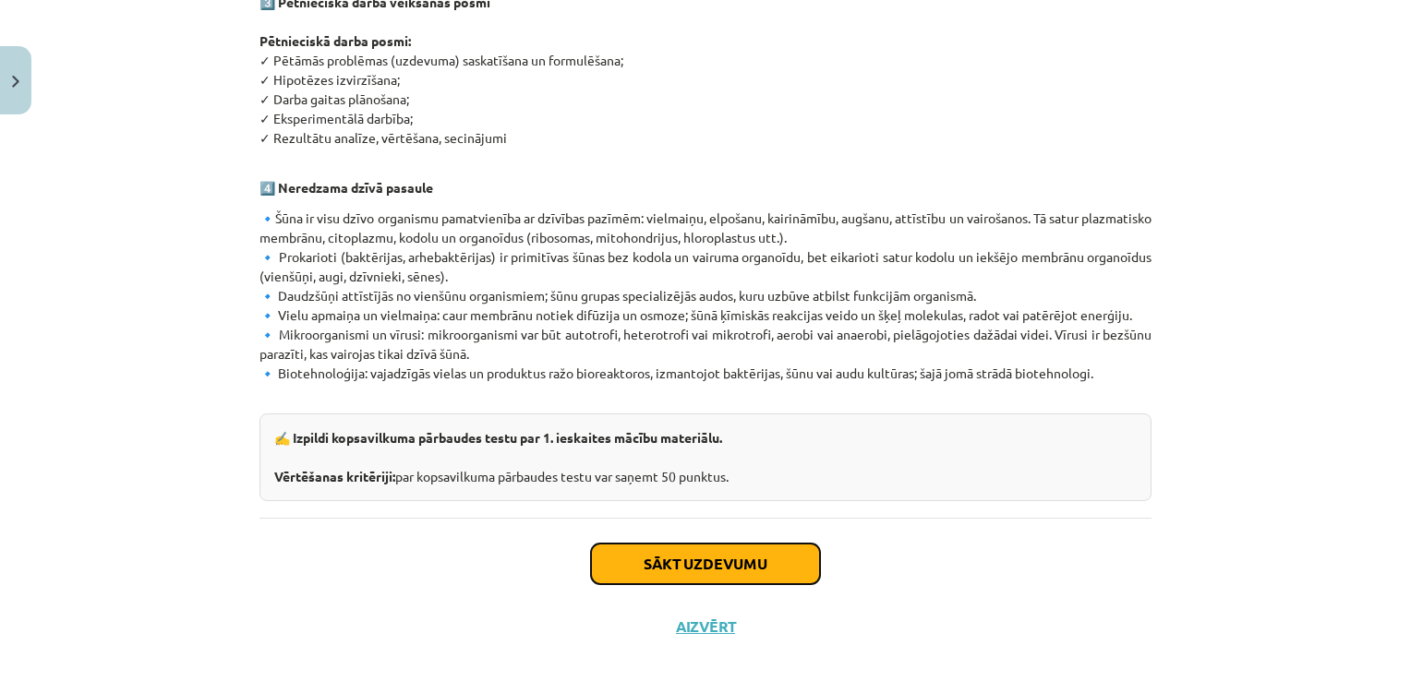
click at [745, 551] on button "Sākt uzdevumu" at bounding box center [705, 564] width 229 height 41
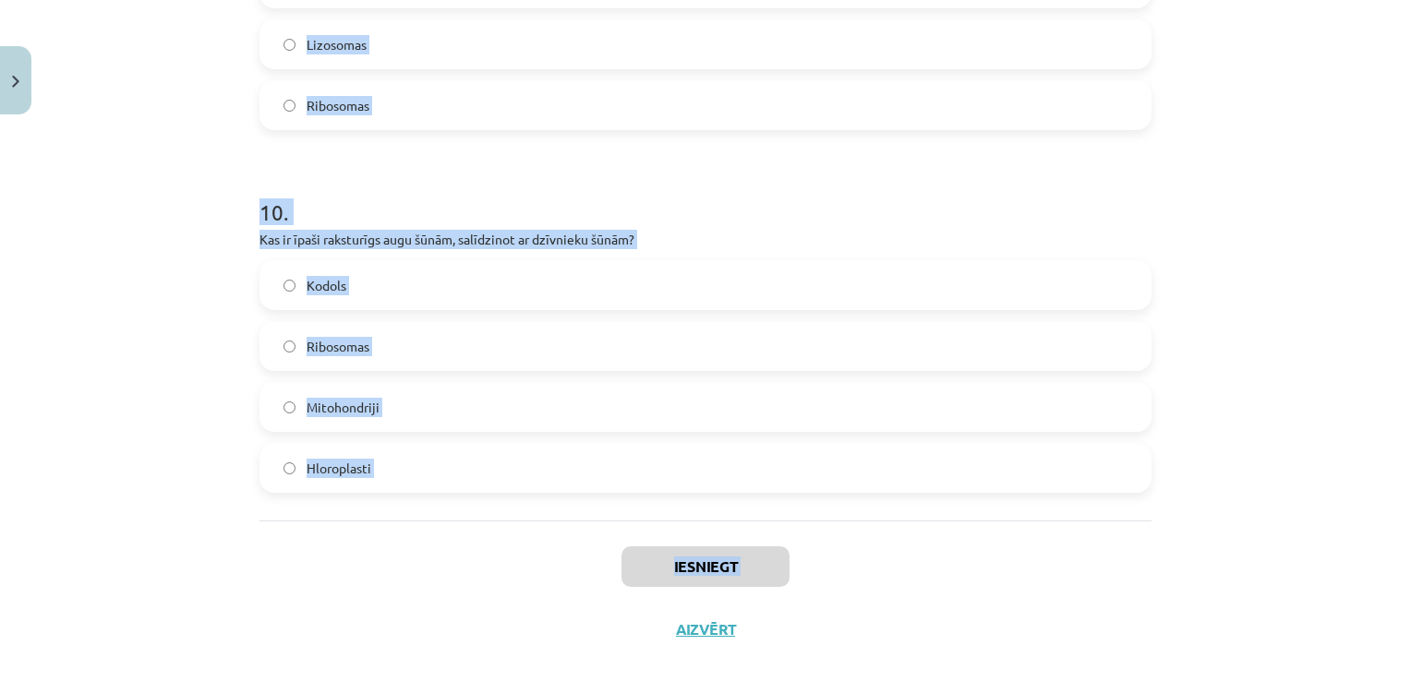
scroll to position [3490, 0]
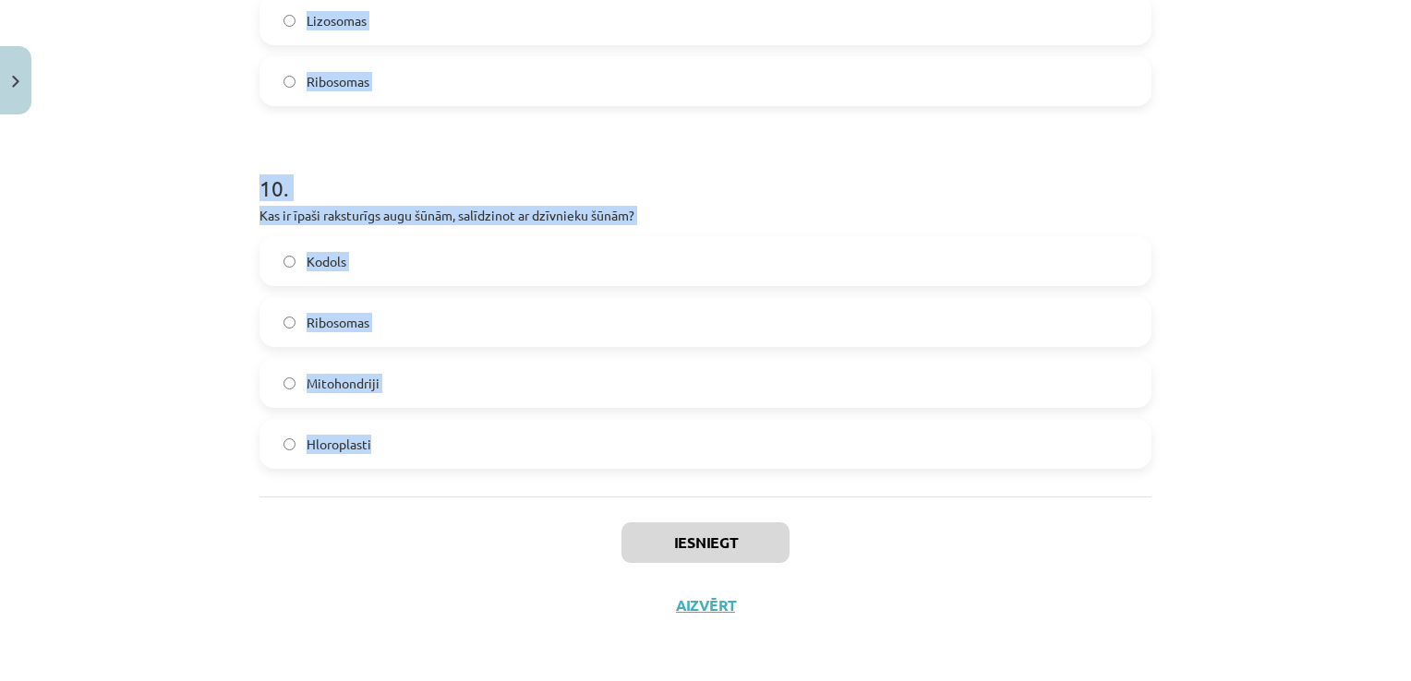
drag, startPoint x: 244, startPoint y: 245, endPoint x: 554, endPoint y: 460, distance: 377.5
copy form "Kura dabaszinātņu nozare pēta Zemes uzbūvi un tās virsas objektu izvietojumu? A…"
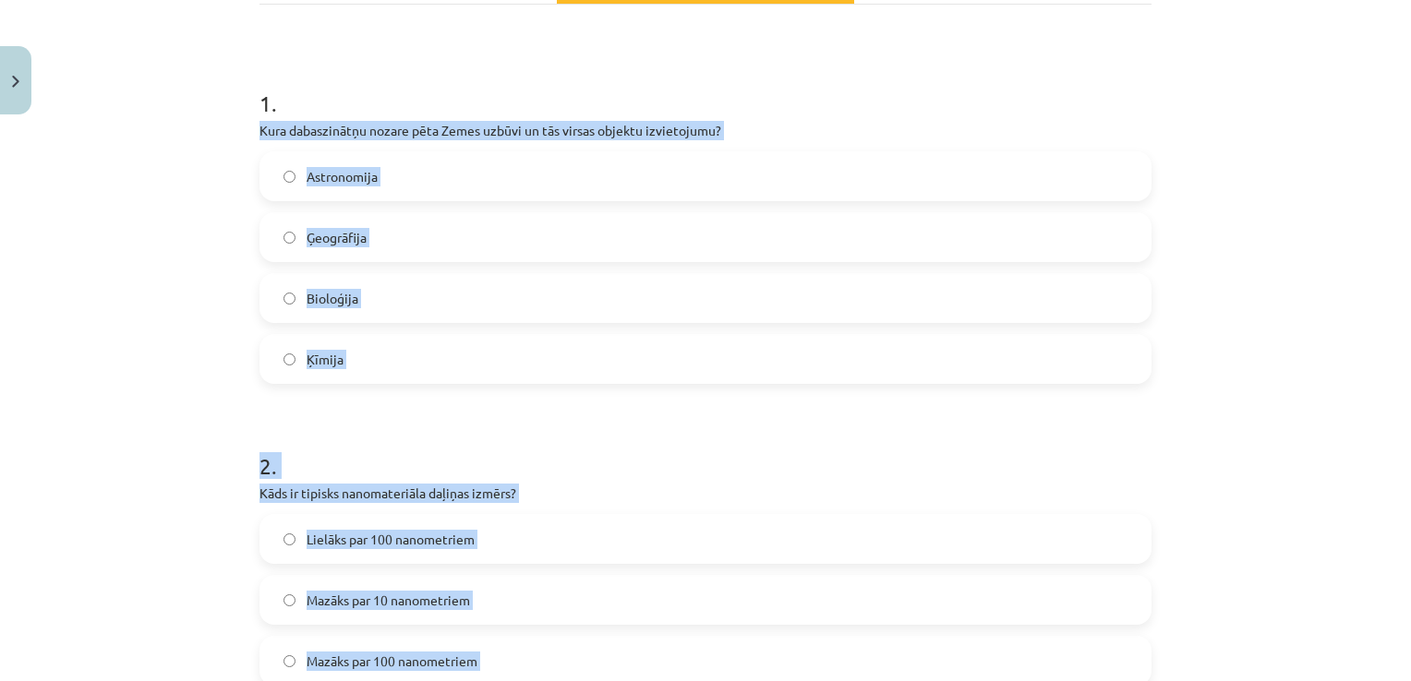
scroll to position [238, 0]
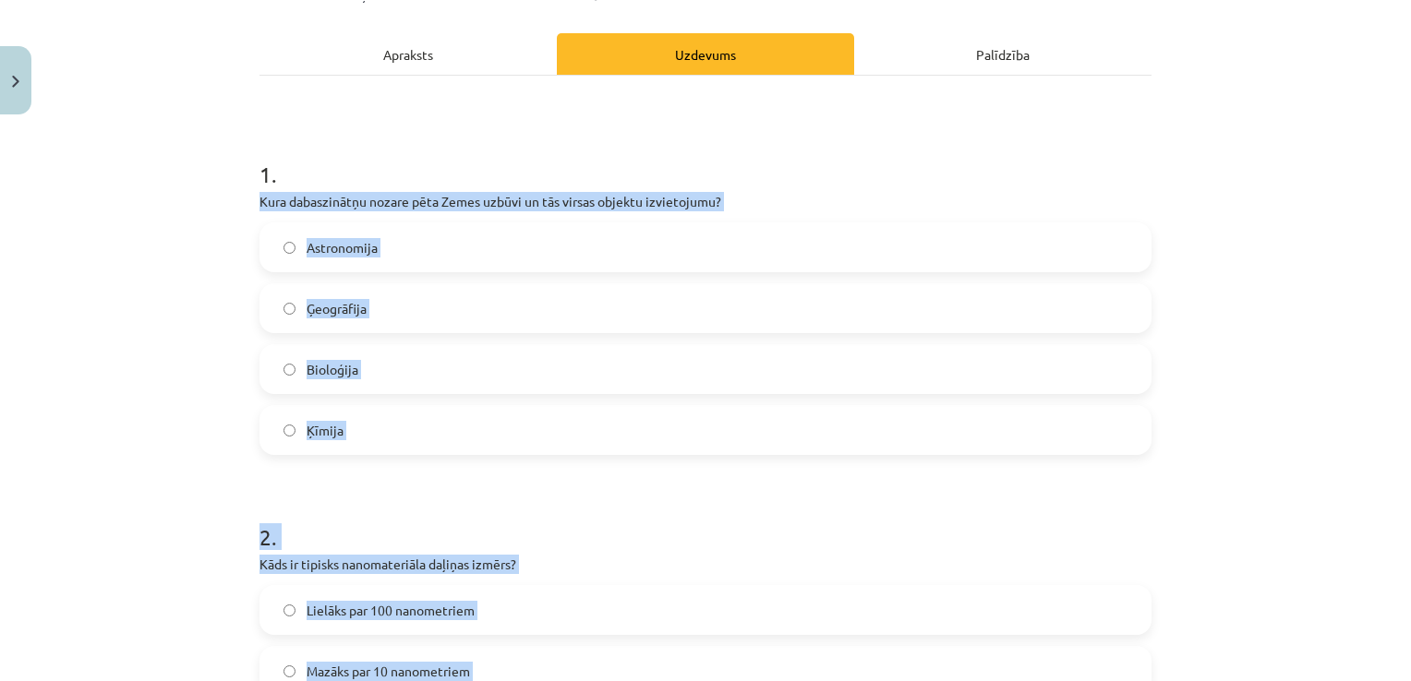
click at [560, 212] on div "1 . Kura dabaszinātņu nozare pēta Zemes uzbūvi un tās virsas objektu izvietojum…" at bounding box center [705, 292] width 892 height 326
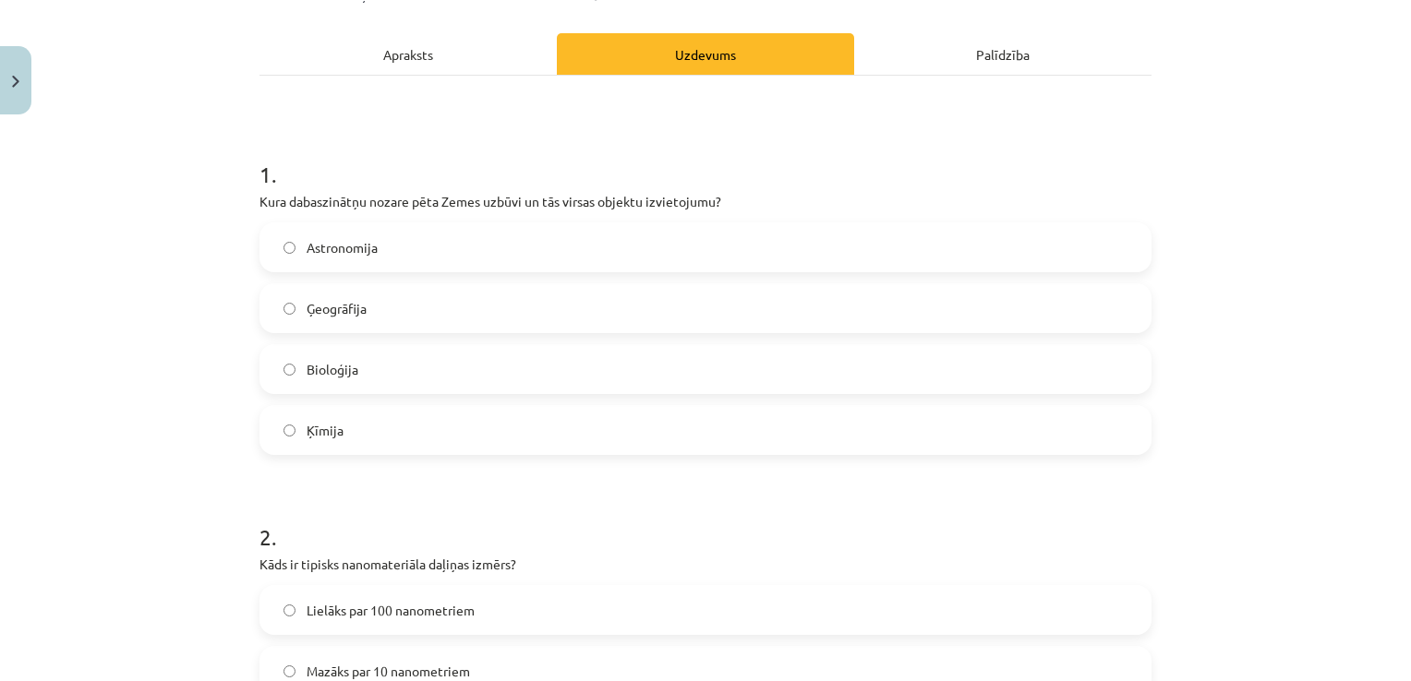
click at [411, 301] on label "Ģeogrāfija" at bounding box center [705, 308] width 888 height 46
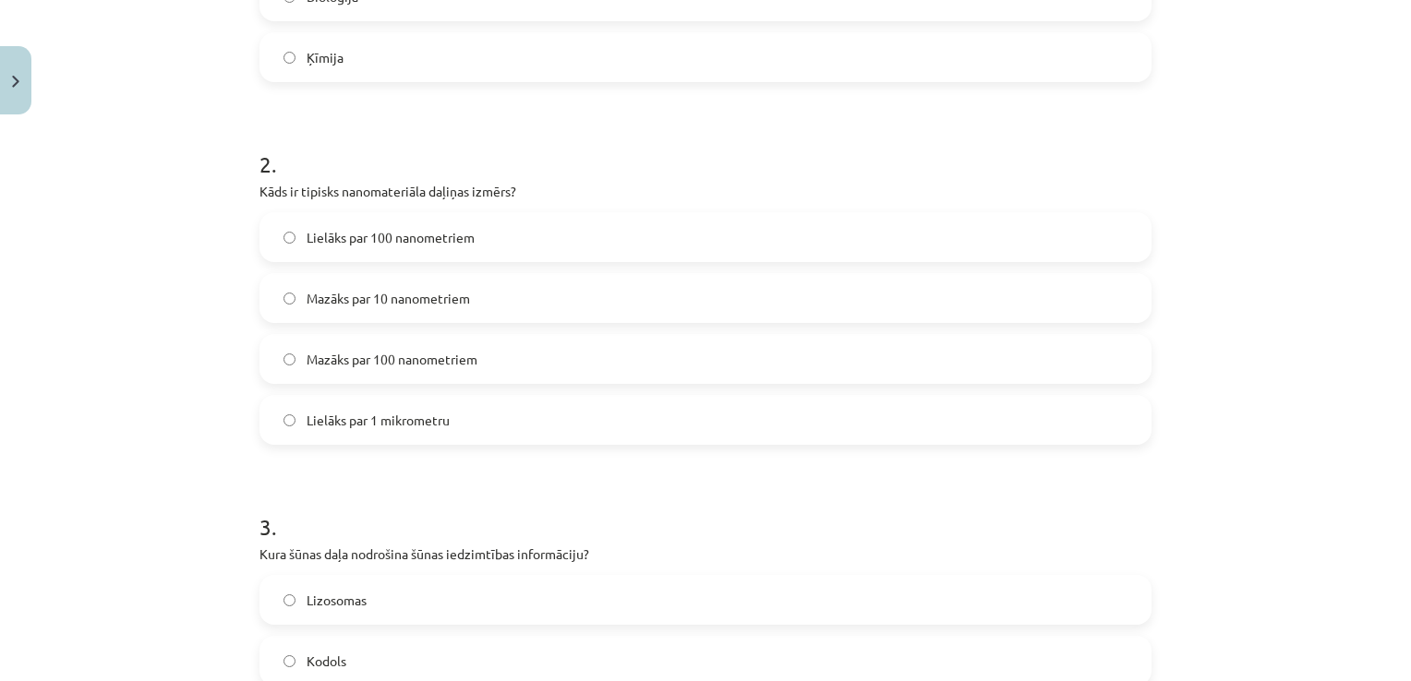
scroll to position [623, 0]
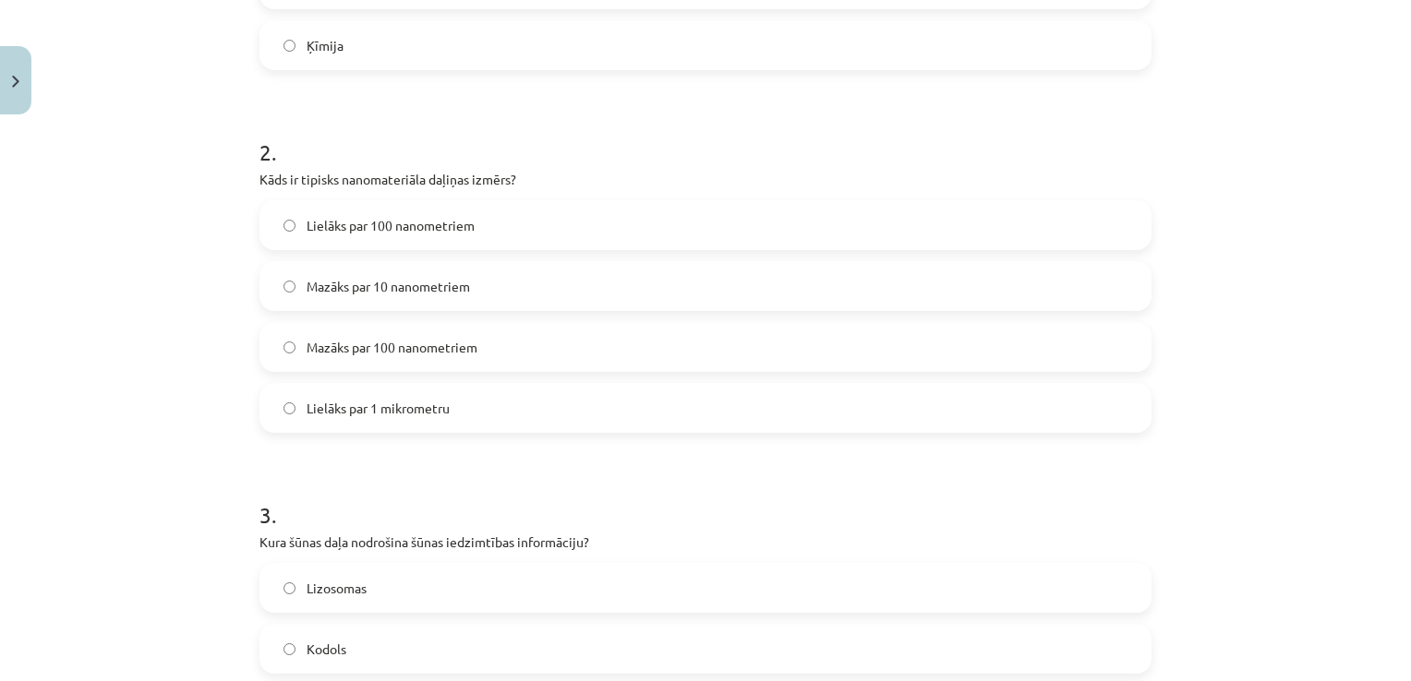
click at [632, 349] on label "Mazāks par 100 nanometriem" at bounding box center [705, 347] width 888 height 46
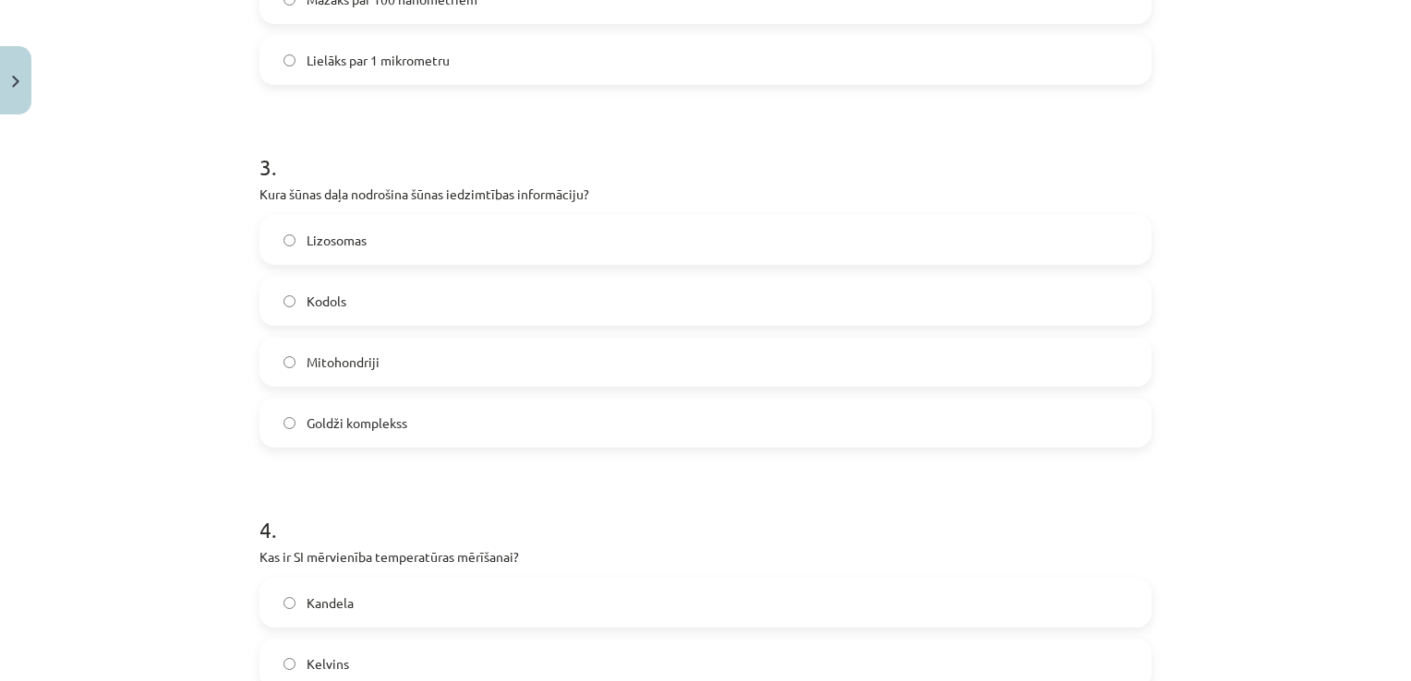
scroll to position [986, 0]
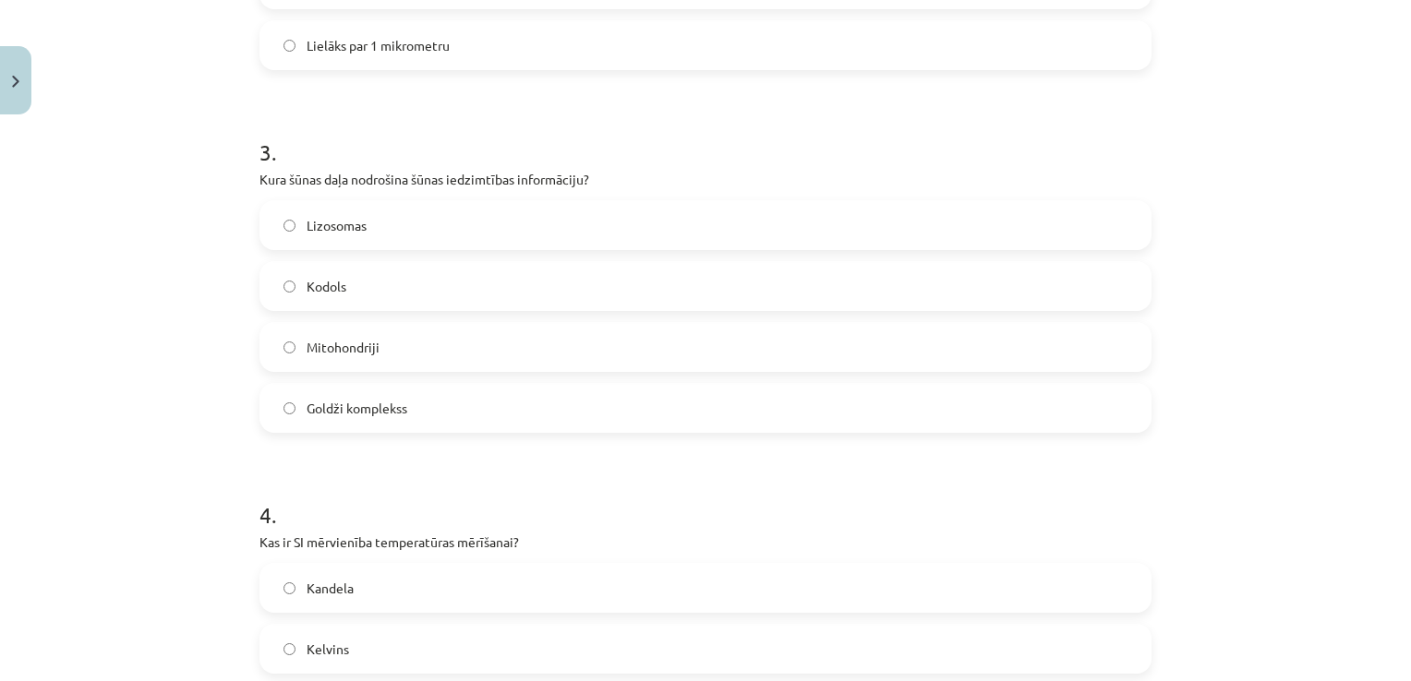
click at [786, 285] on label "Kodols" at bounding box center [705, 286] width 888 height 46
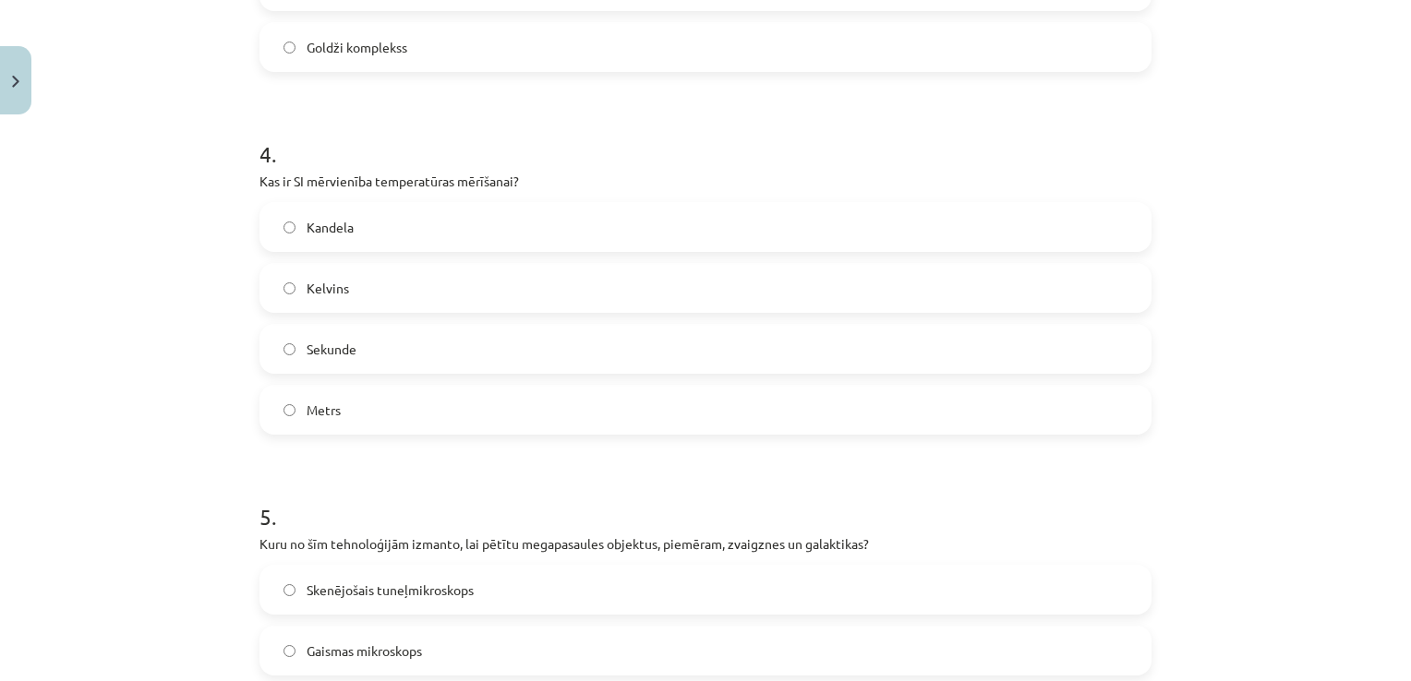
scroll to position [1348, 0]
click at [741, 293] on label "Kelvins" at bounding box center [705, 287] width 888 height 46
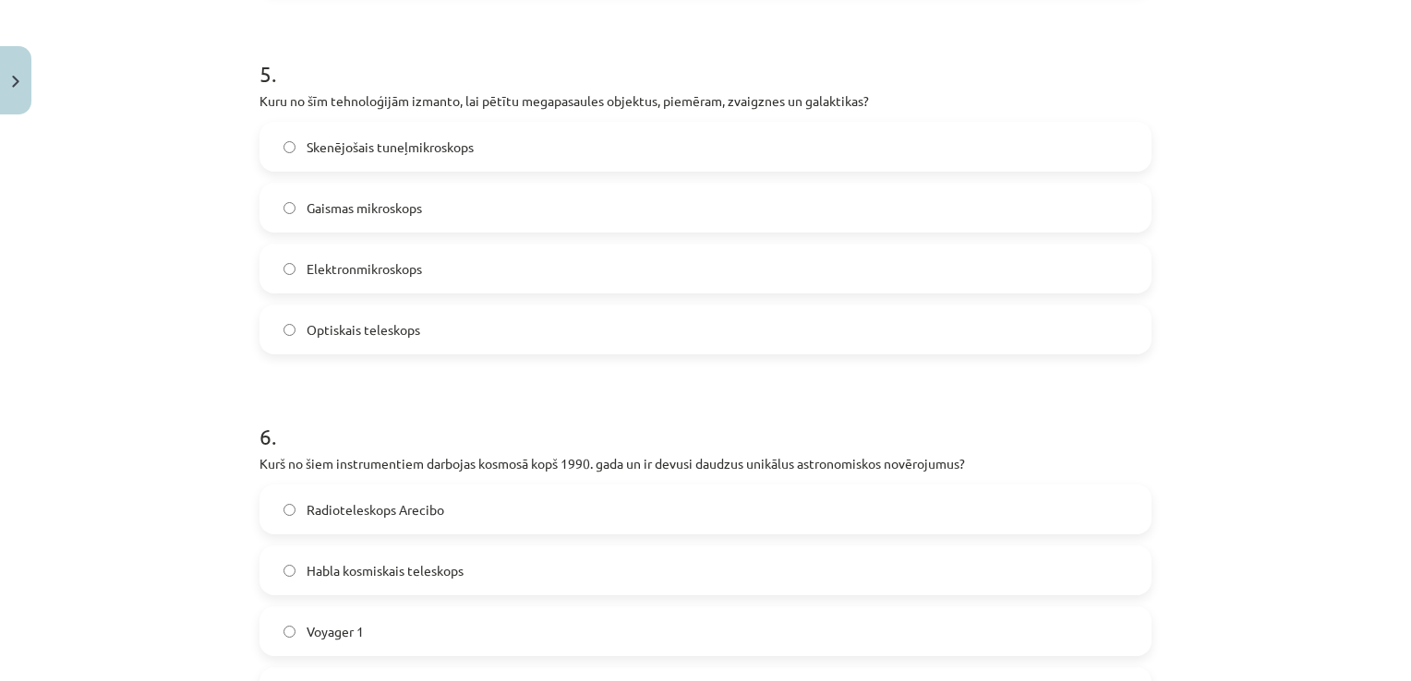
scroll to position [1792, 0]
click at [605, 328] on label "Optiskais teleskops" at bounding box center [705, 328] width 888 height 46
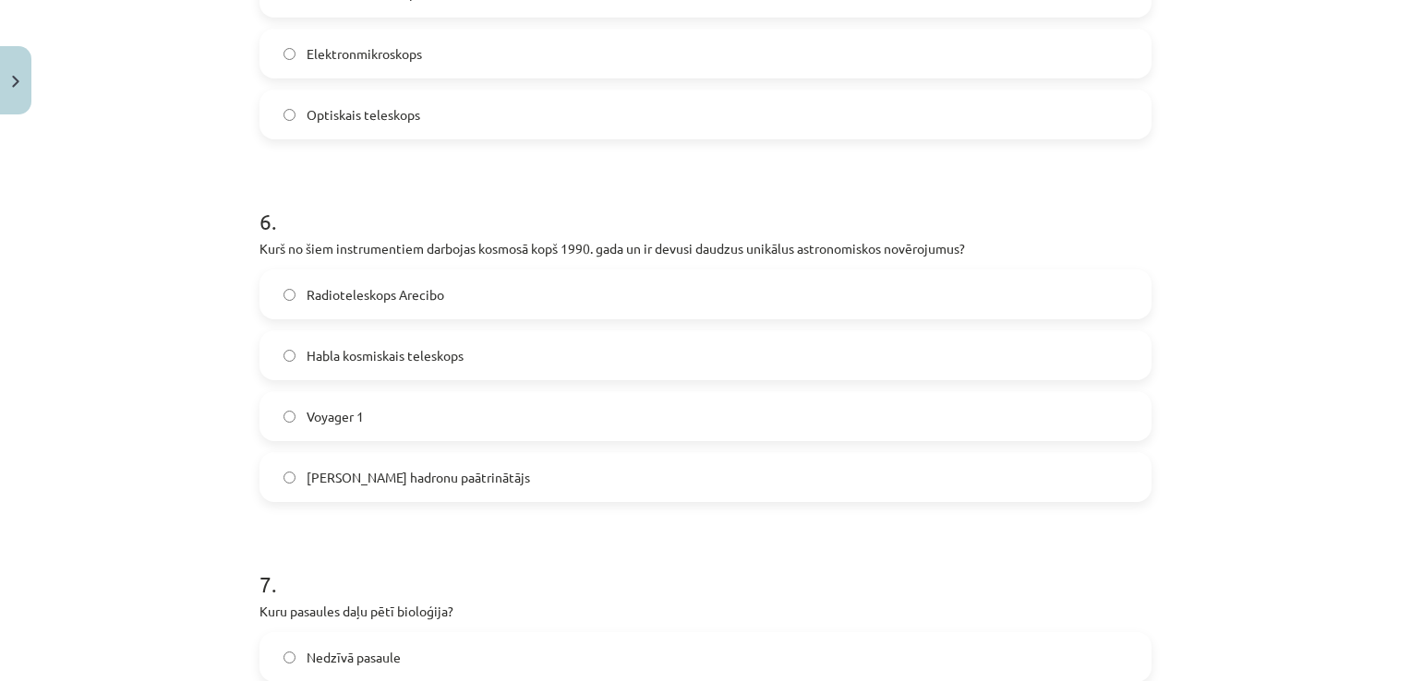
scroll to position [2006, 0]
click at [676, 350] on label "Habla kosmiskais teleskops" at bounding box center [705, 354] width 888 height 46
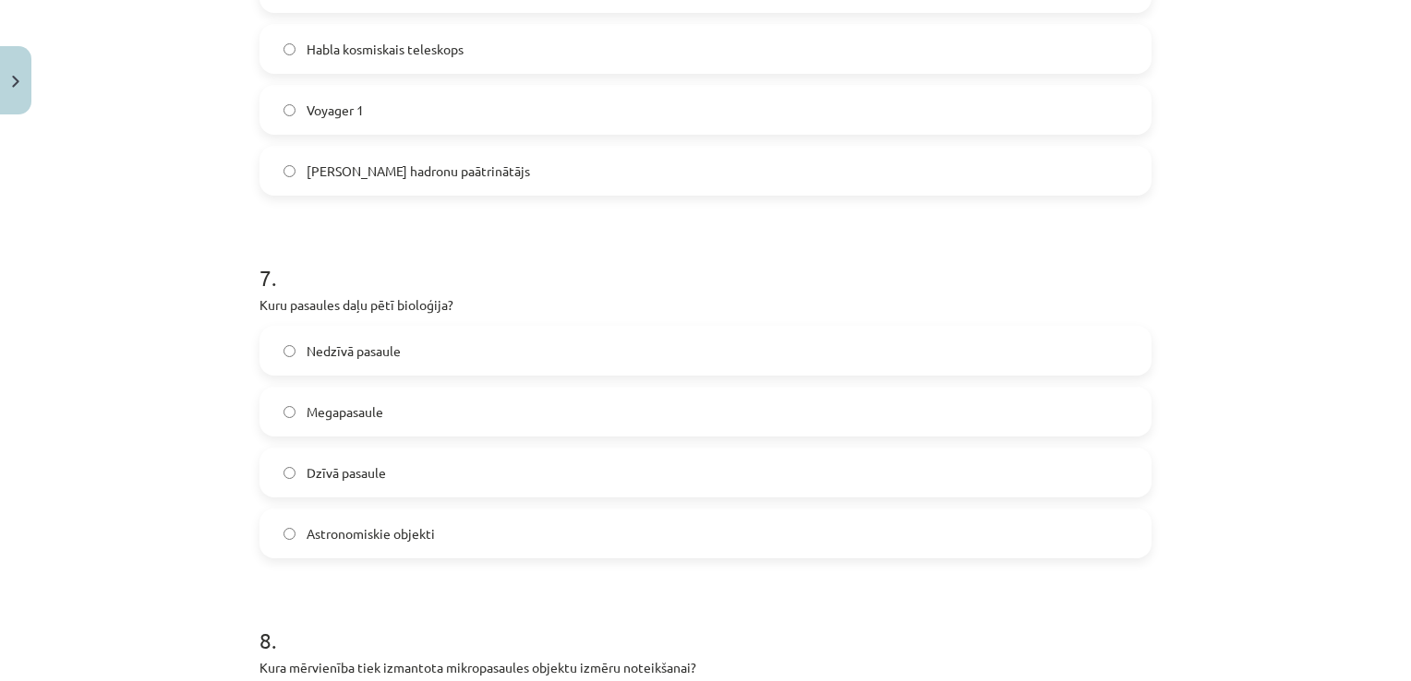
scroll to position [2313, 0]
click at [624, 482] on label "Dzīvā pasaule" at bounding box center [705, 472] width 888 height 46
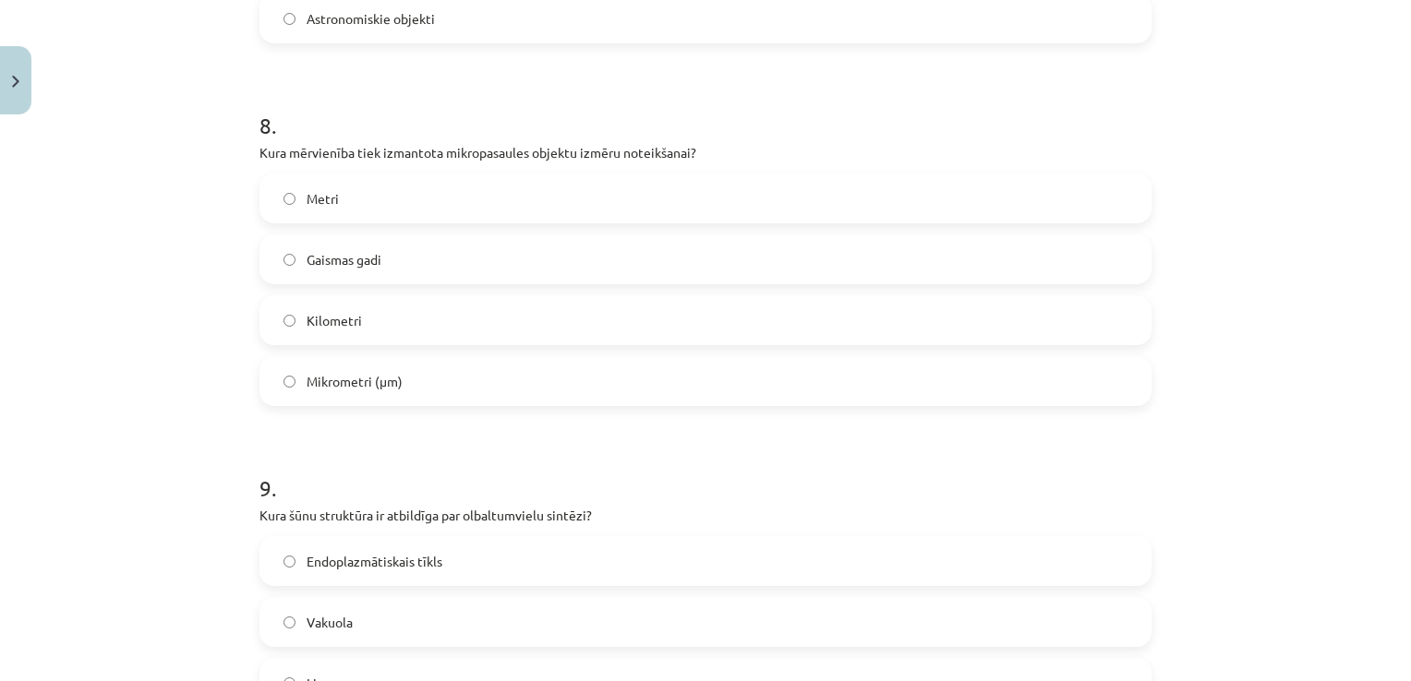
scroll to position [2831, 0]
click at [798, 384] on label "Mikrometri (μm)" at bounding box center [705, 378] width 888 height 46
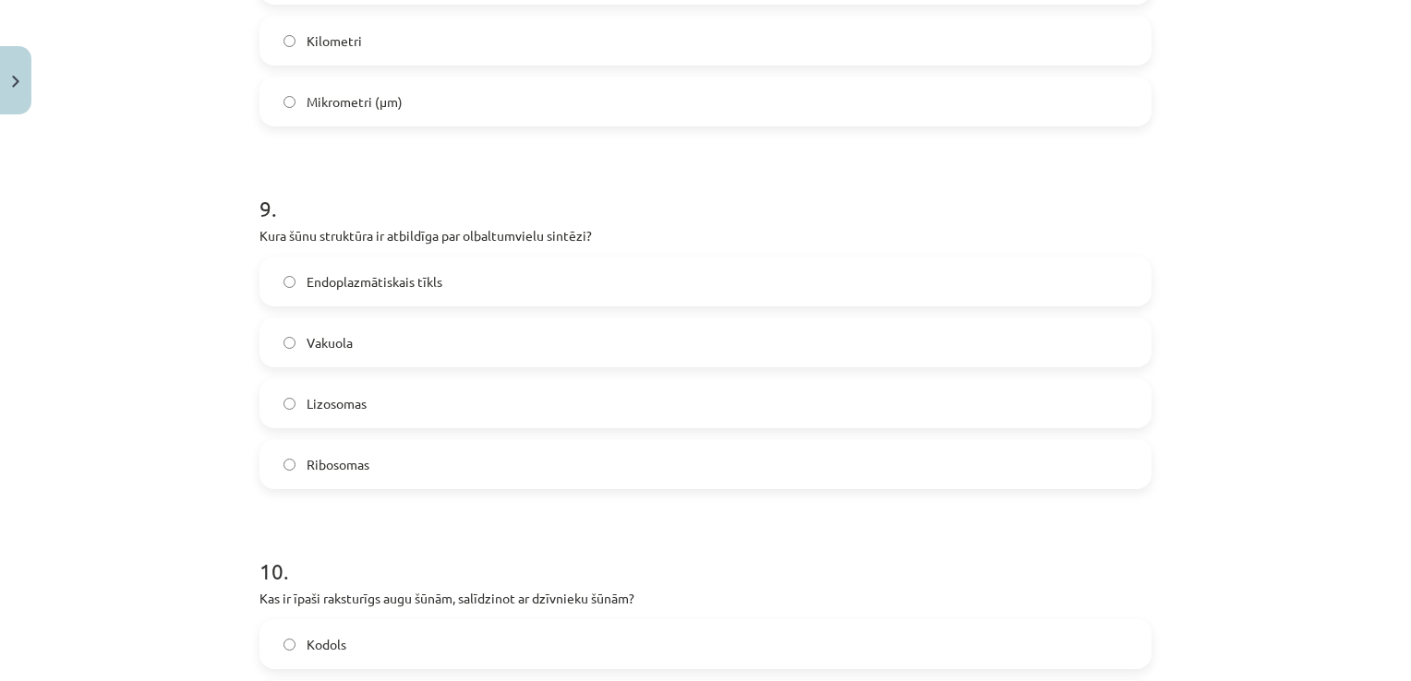
scroll to position [3108, 0]
click at [782, 482] on label "Ribosomas" at bounding box center [705, 463] width 888 height 46
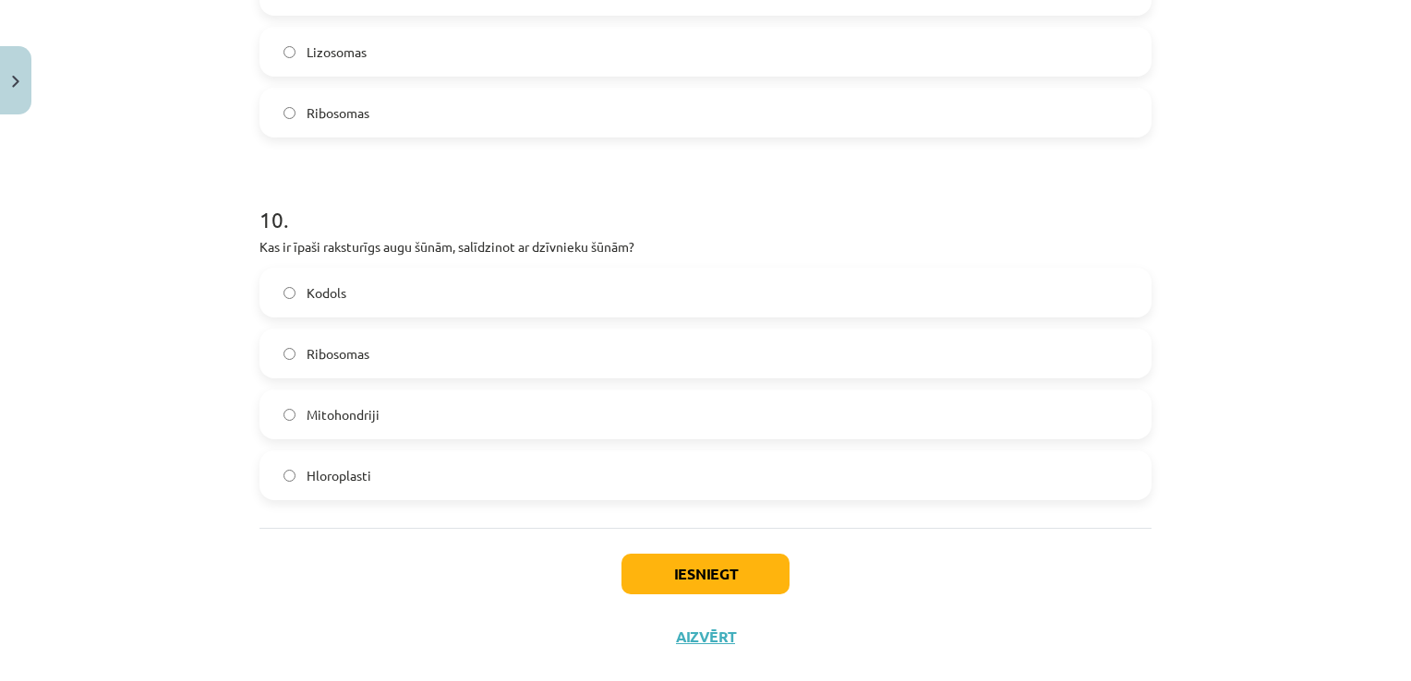
scroll to position [3462, 0]
click at [786, 450] on label "Hloroplasti" at bounding box center [705, 473] width 888 height 46
click at [761, 553] on button "Iesniegt" at bounding box center [705, 571] width 168 height 41
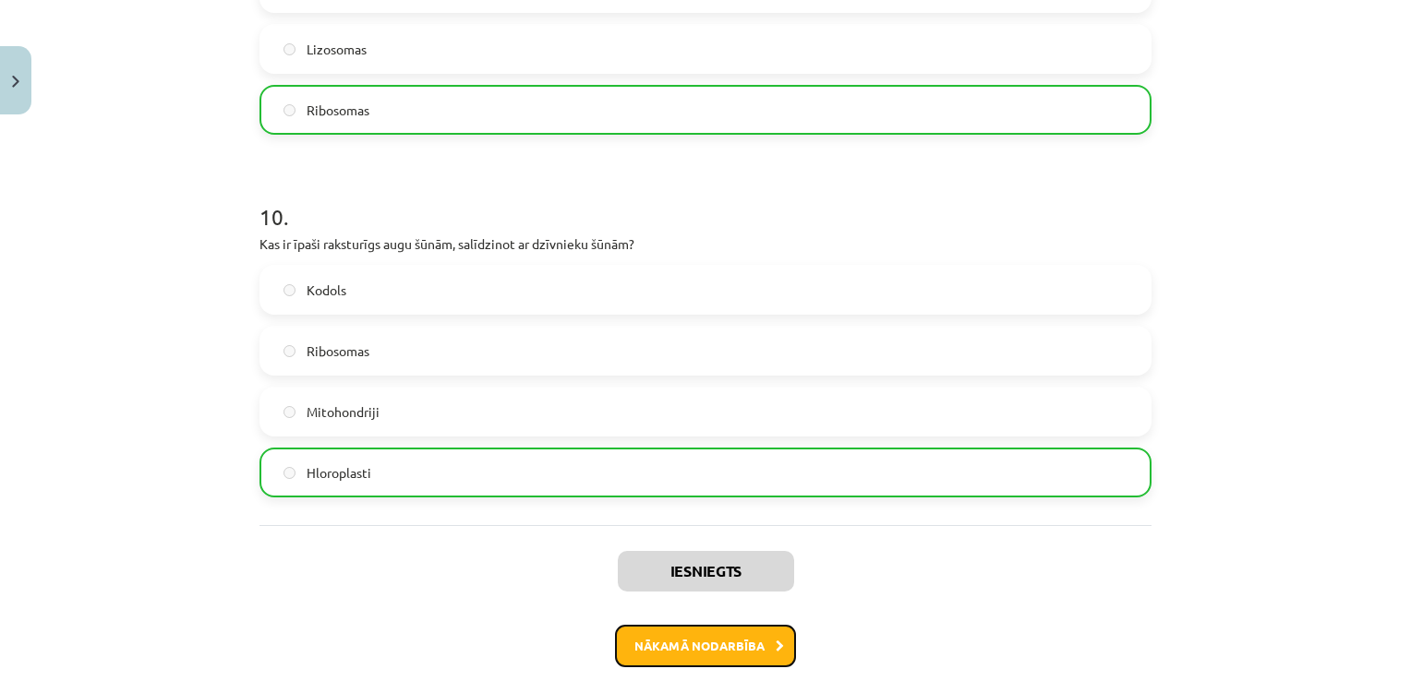
click at [660, 636] on button "Nākamā nodarbība" at bounding box center [705, 646] width 181 height 42
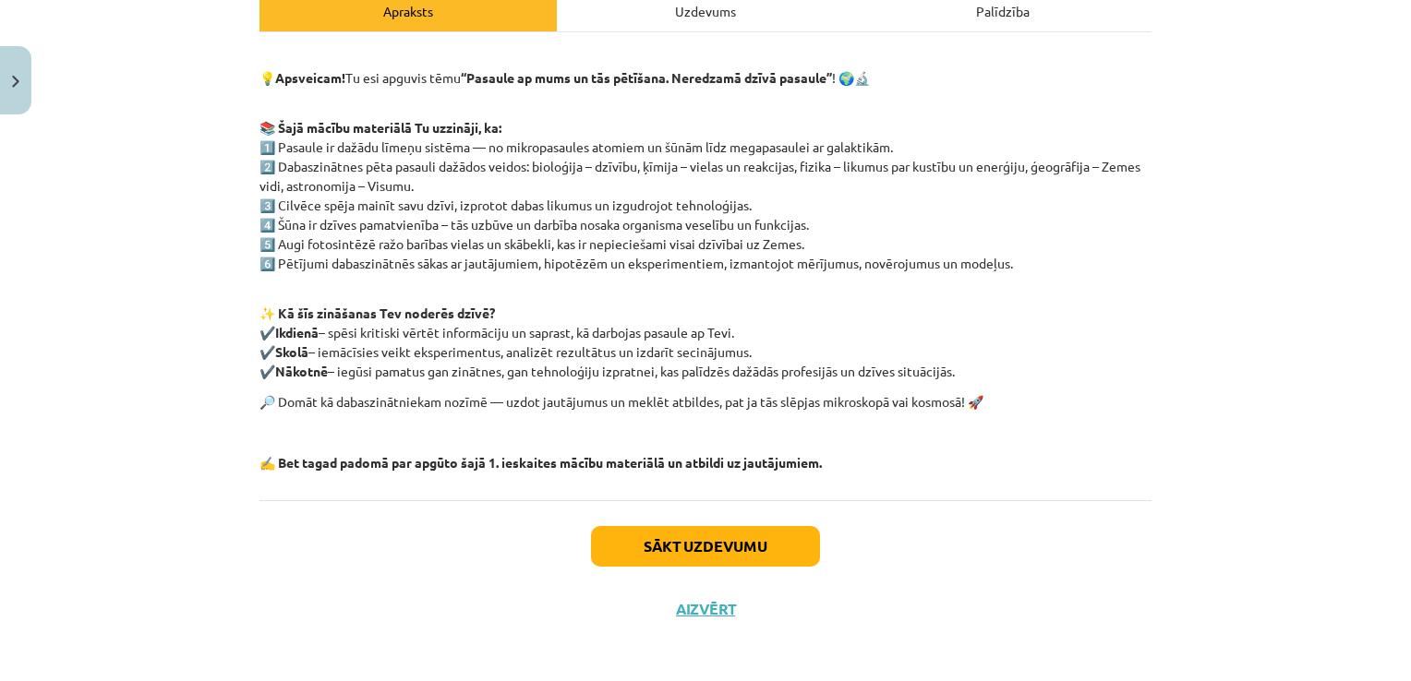
scroll to position [286, 0]
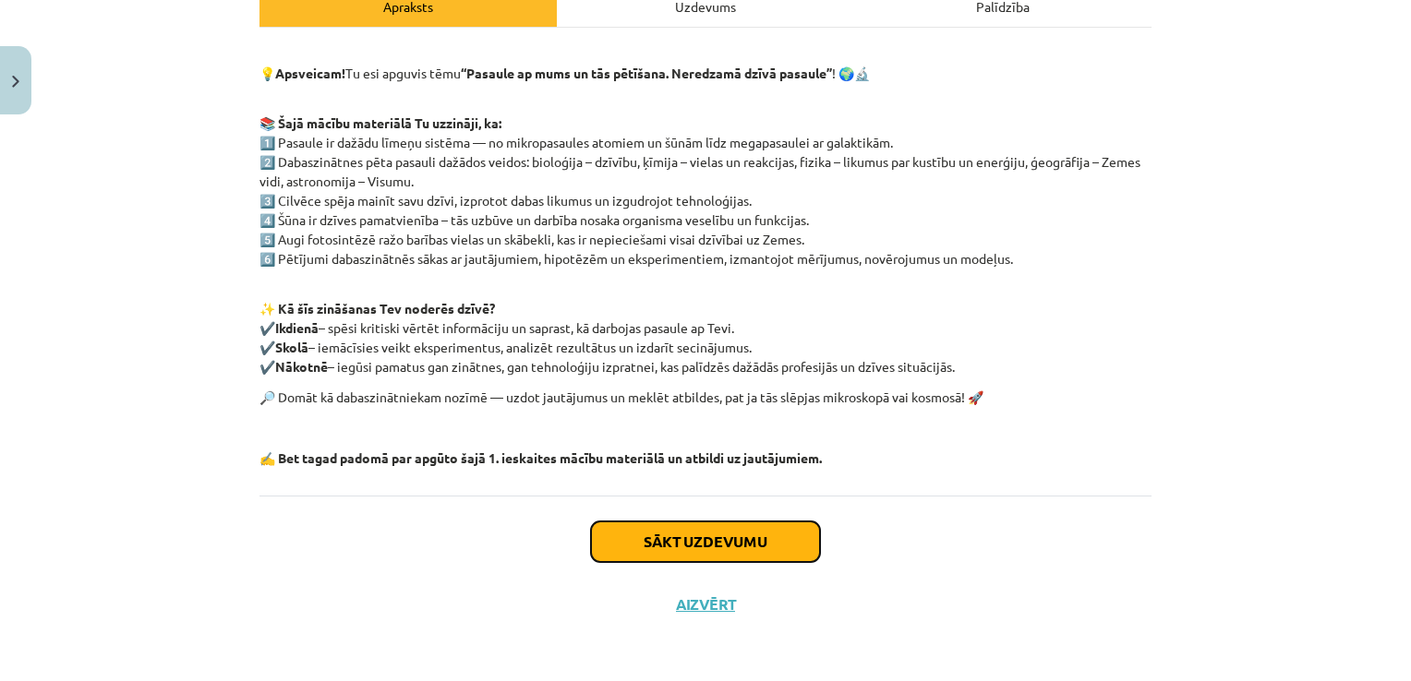
click at [680, 542] on button "Sākt uzdevumu" at bounding box center [705, 542] width 229 height 41
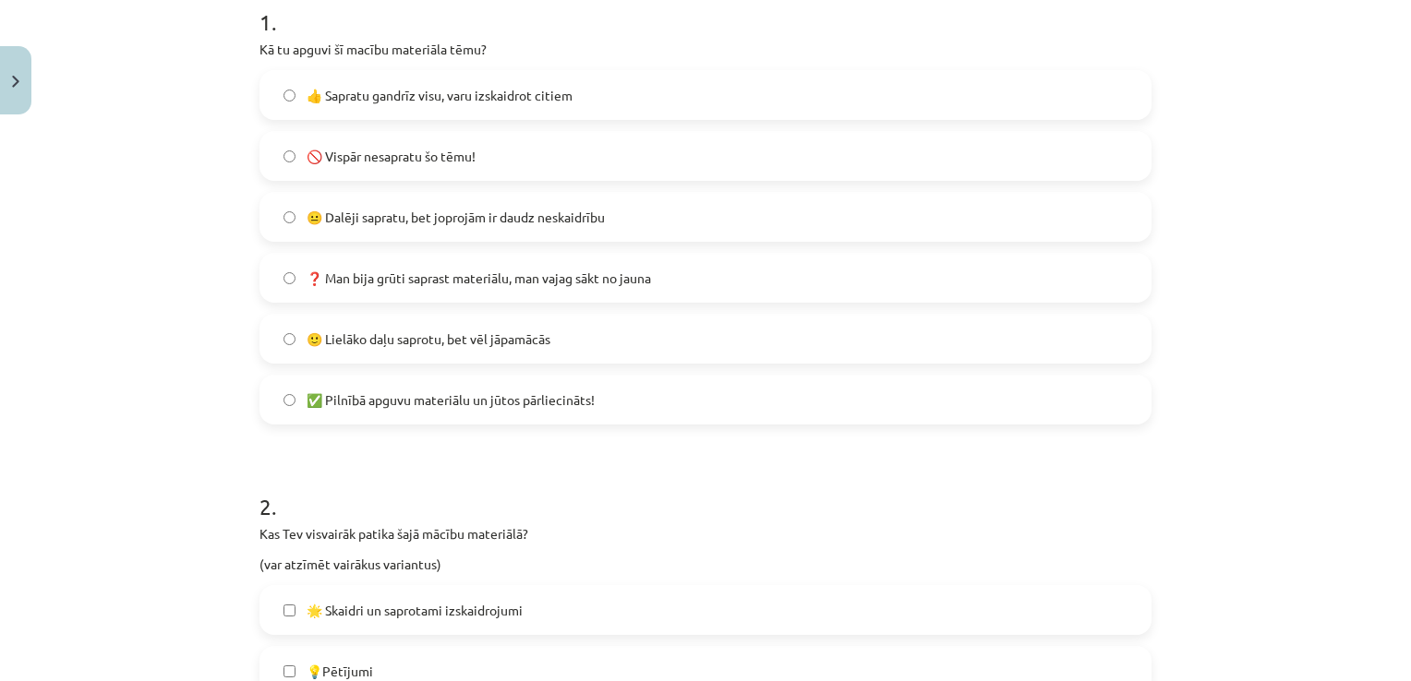
scroll to position [392, 0]
click at [395, 96] on span "👍 Sapratu gandrīz visu, varu izskaidrot citiem" at bounding box center [440, 94] width 266 height 19
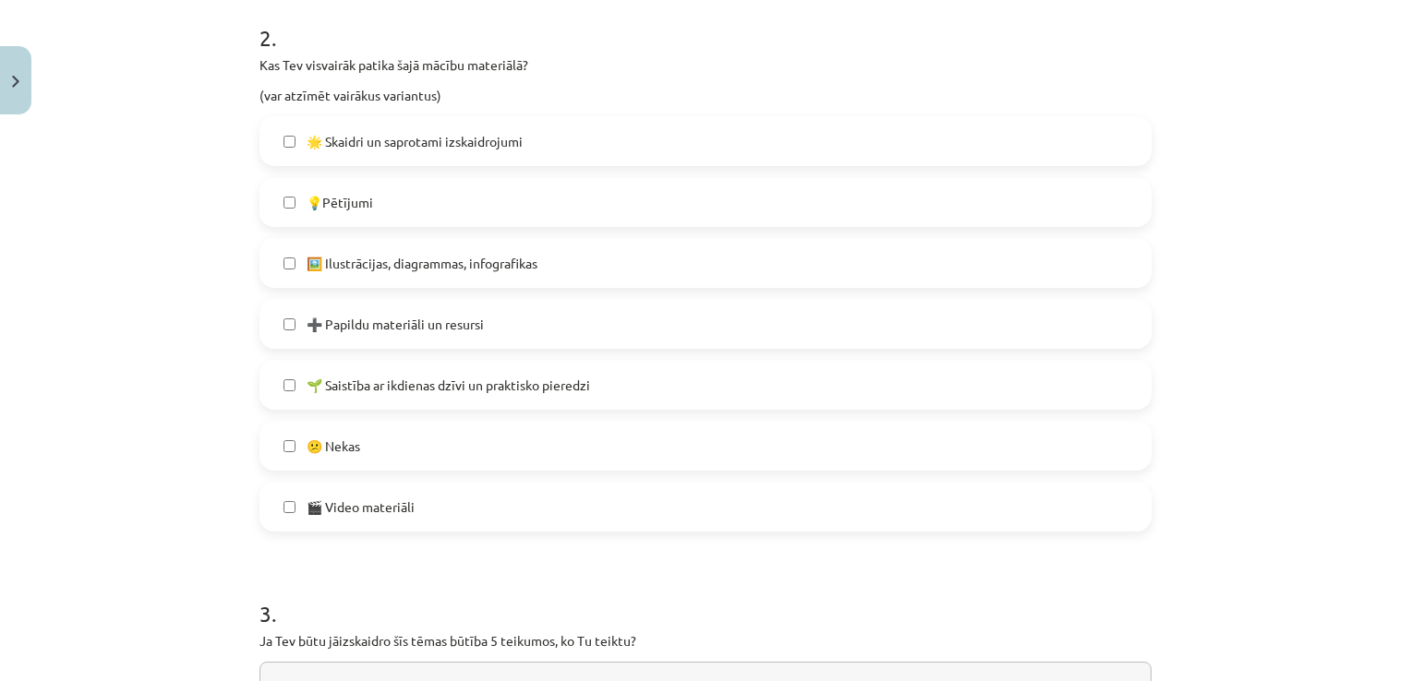
scroll to position [860, 0]
click at [420, 136] on span "🌟 Skaidri un saprotami izskaidrojumi" at bounding box center [415, 141] width 216 height 19
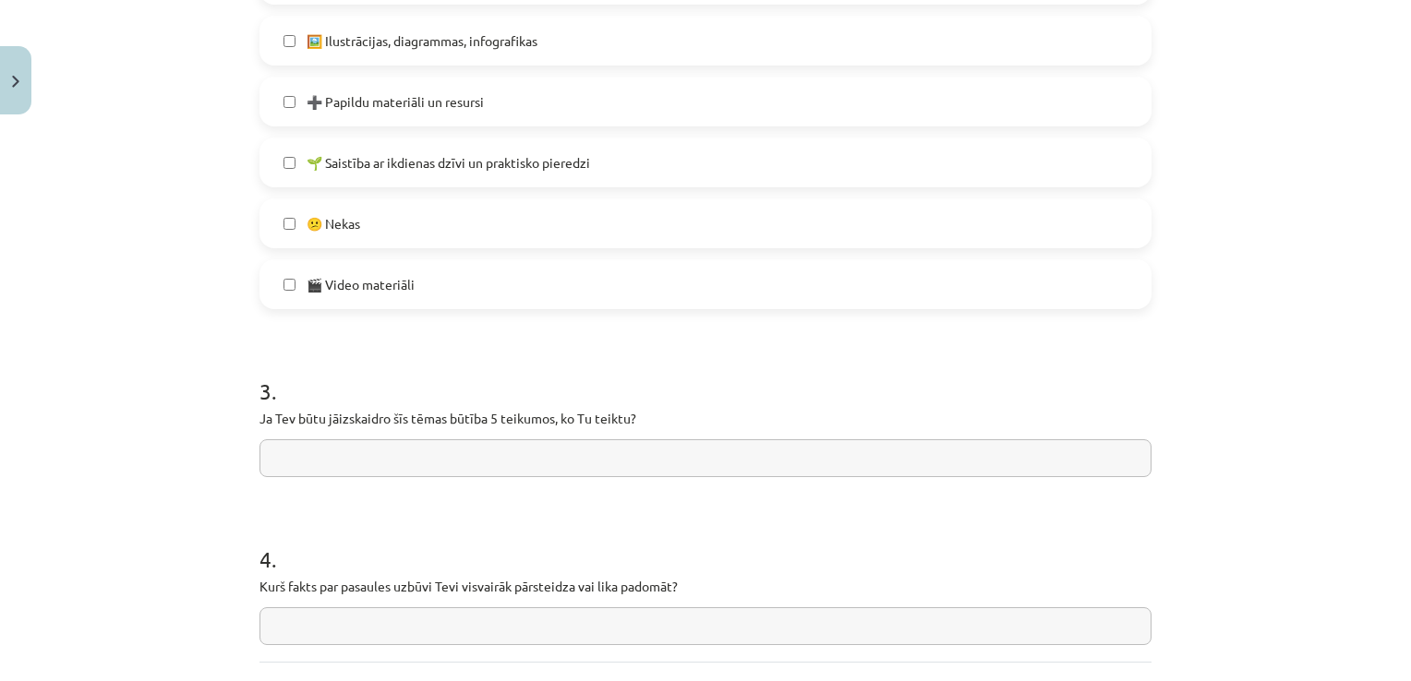
scroll to position [1248, 0]
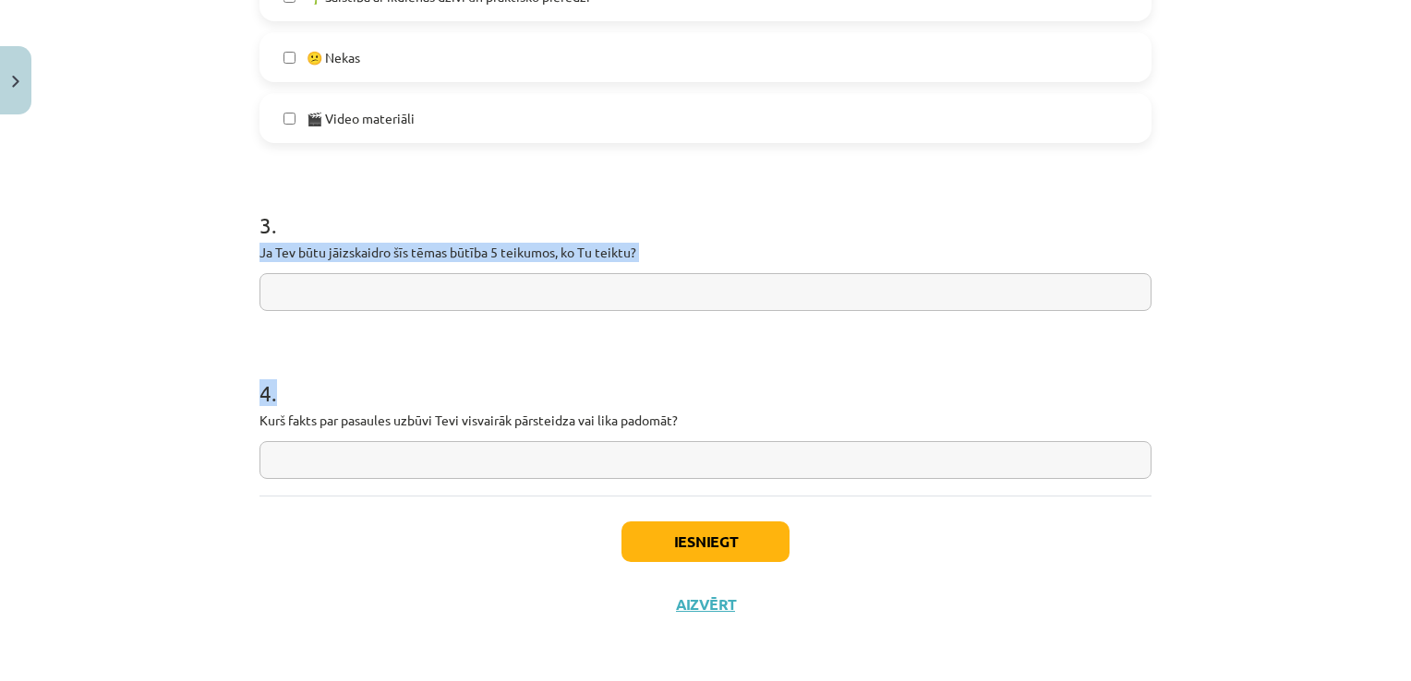
drag, startPoint x: 246, startPoint y: 249, endPoint x: 666, endPoint y: 456, distance: 468.3
copy form "Ja Tev būtu jāizskaidro šīs tēmas būtība 5 teikumos, ko Tu teiktu? 4 ."
click at [676, 267] on div "3 . Ja Tev būtu jāizskaidro šīs tēmas būtība 5 teikumos, ko Tu teiktu?" at bounding box center [705, 245] width 892 height 131
click at [679, 280] on input "text" at bounding box center [705, 292] width 892 height 38
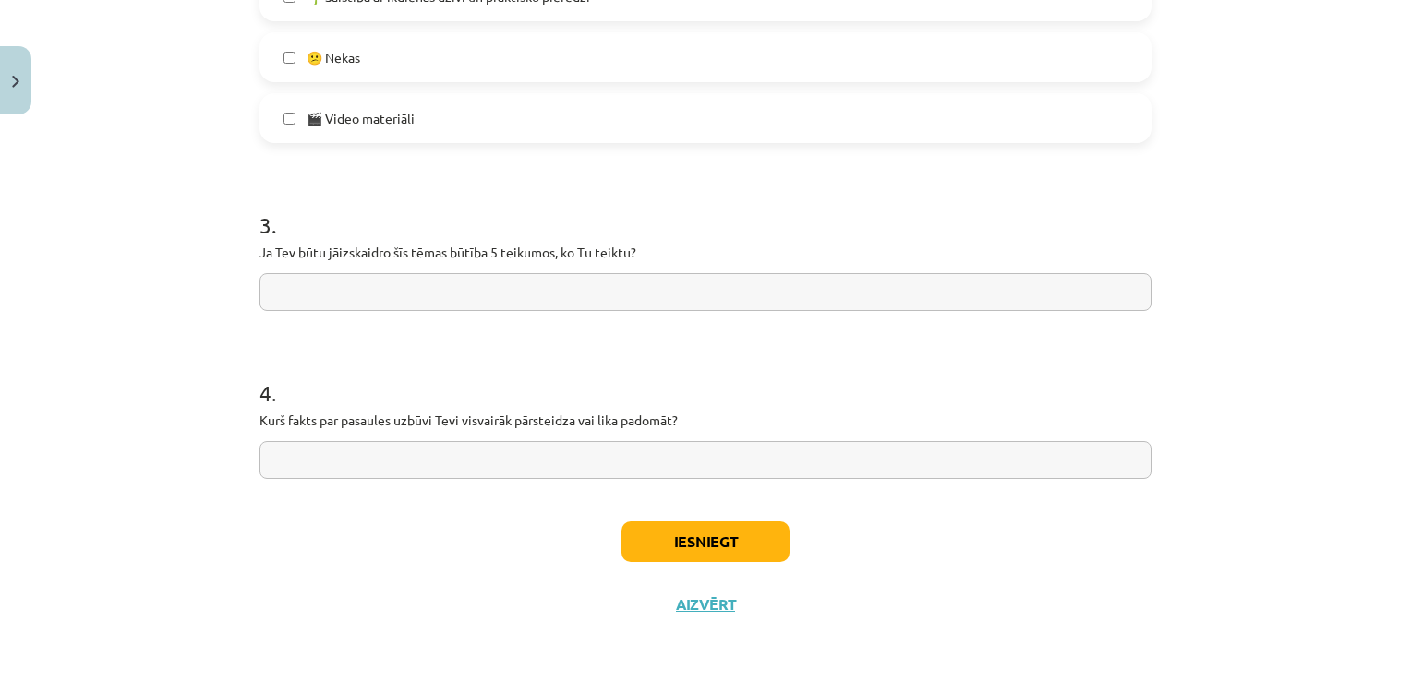
click at [679, 280] on input "text" at bounding box center [705, 292] width 892 height 38
paste input "**********"
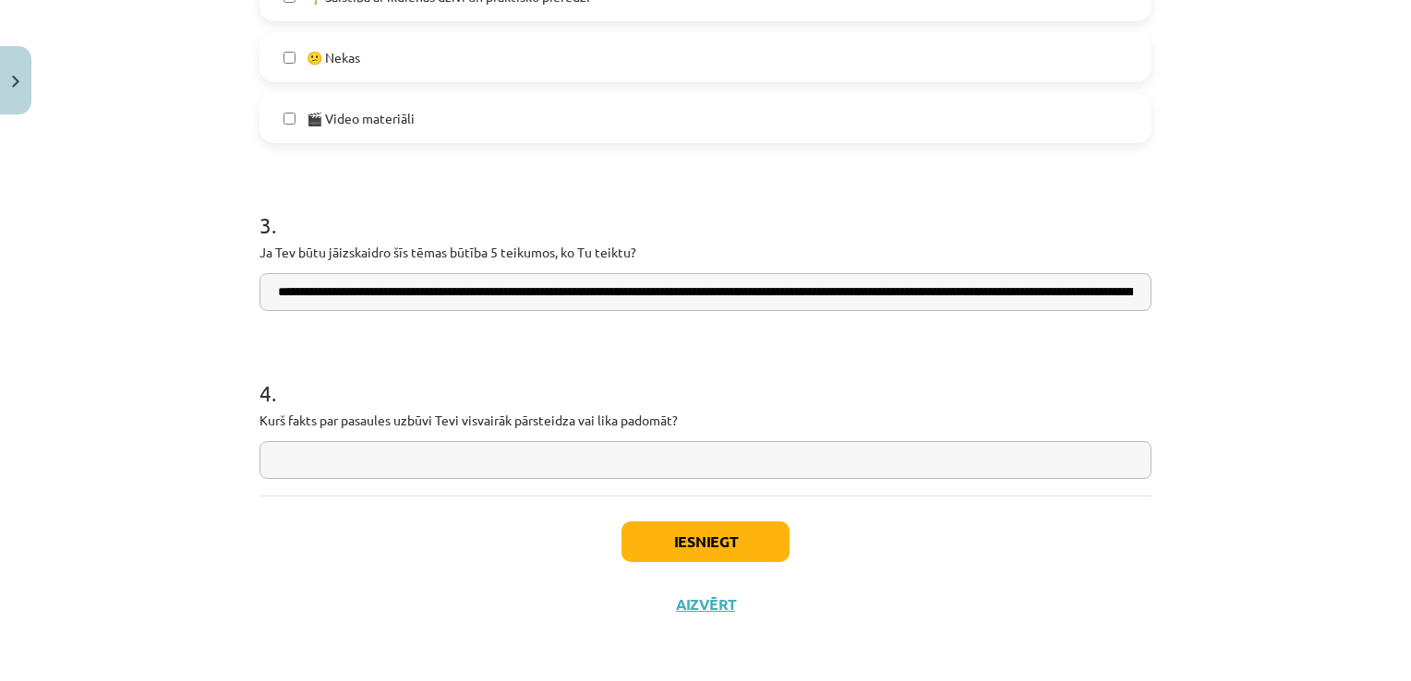
scroll to position [0, 2216]
type input "**********"
click at [656, 455] on input "text" at bounding box center [705, 460] width 892 height 38
paste input "**********"
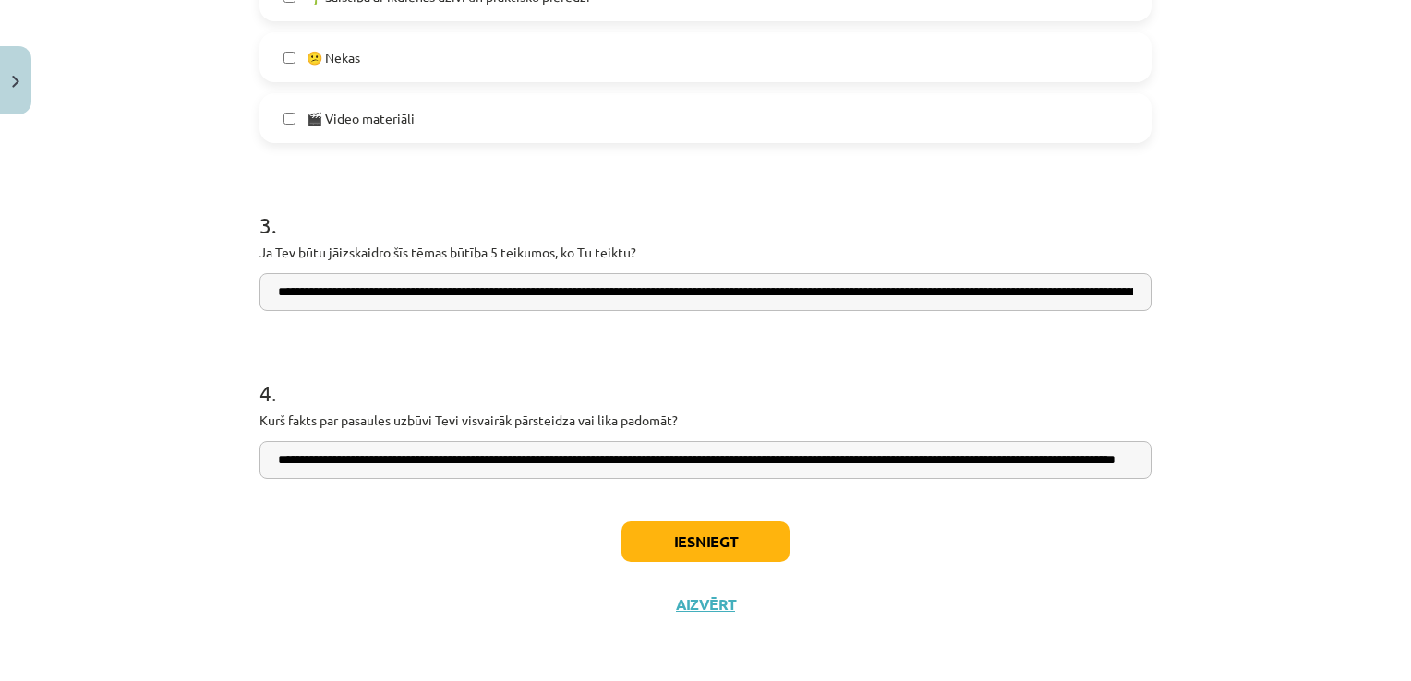
scroll to position [0, 144]
type input "**********"
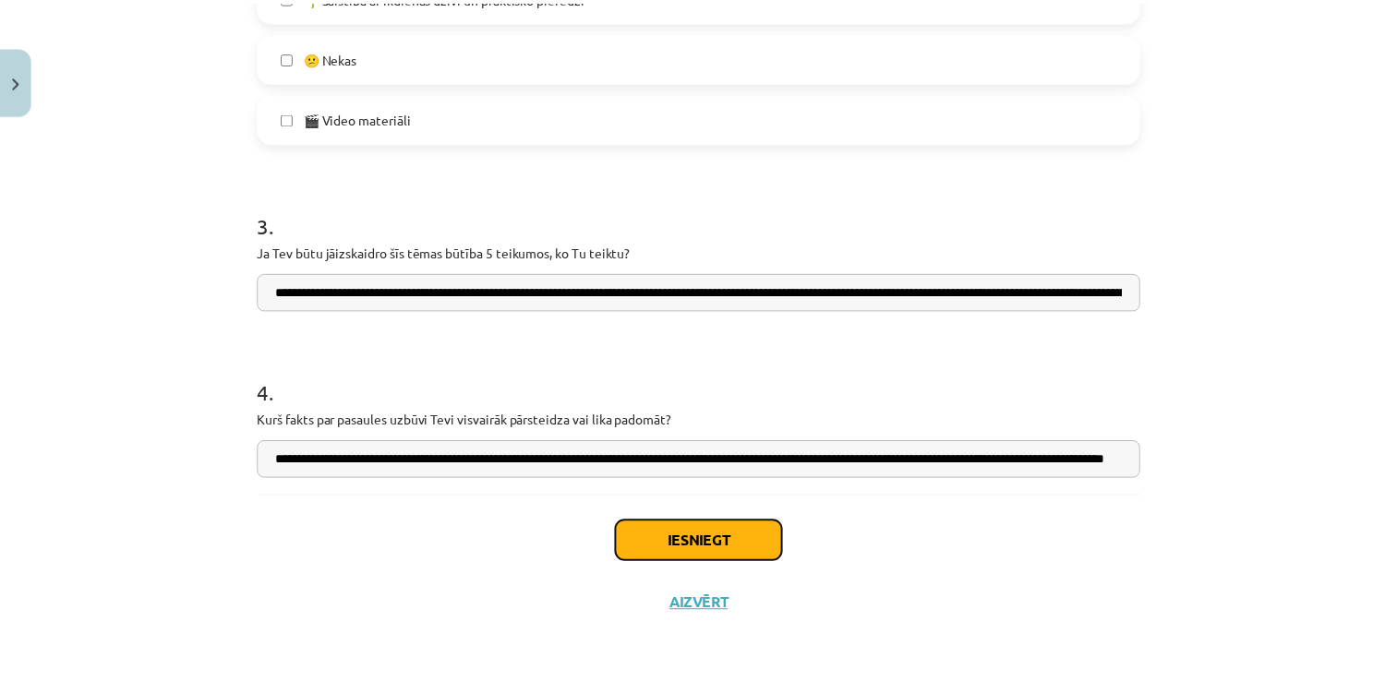
scroll to position [0, 0]
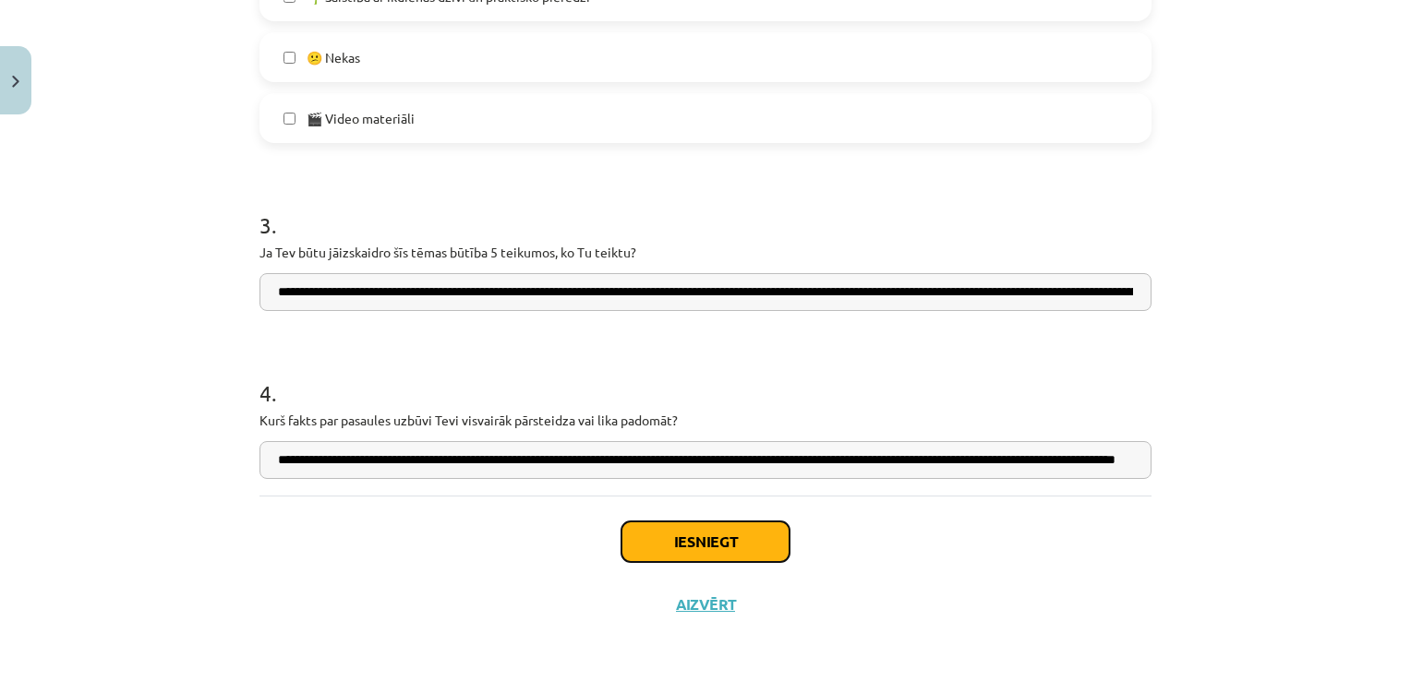
click at [687, 553] on button "Iesniegt" at bounding box center [705, 542] width 168 height 41
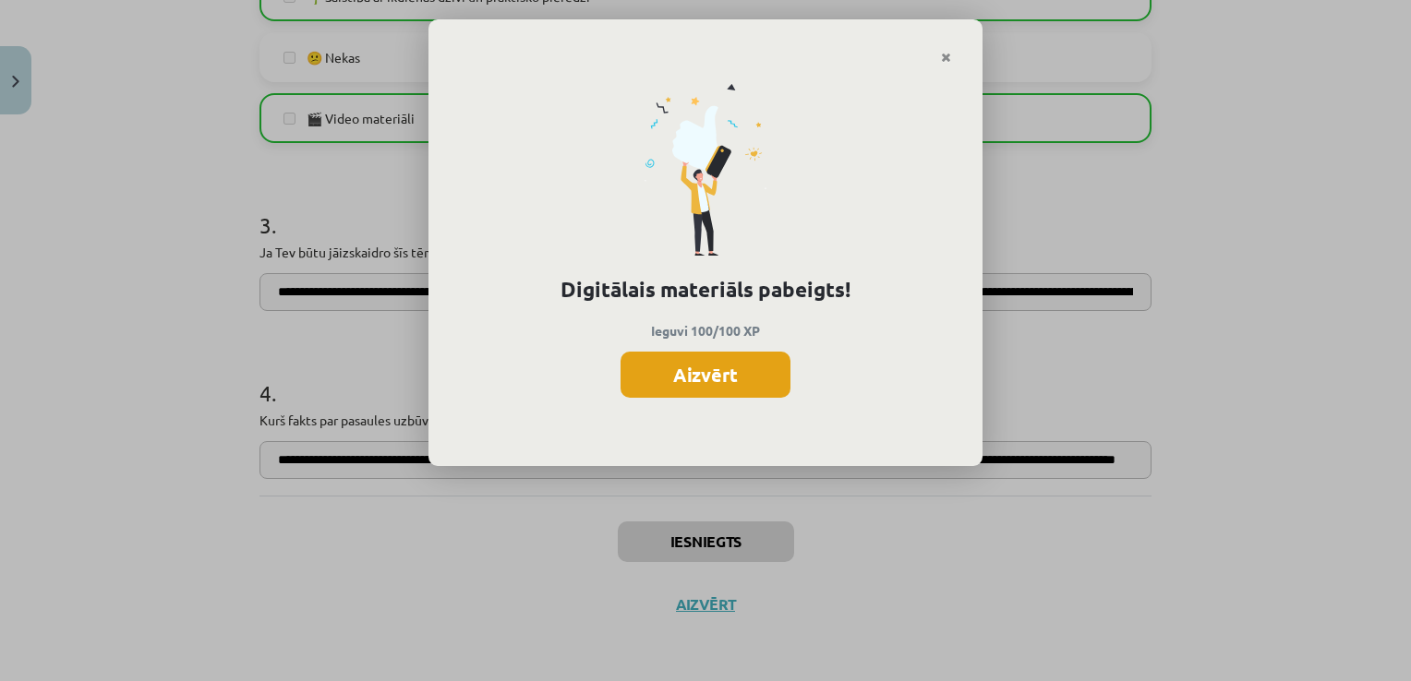
click at [668, 377] on button "Aizvērt" at bounding box center [705, 375] width 170 height 46
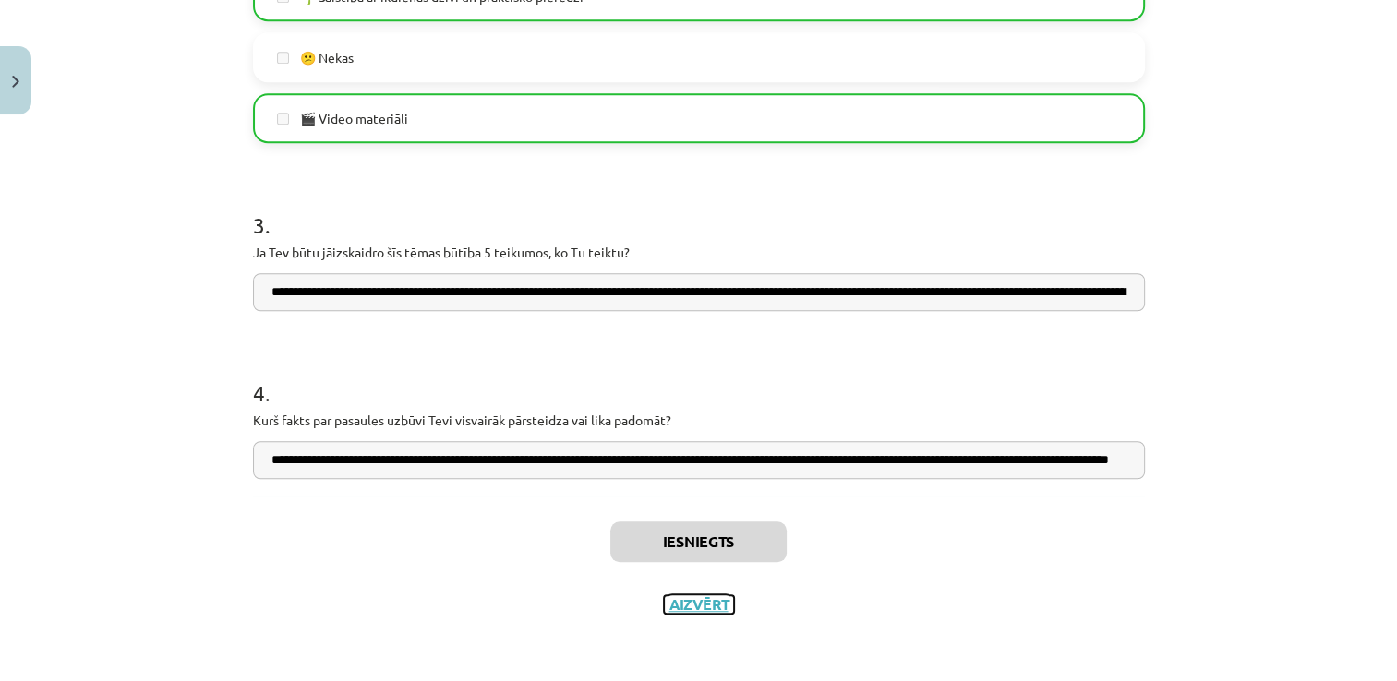
click at [678, 600] on button "Aizvērt" at bounding box center [699, 605] width 70 height 18
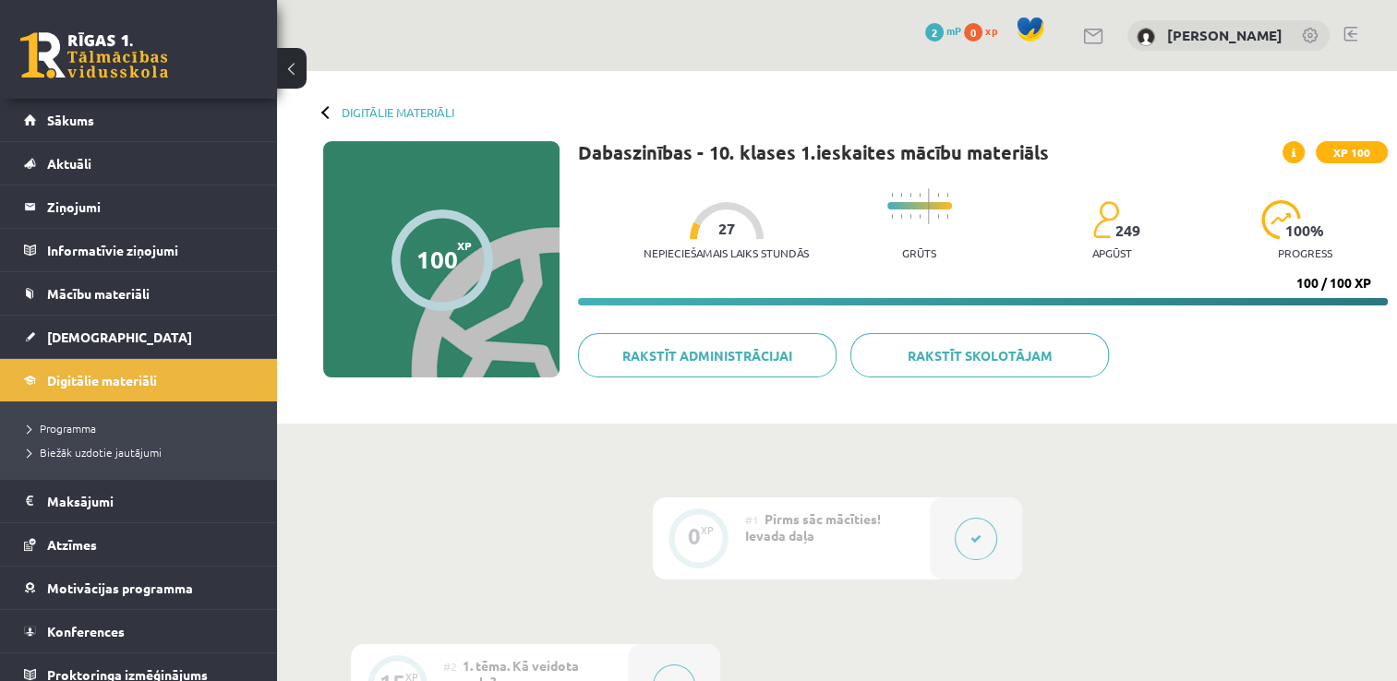
click at [326, 121] on div "Digitālie materiāli 100 XP XP 100 100 / 100 XP Dabaszinības - 10. klases 1.iesk…" at bounding box center [837, 247] width 1120 height 353
click at [356, 108] on link "Digitālie materiāli" at bounding box center [398, 112] width 113 height 14
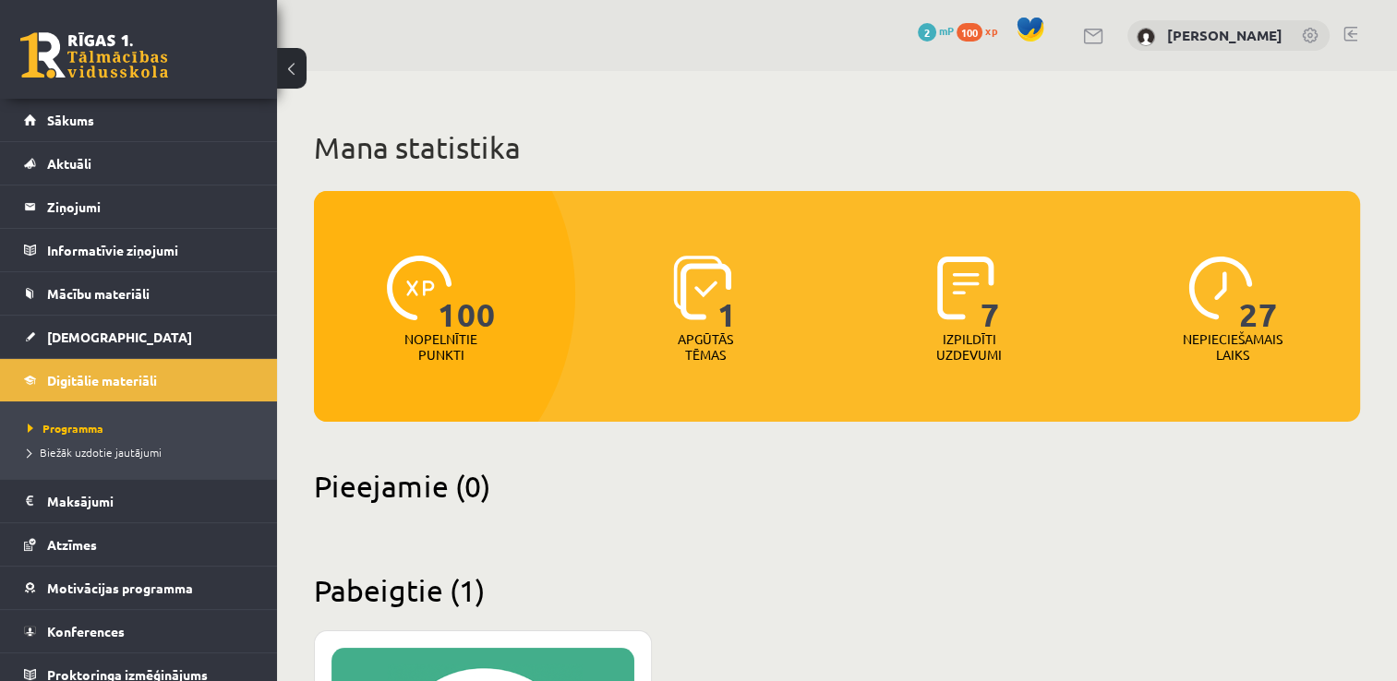
scroll to position [426, 0]
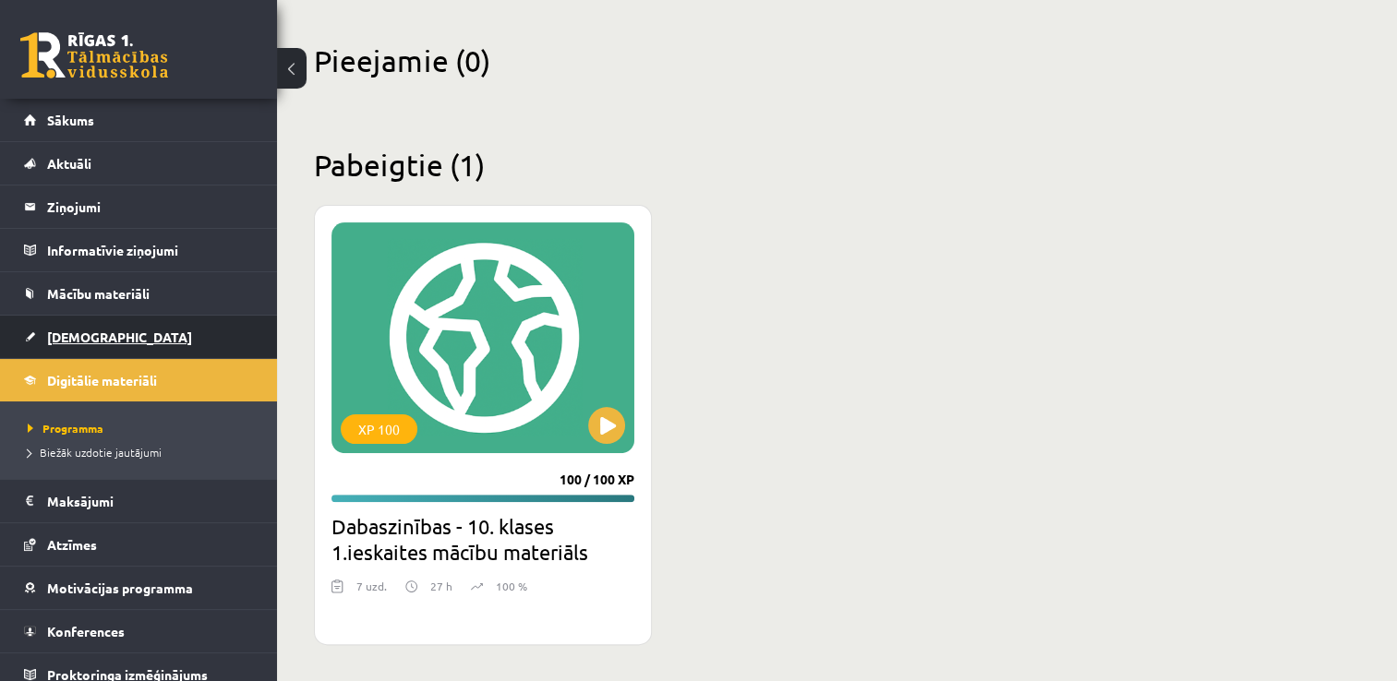
click at [170, 337] on link "[DEMOGRAPHIC_DATA]" at bounding box center [139, 337] width 230 height 42
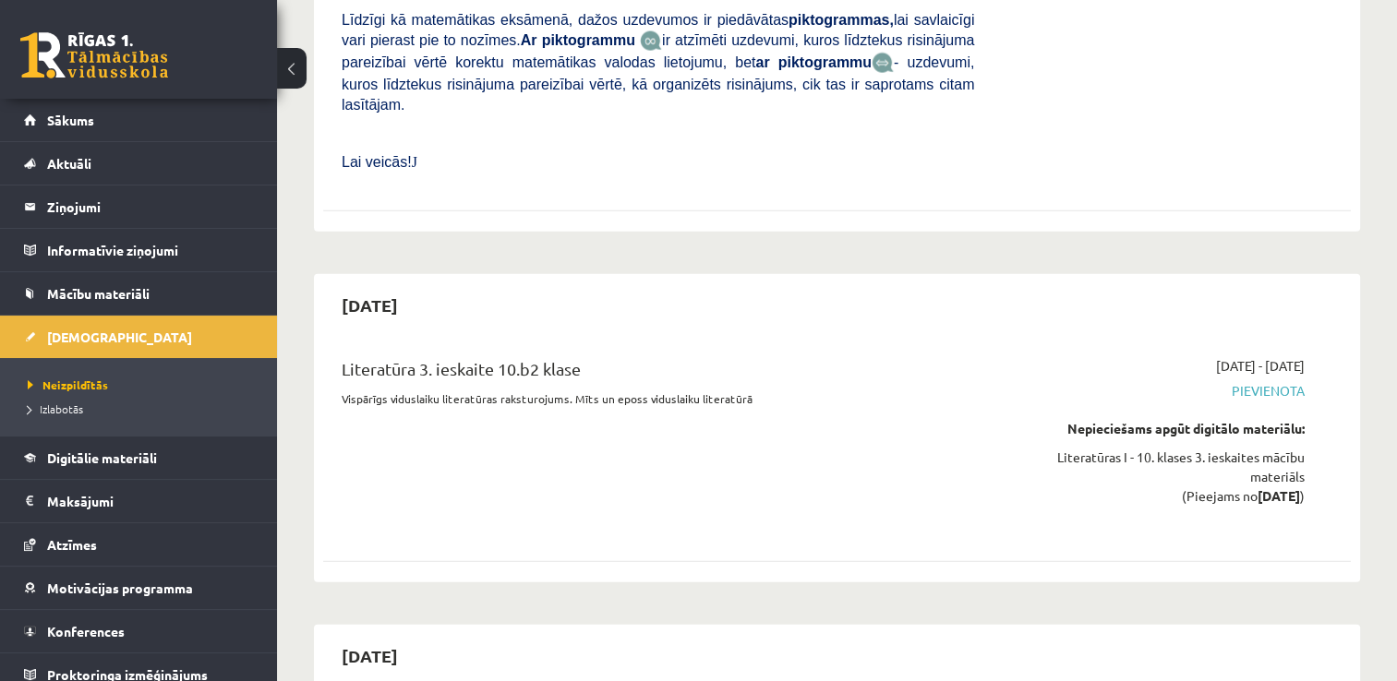
scroll to position [4250, 0]
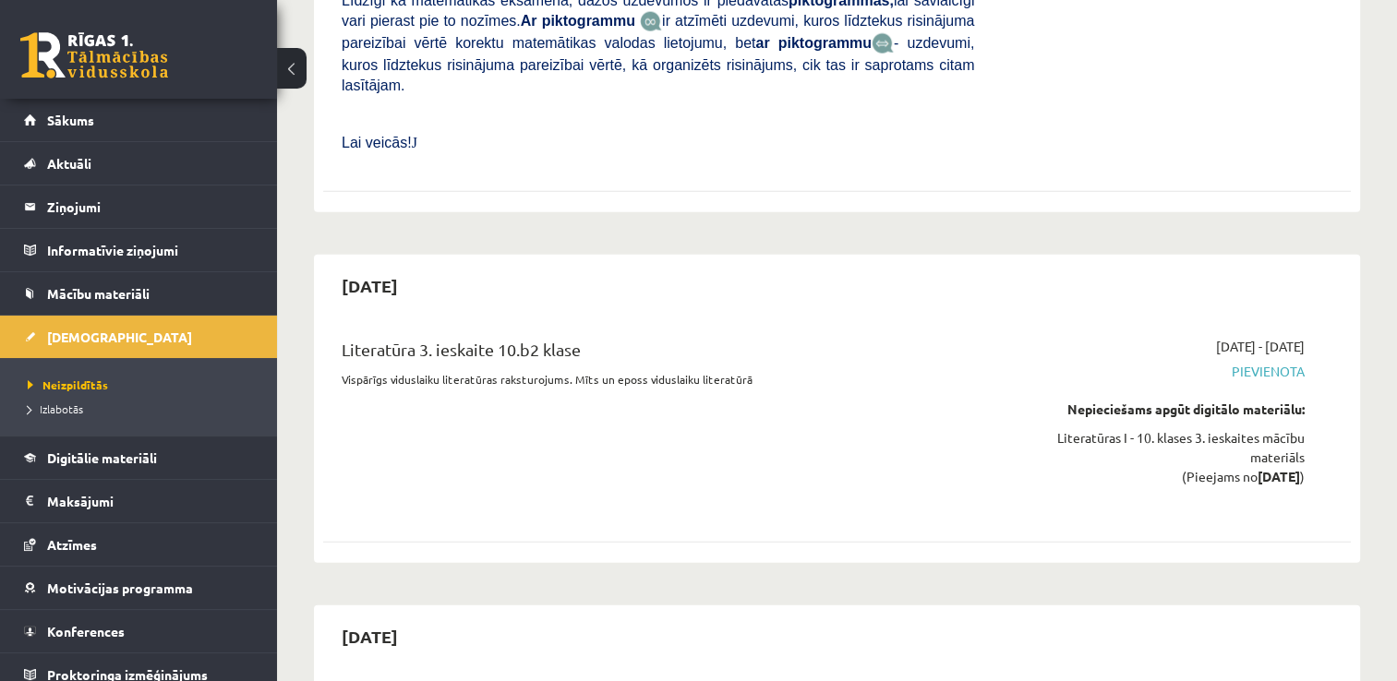
click at [488, 337] on div "Literatūra 3. ieskaite 10.b2 klase Vispārīgs viduslaiku literatūras raksturojum…" at bounding box center [658, 424] width 660 height 175
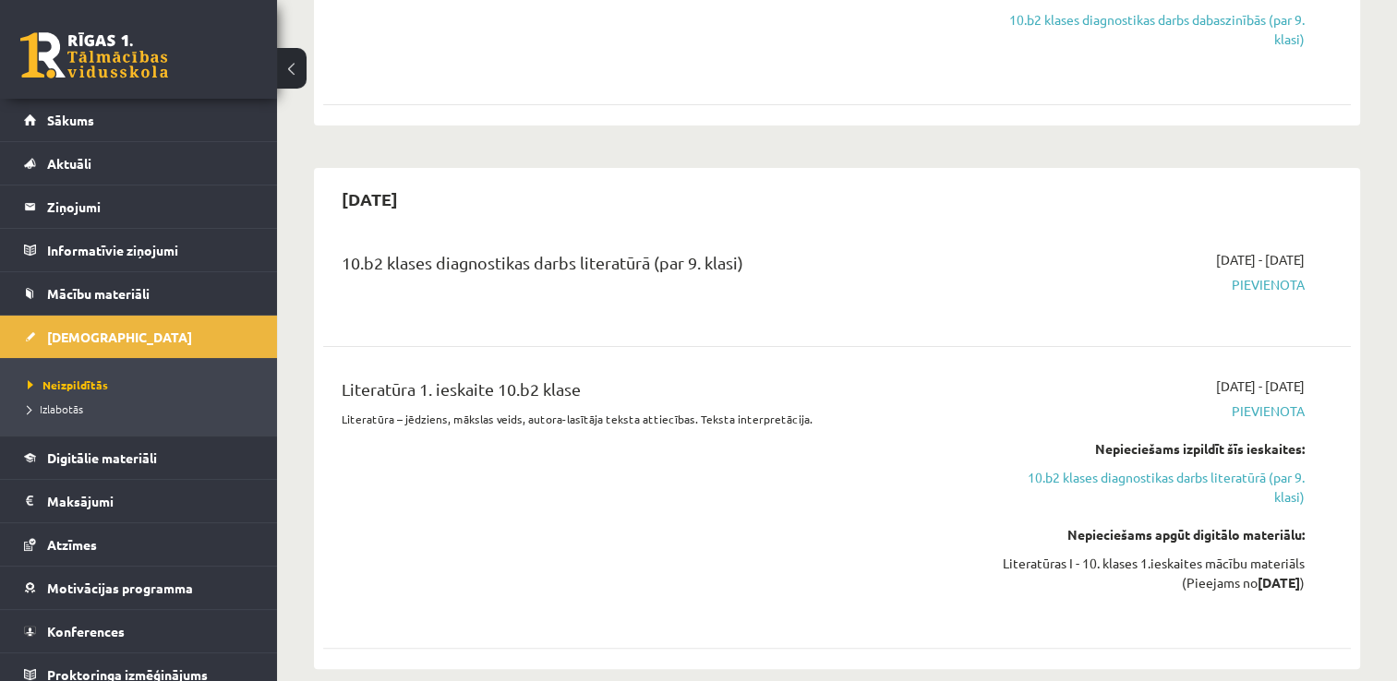
scroll to position [476, 0]
